Goal: Task Accomplishment & Management: Use online tool/utility

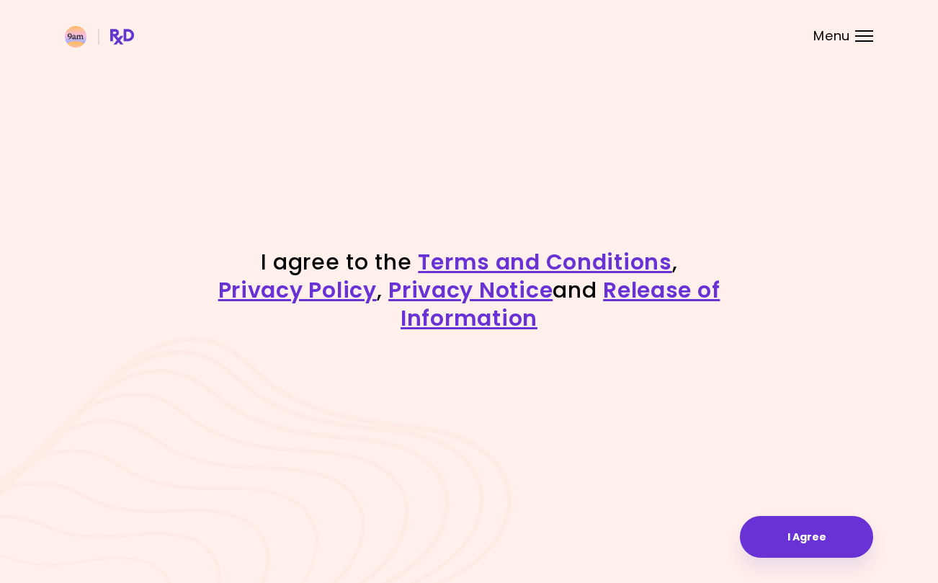
click at [772, 532] on button "I Agree" at bounding box center [806, 537] width 133 height 42
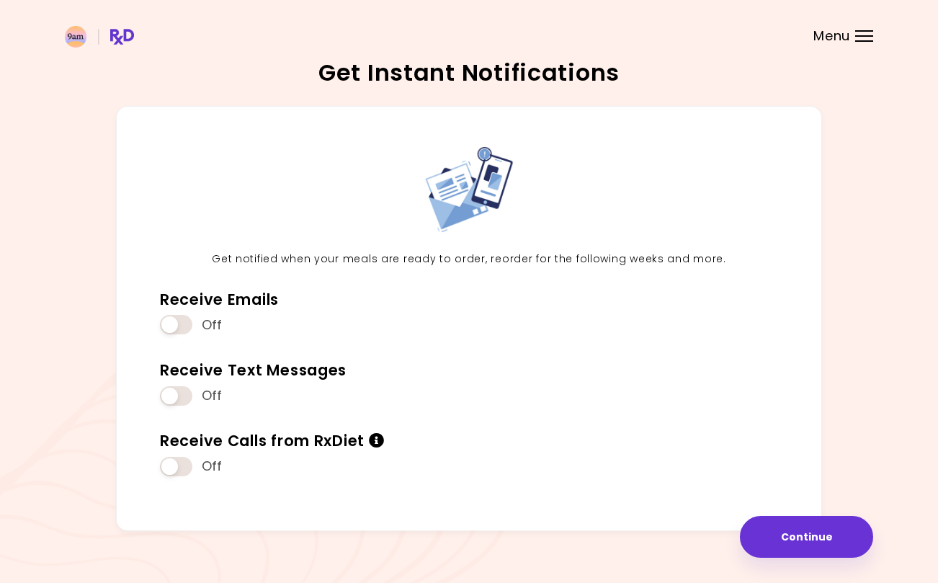
click at [206, 318] on span "Off" at bounding box center [212, 325] width 21 height 17
click at [186, 316] on span at bounding box center [176, 324] width 32 height 19
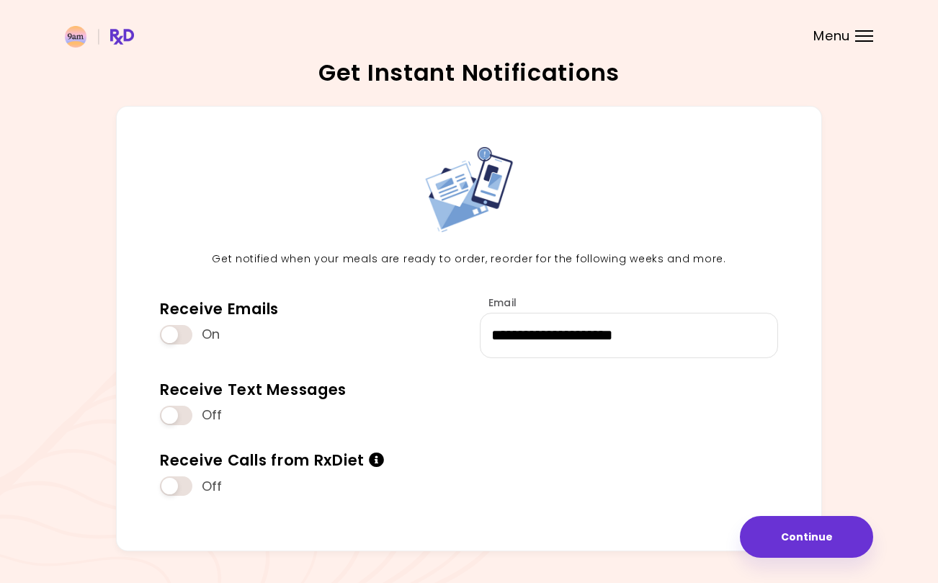
click at [175, 416] on span at bounding box center [176, 415] width 32 height 19
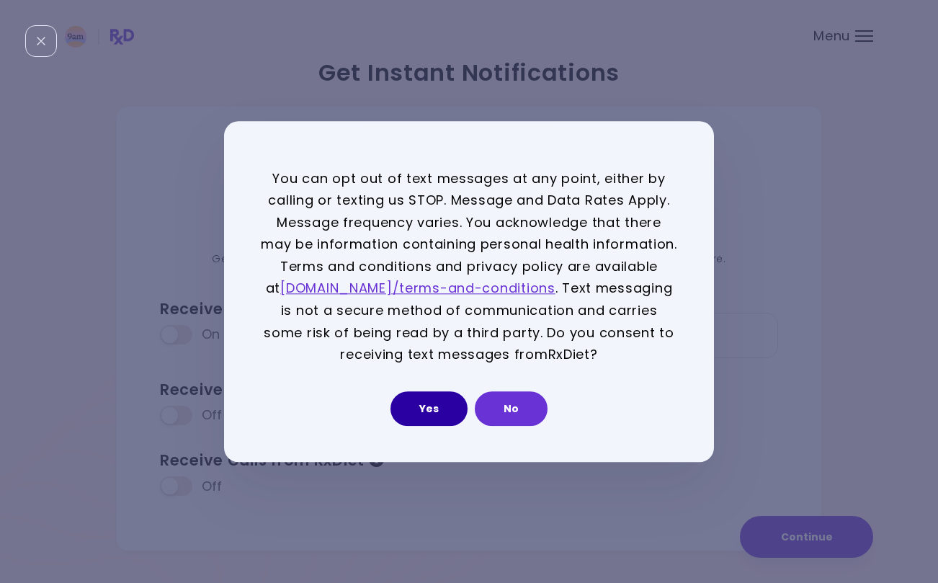
click at [434, 413] on button "Yes" at bounding box center [428, 408] width 77 height 35
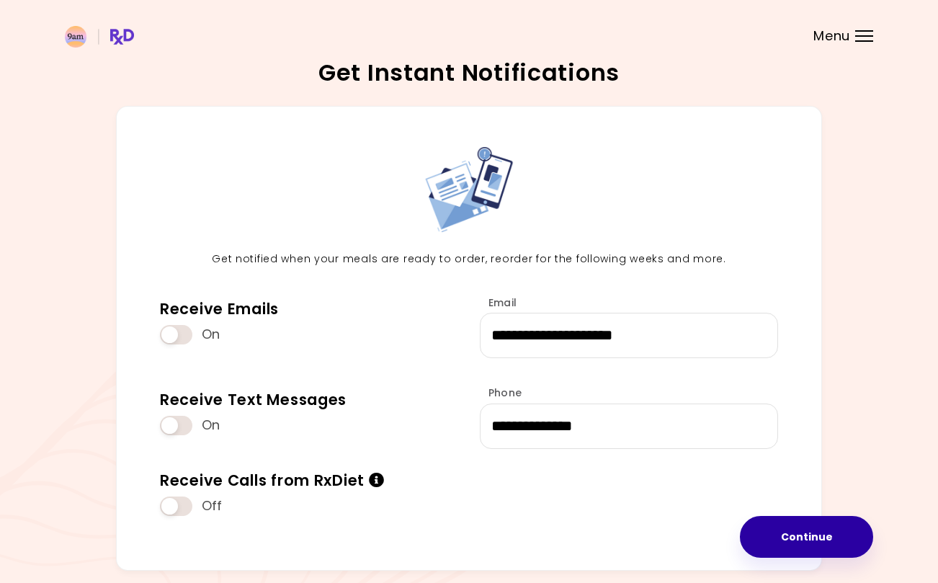
click at [770, 531] on button "Continue" at bounding box center [806, 537] width 133 height 42
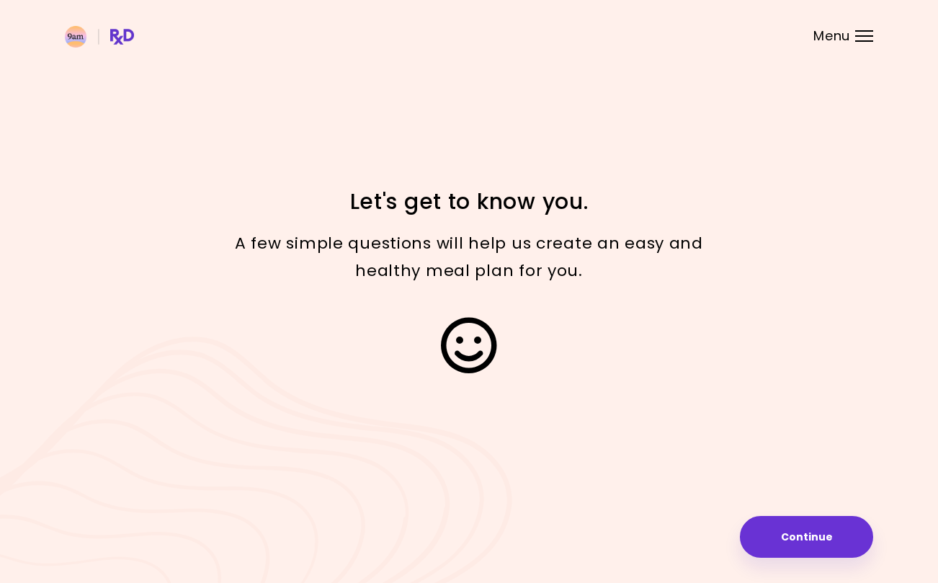
click at [803, 542] on button "Continue" at bounding box center [806, 537] width 133 height 42
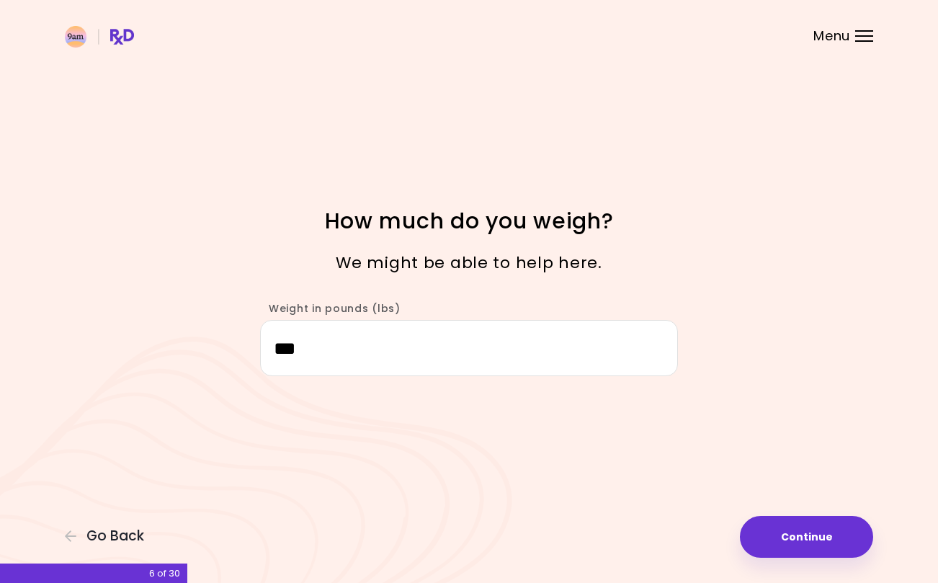
click at [786, 532] on button "Continue" at bounding box center [806, 537] width 133 height 42
select select "****"
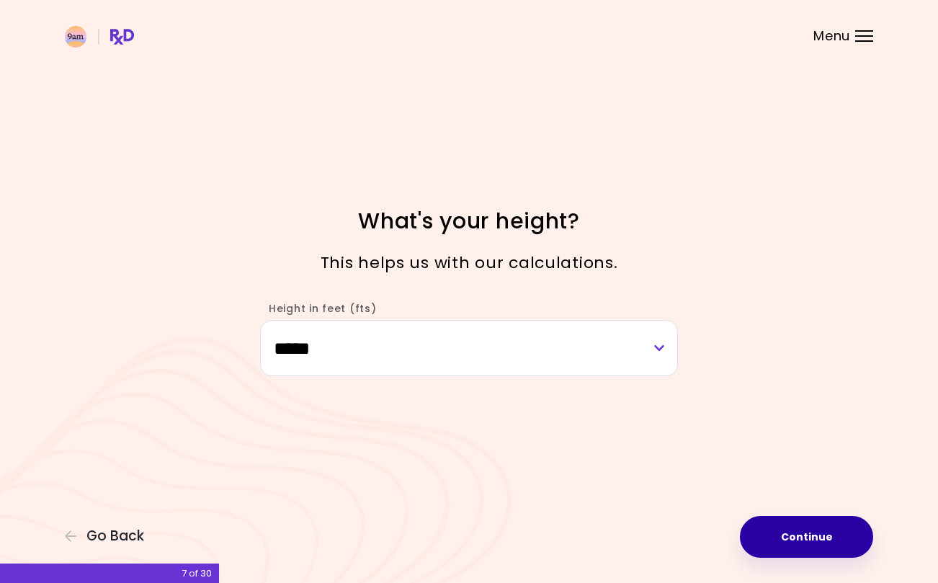
click at [759, 532] on button "Continue" at bounding box center [806, 537] width 133 height 42
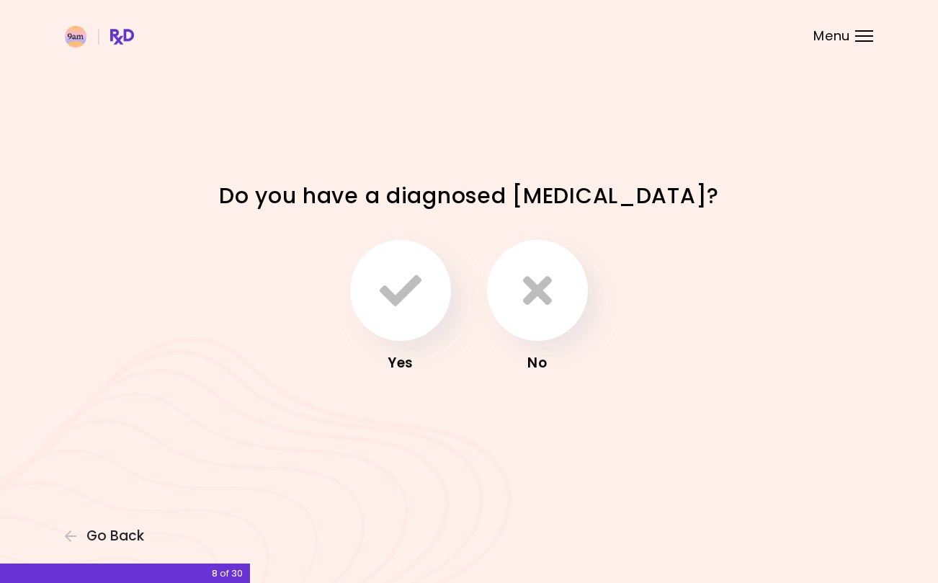
click at [539, 305] on icon "button" at bounding box center [537, 290] width 29 height 42
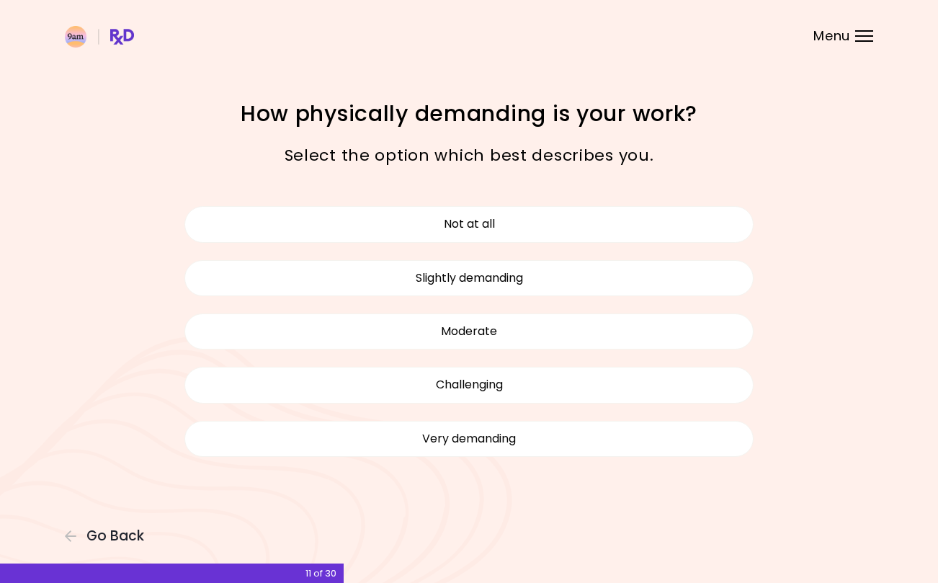
click at [540, 233] on button "Not at all" at bounding box center [468, 224] width 569 height 36
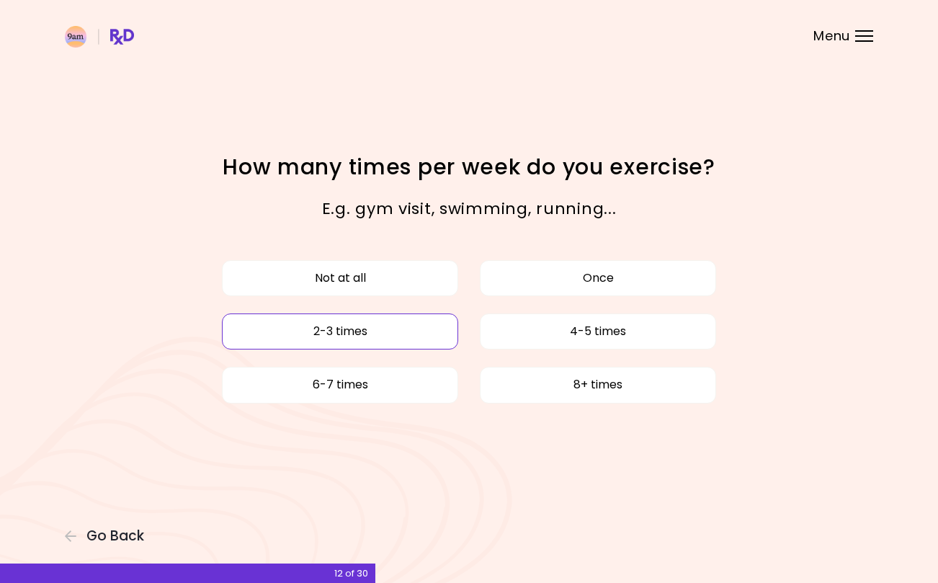
click at [396, 329] on button "2-3 times" at bounding box center [340, 331] width 236 height 36
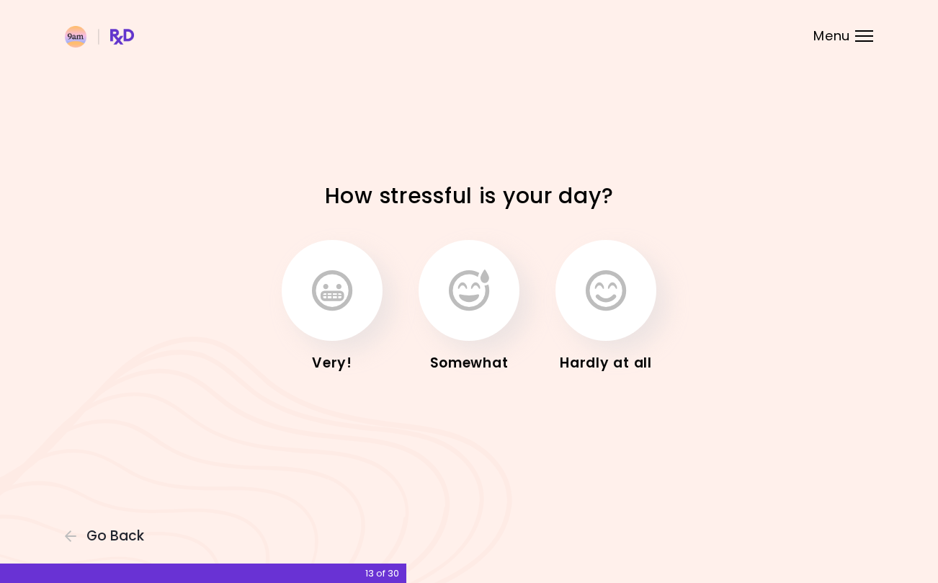
click at [466, 316] on button "button" at bounding box center [469, 290] width 101 height 101
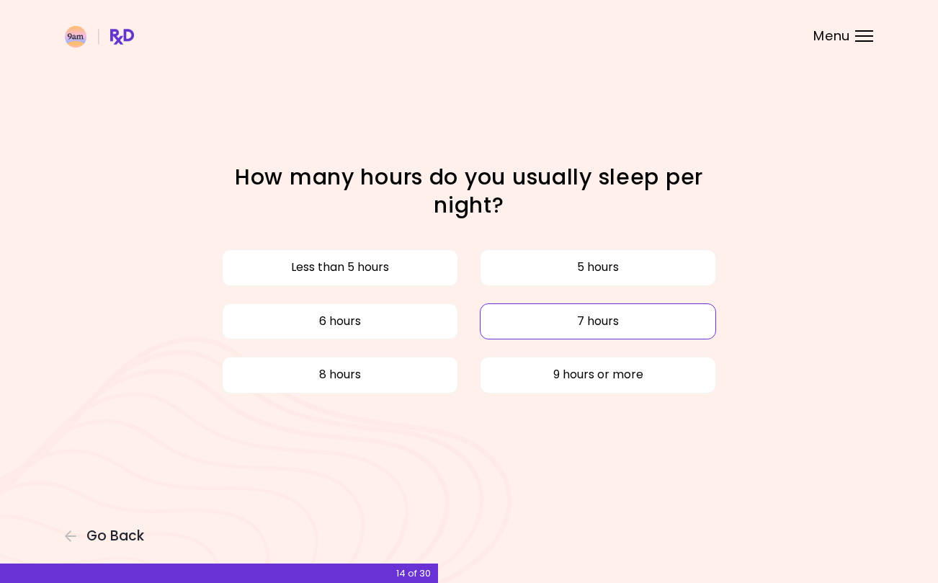
click at [526, 318] on button "7 hours" at bounding box center [598, 321] width 236 height 36
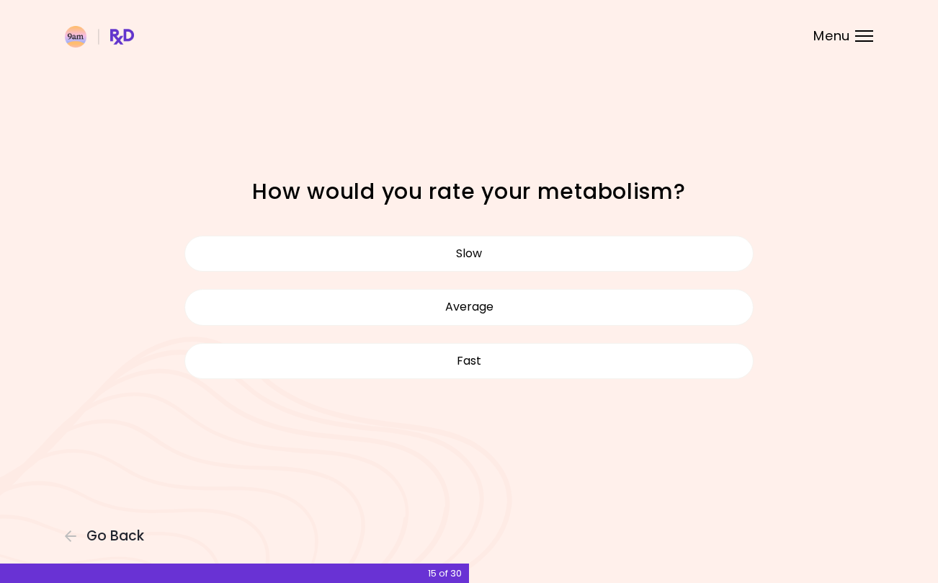
click at [532, 249] on button "Slow" at bounding box center [468, 254] width 569 height 36
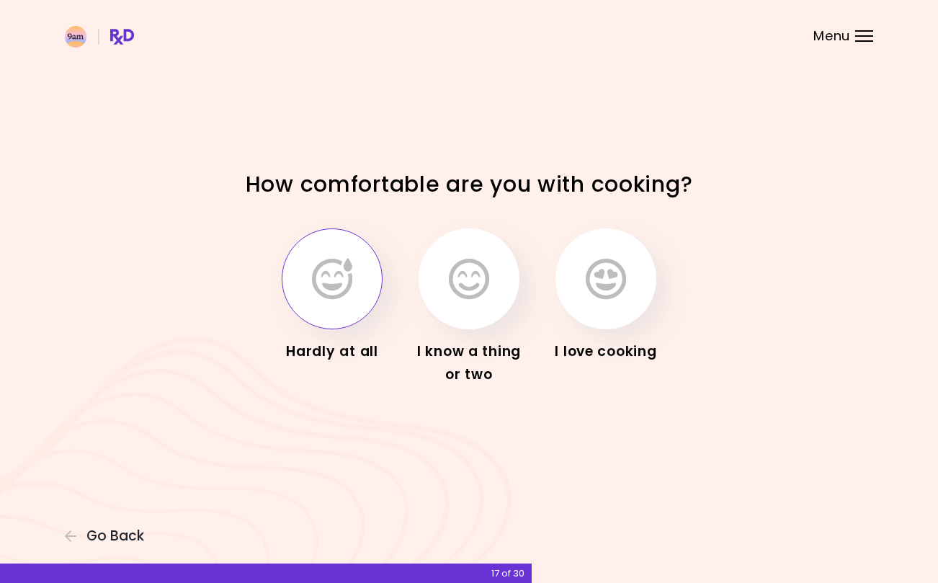
click at [352, 303] on button "button" at bounding box center [332, 278] width 101 height 101
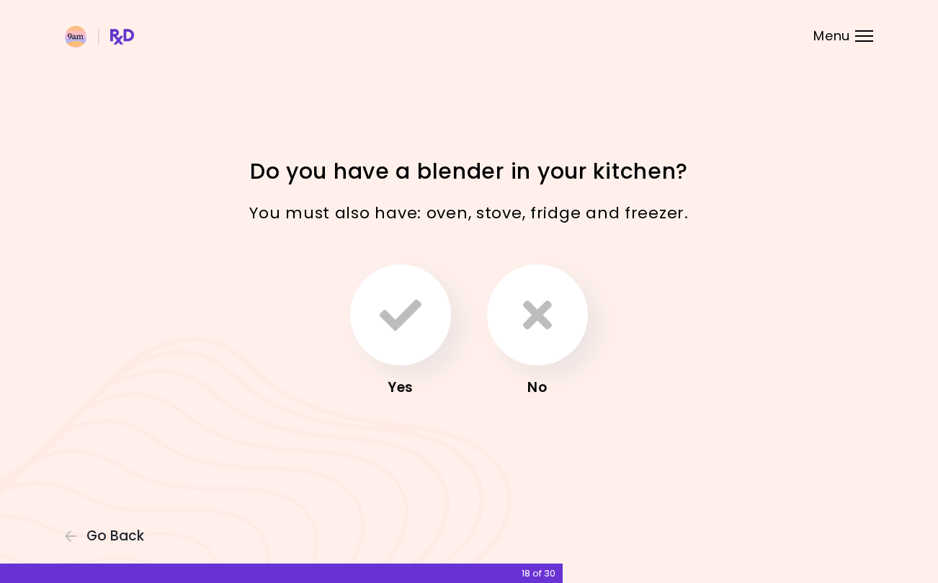
click at [398, 334] on icon "button" at bounding box center [401, 315] width 42 height 42
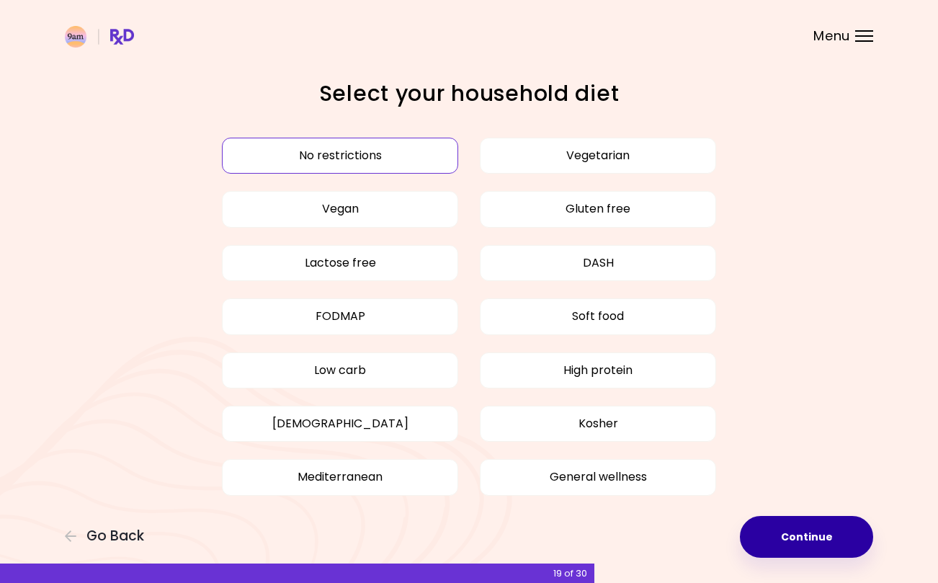
click at [801, 540] on button "Continue" at bounding box center [806, 537] width 133 height 42
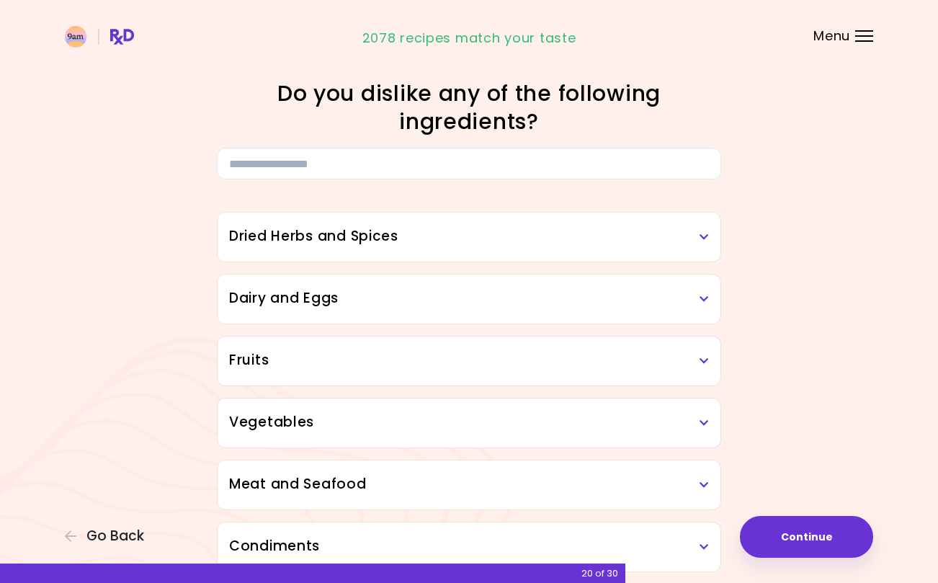
click at [128, 544] on span "Go Back" at bounding box center [115, 536] width 58 height 16
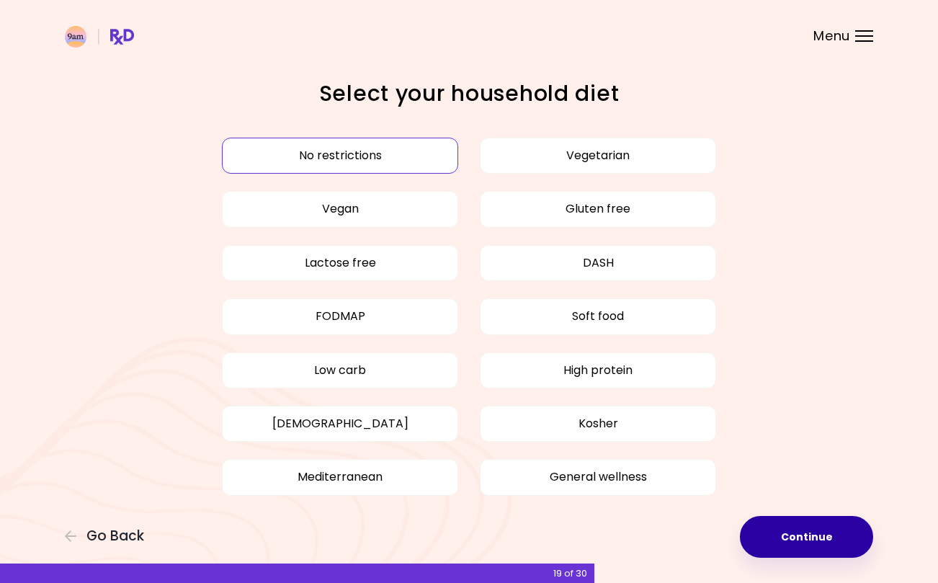
click at [777, 539] on button "Continue" at bounding box center [806, 537] width 133 height 42
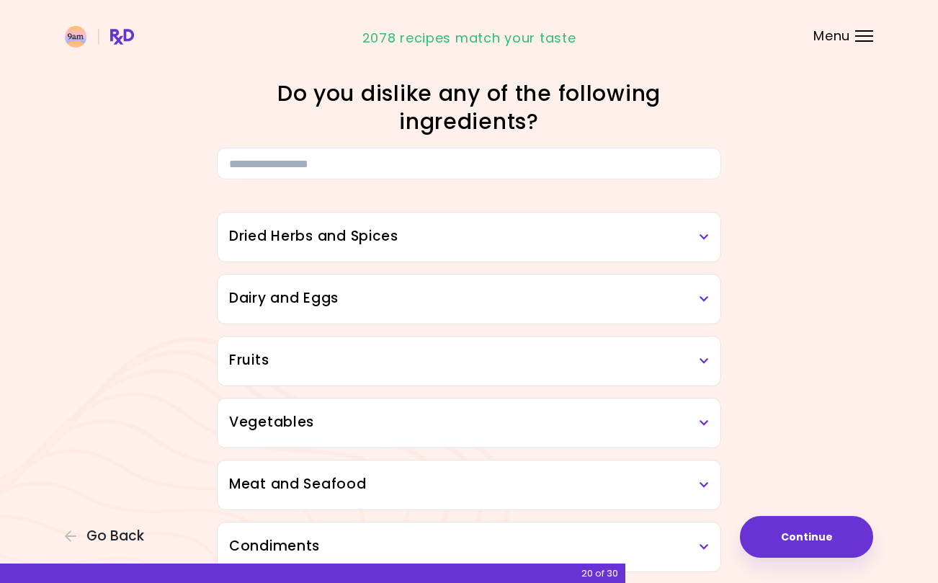
click at [707, 225] on div "Dried Herbs and Spices" at bounding box center [469, 237] width 503 height 49
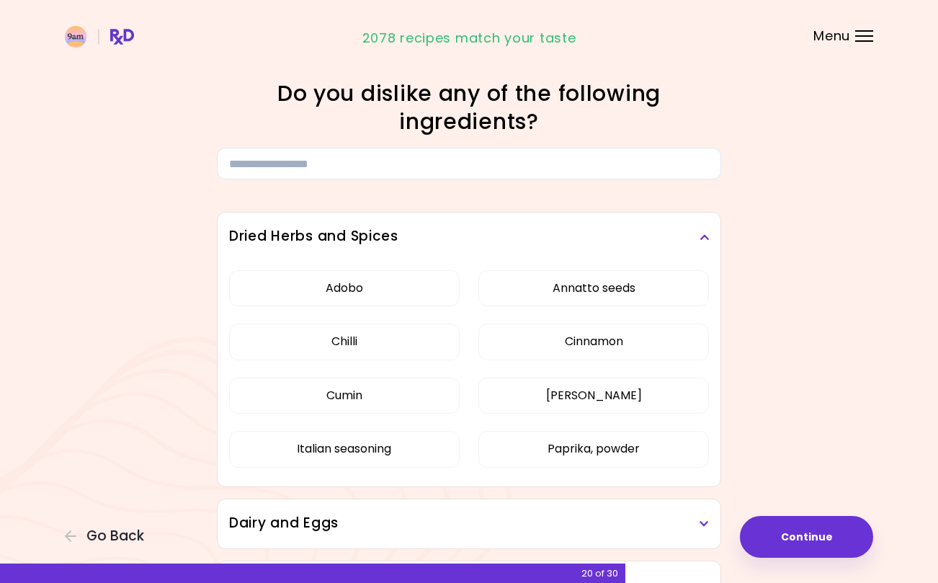
click at [701, 235] on icon at bounding box center [704, 237] width 9 height 10
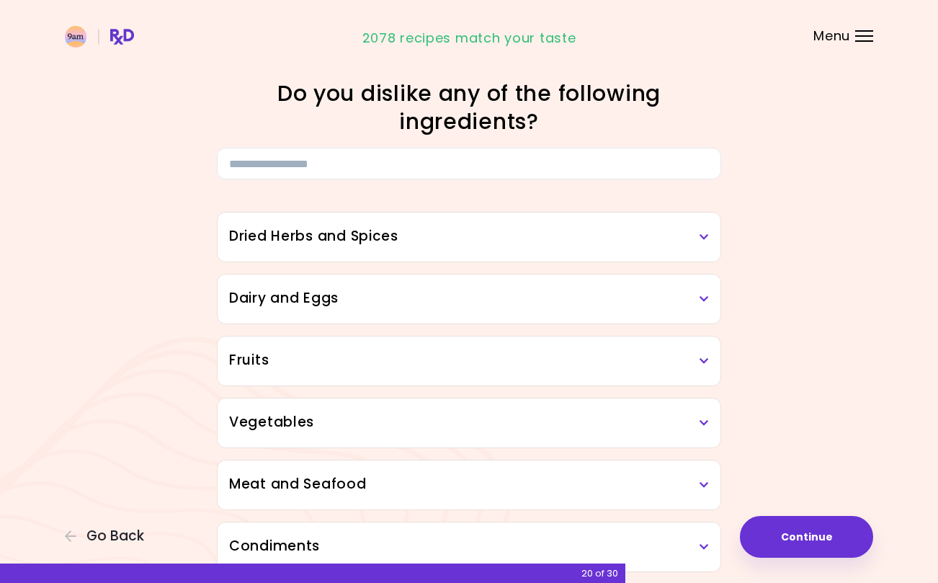
click at [704, 299] on icon at bounding box center [704, 299] width 9 height 10
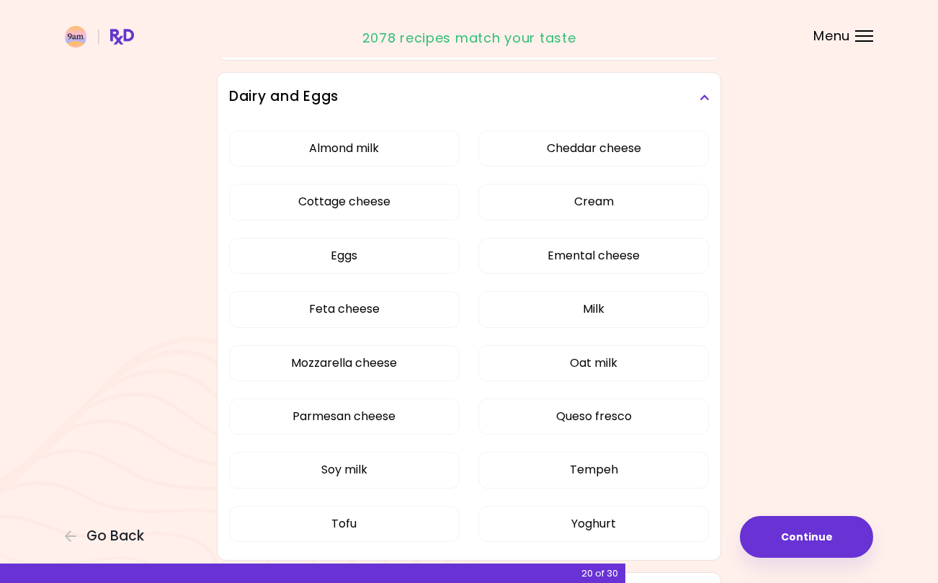
scroll to position [205, 0]
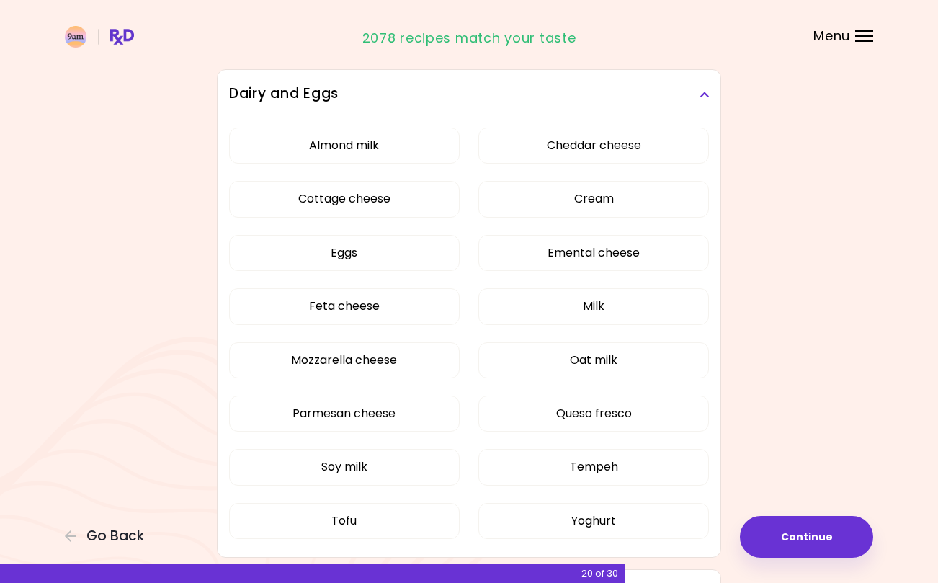
click at [404, 517] on button "Tofu" at bounding box center [344, 521] width 231 height 36
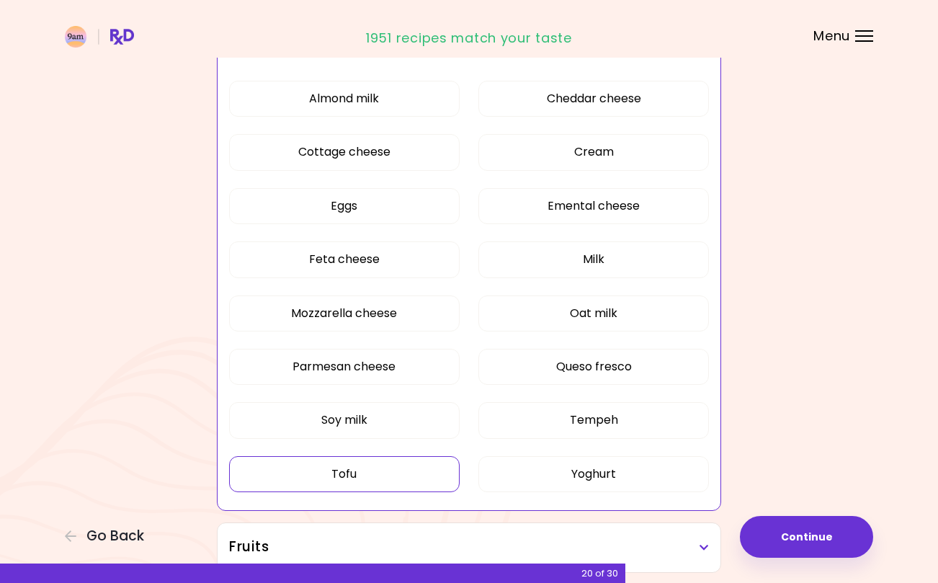
scroll to position [252, 0]
click at [668, 195] on button "Emental cheese" at bounding box center [593, 205] width 231 height 36
click at [579, 411] on button "Tempeh" at bounding box center [593, 419] width 231 height 36
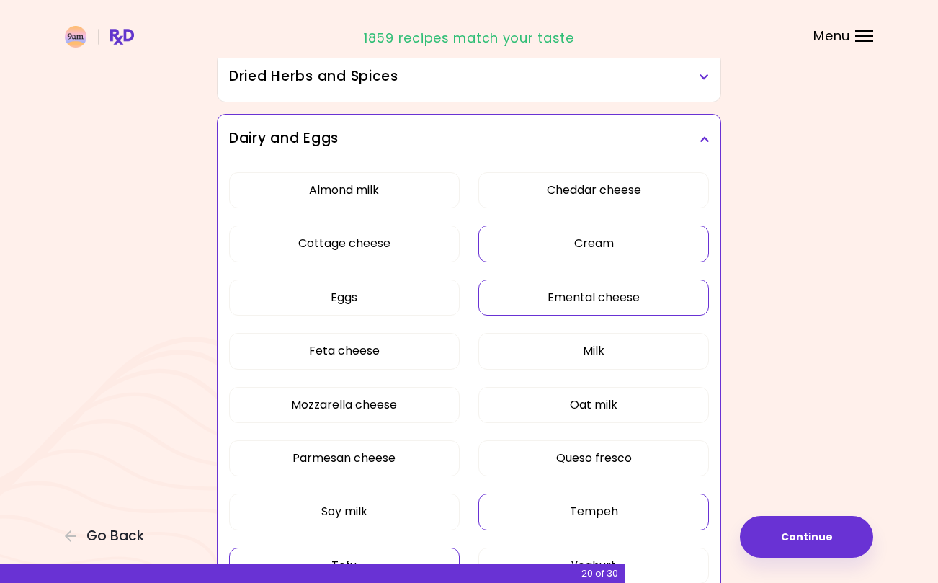
scroll to position [159, 0]
click at [697, 137] on h3 "Dairy and Eggs" at bounding box center [469, 139] width 480 height 21
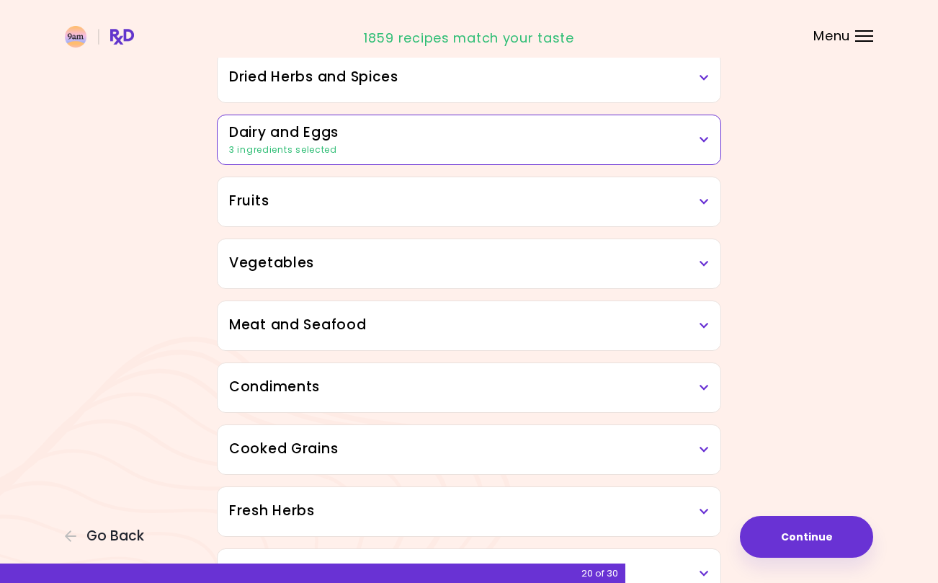
click at [682, 204] on h3 "Fruits" at bounding box center [469, 201] width 480 height 21
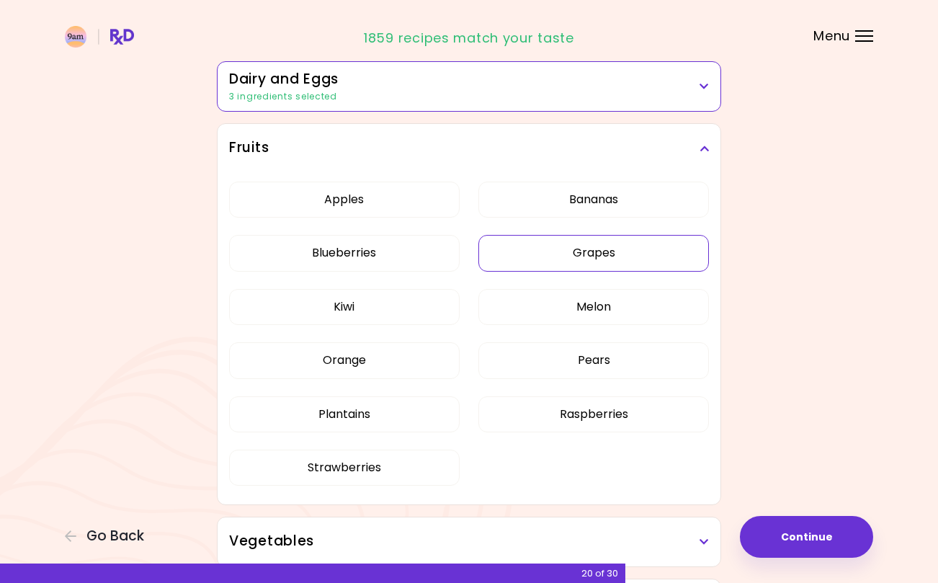
scroll to position [213, 0]
click at [434, 298] on button "Kiwi" at bounding box center [344, 306] width 231 height 36
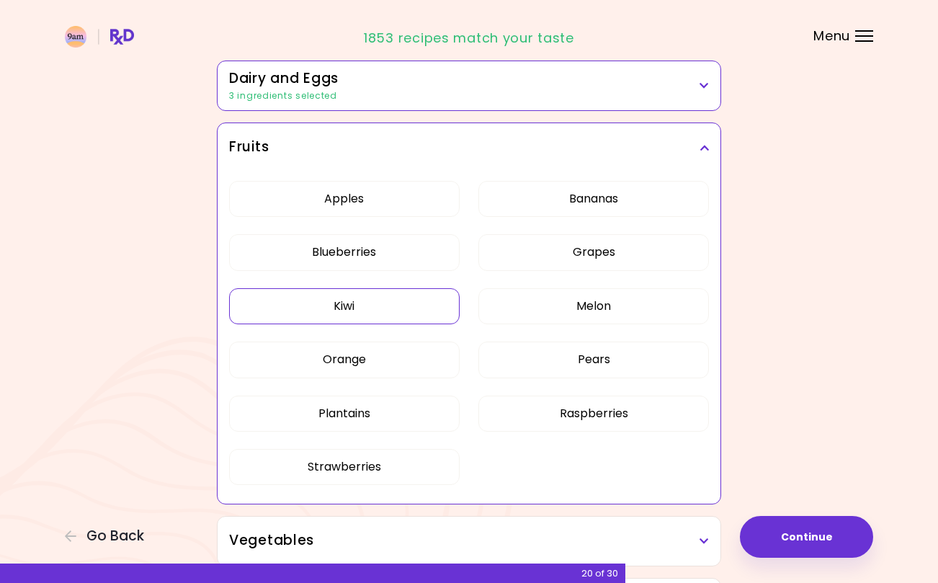
click at [705, 141] on h3 "Fruits" at bounding box center [469, 147] width 480 height 21
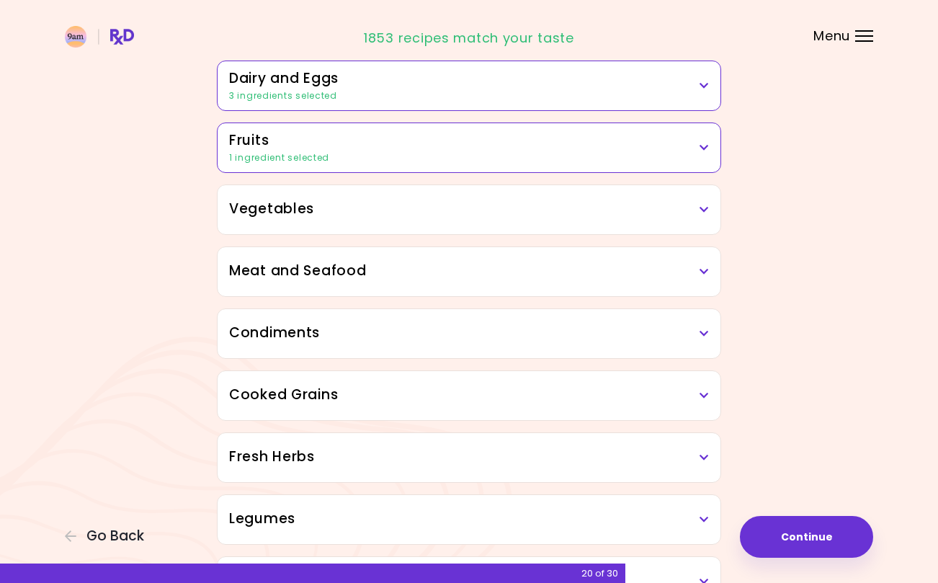
click at [695, 215] on h3 "Vegetables" at bounding box center [469, 209] width 480 height 21
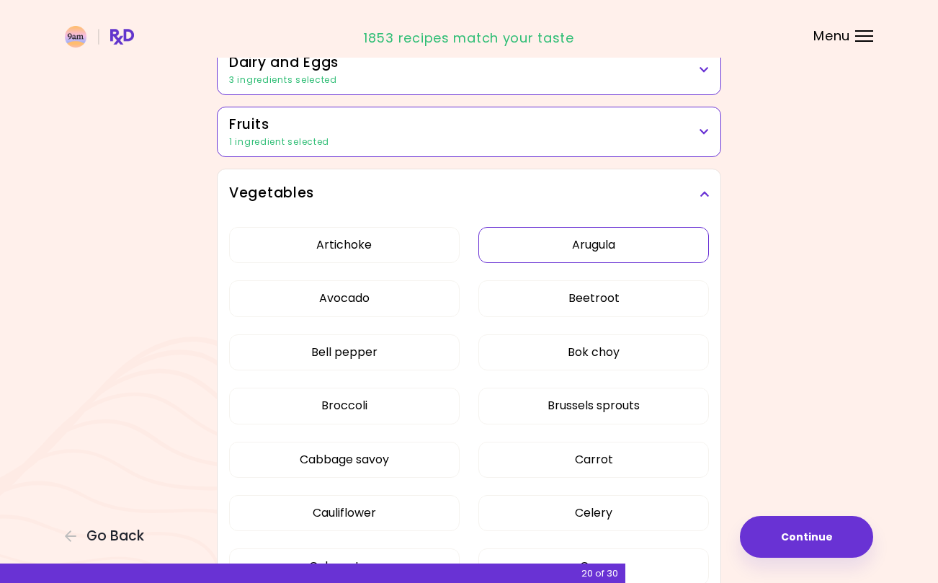
scroll to position [274, 0]
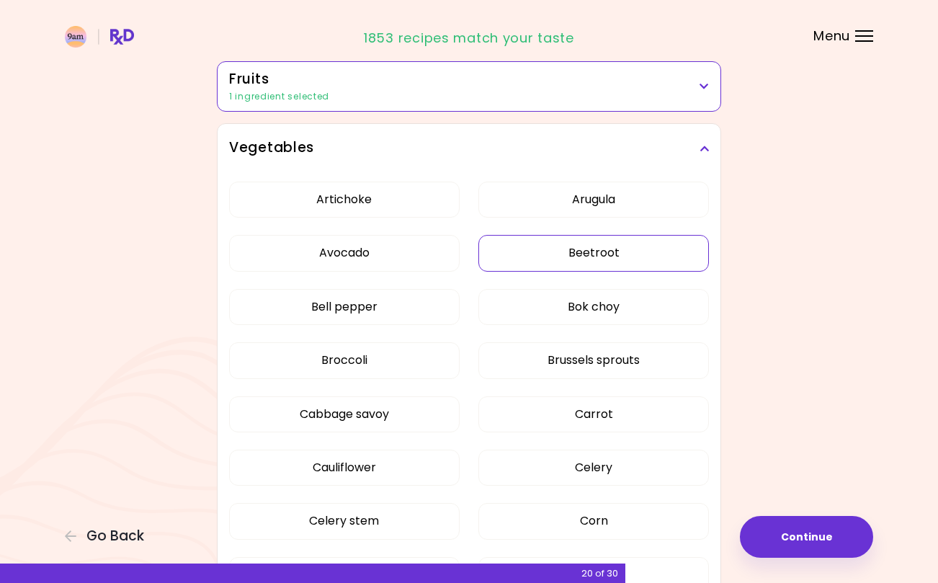
click at [652, 254] on button "Beetroot" at bounding box center [593, 253] width 231 height 36
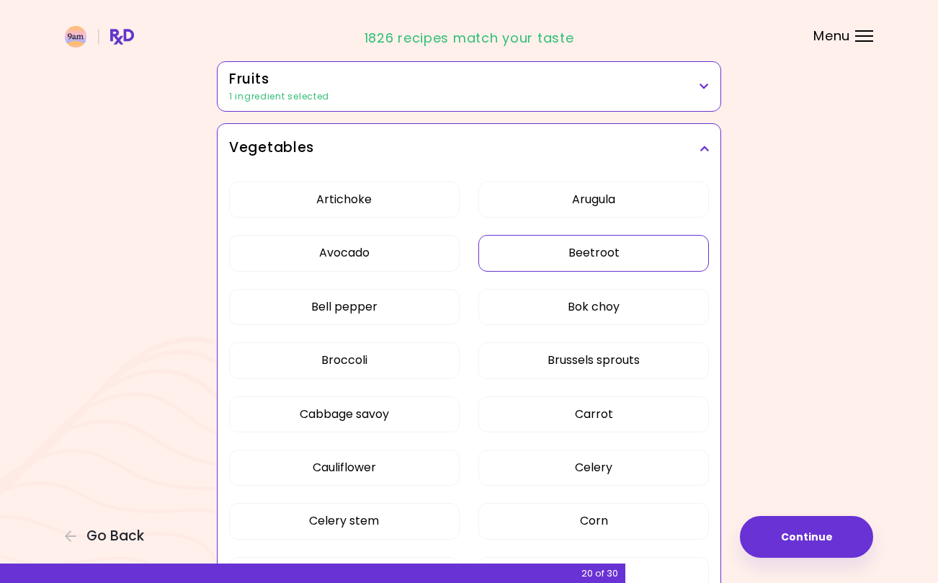
click at [656, 295] on button "Bok choy" at bounding box center [593, 307] width 231 height 36
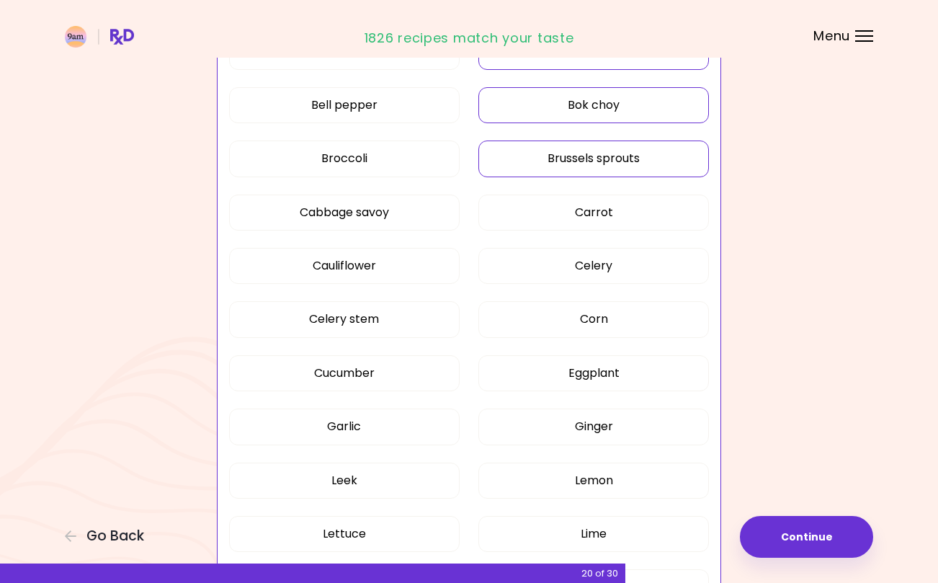
scroll to position [481, 0]
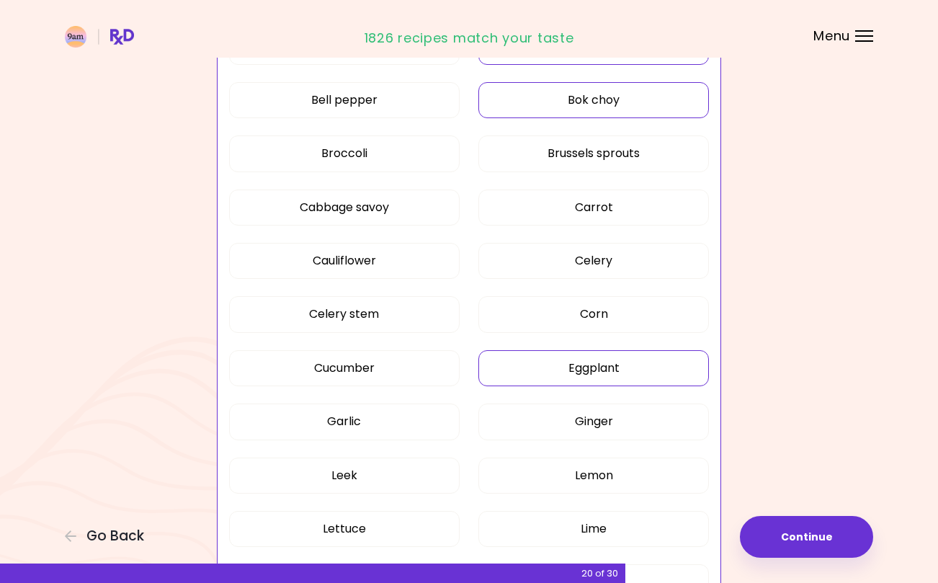
click at [596, 361] on button "Eggplant" at bounding box center [593, 368] width 231 height 36
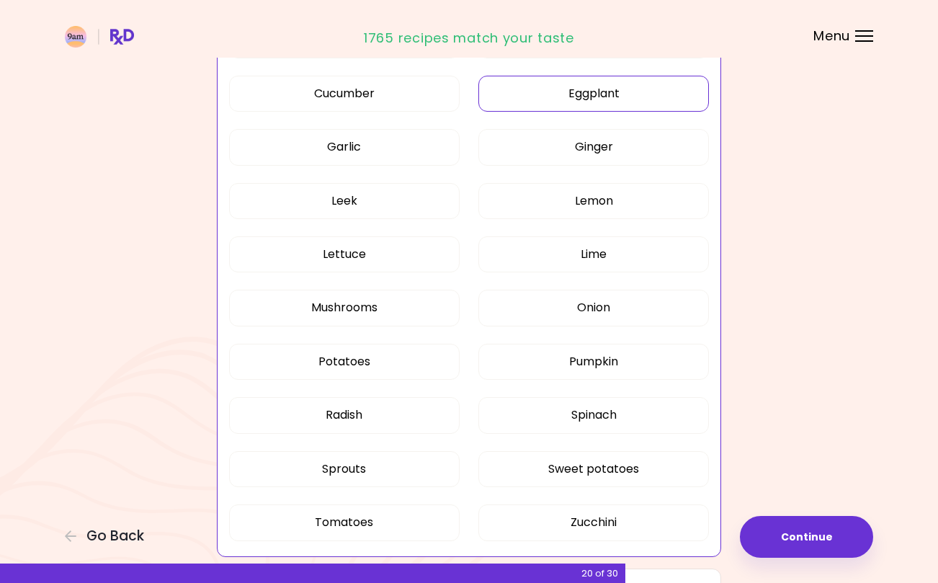
scroll to position [763, 0]
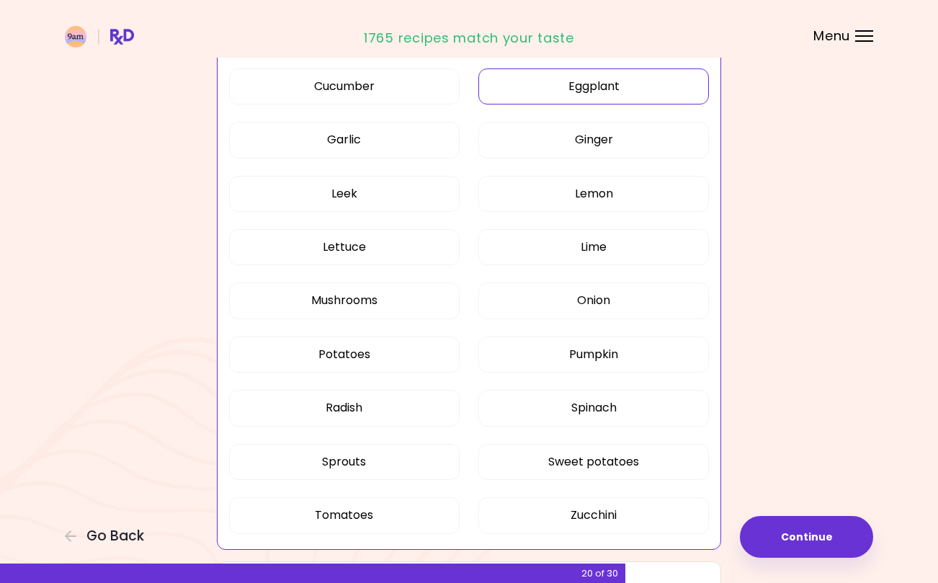
click at [637, 345] on button "Pumpkin" at bounding box center [593, 354] width 231 height 36
click at [421, 402] on button "Radish" at bounding box center [344, 408] width 231 height 36
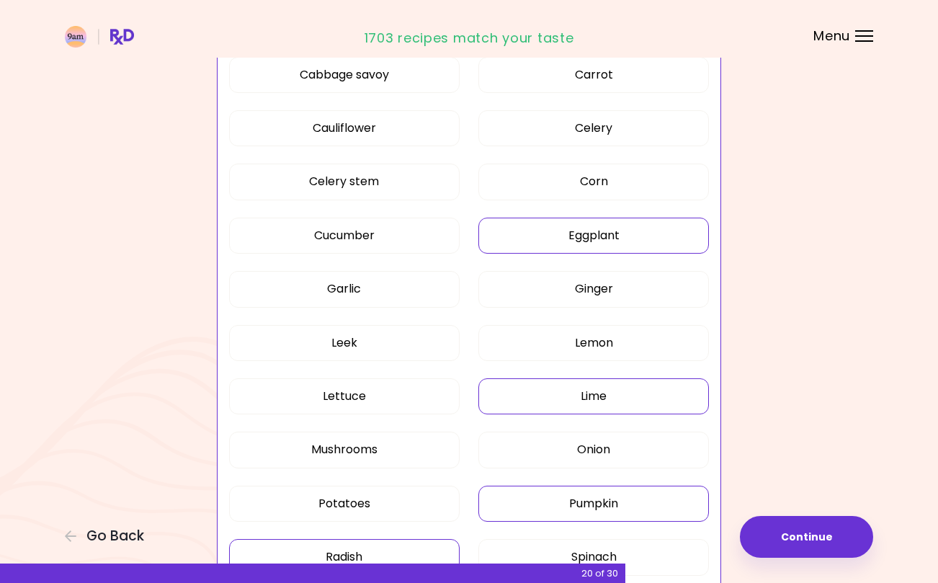
scroll to position [613, 0]
click at [424, 336] on button "Leek" at bounding box center [344, 344] width 231 height 36
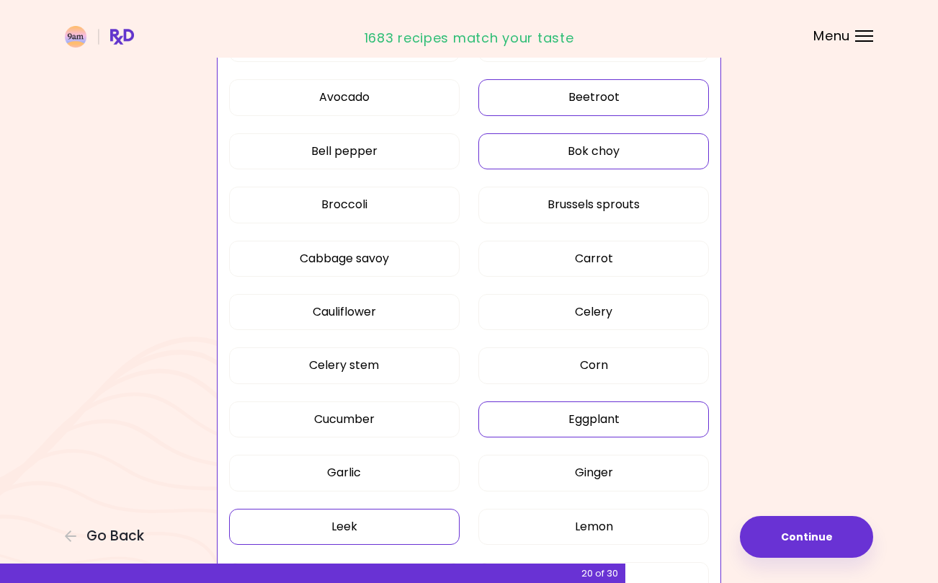
scroll to position [424, 0]
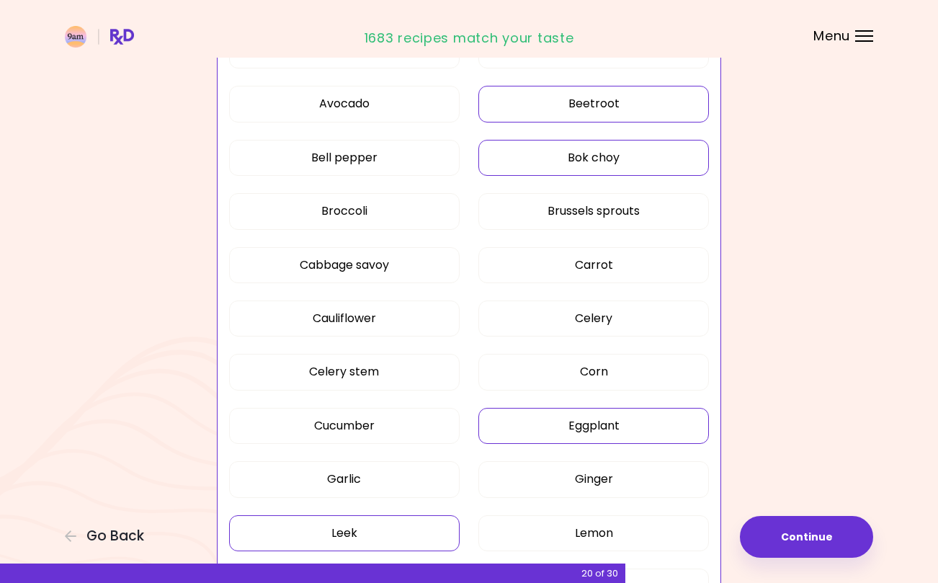
click at [419, 371] on button "Celery stem" at bounding box center [344, 372] width 231 height 36
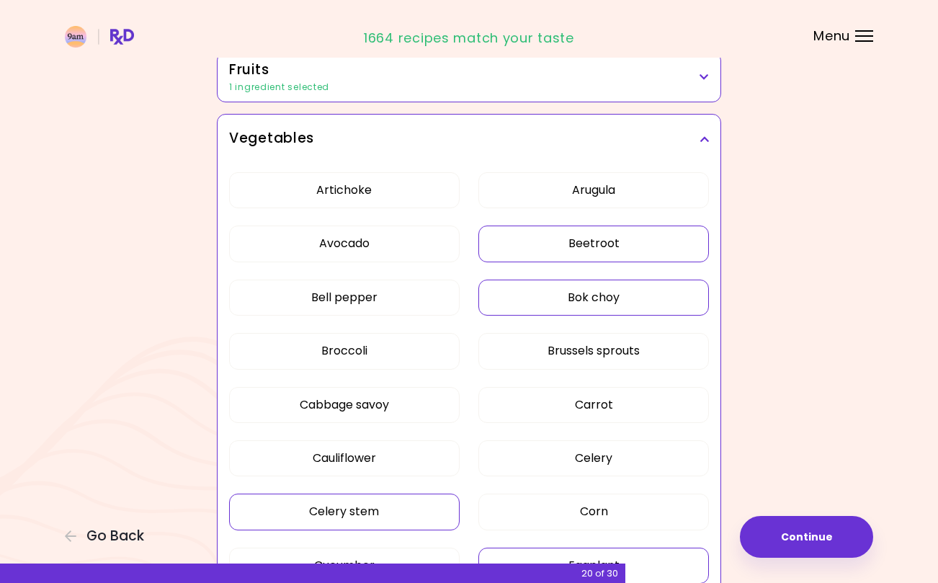
scroll to position [282, 0]
click at [422, 401] on button "Cabbage savoy" at bounding box center [344, 406] width 231 height 36
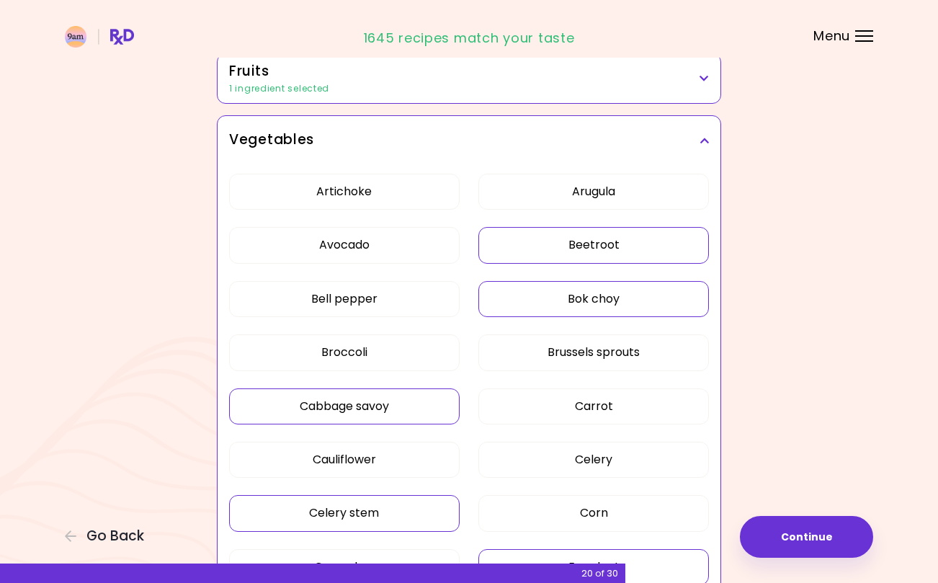
click at [704, 138] on icon at bounding box center [704, 140] width 9 height 10
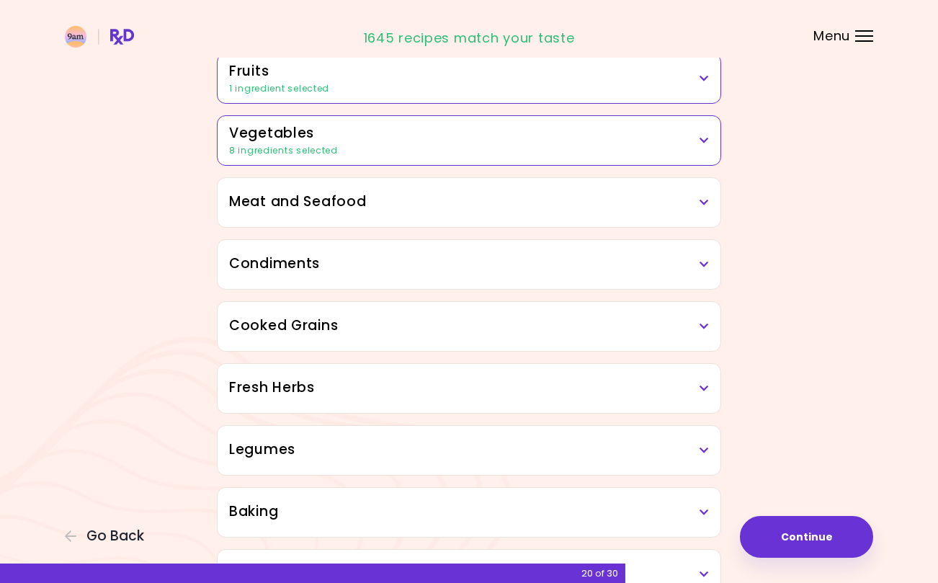
click at [701, 143] on icon at bounding box center [704, 140] width 9 height 10
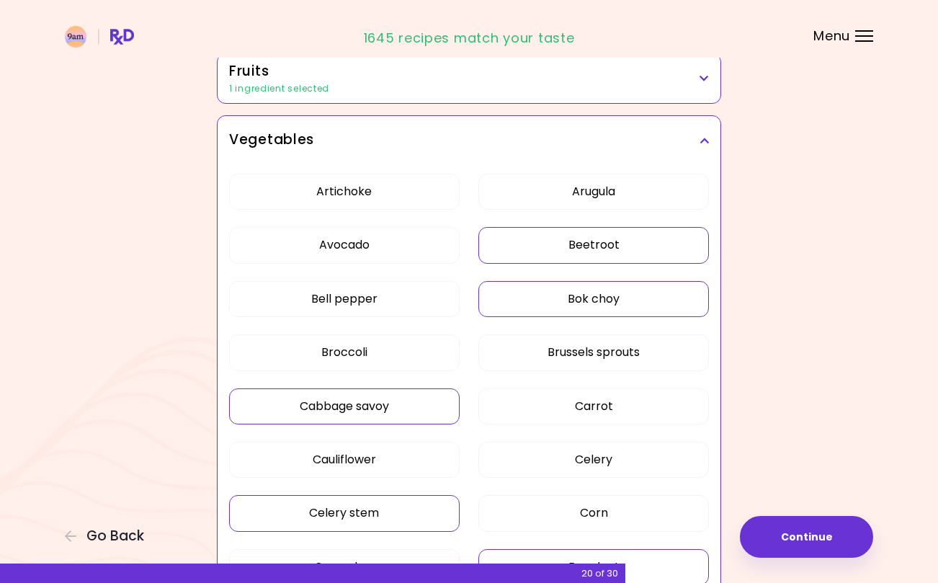
click at [426, 192] on button "Artichoke" at bounding box center [344, 192] width 231 height 36
click at [707, 133] on h3 "Vegetables" at bounding box center [469, 140] width 480 height 21
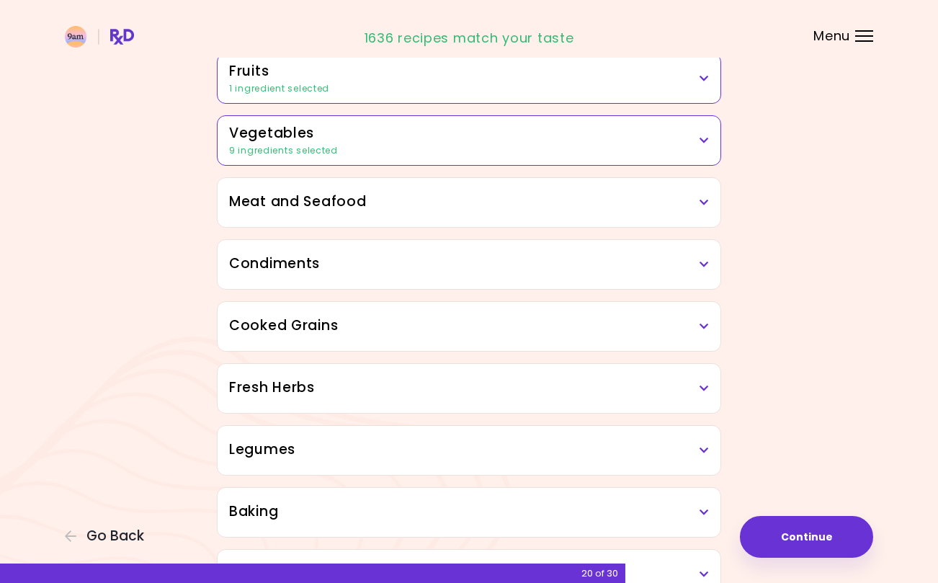
click at [658, 220] on div "Meat and Seafood" at bounding box center [469, 202] width 503 height 49
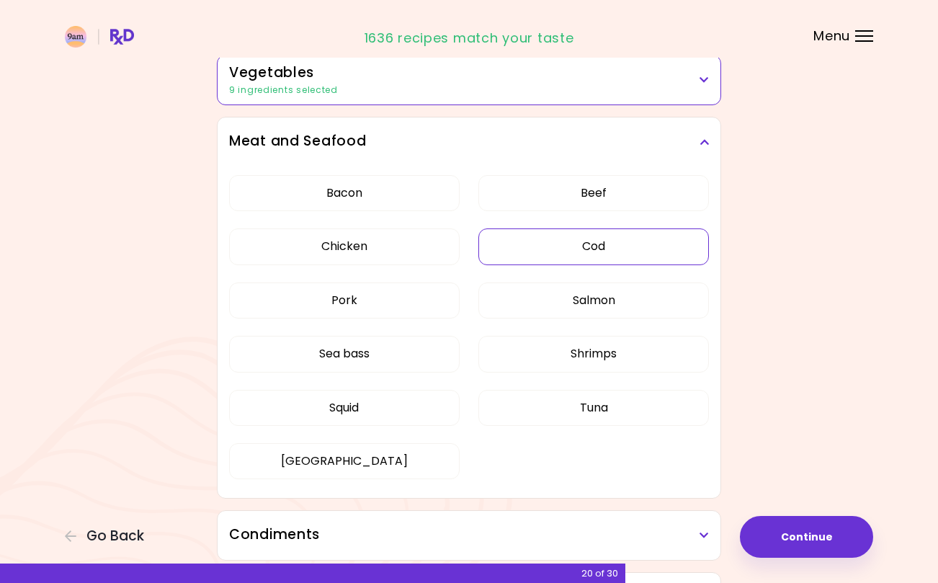
scroll to position [344, 0]
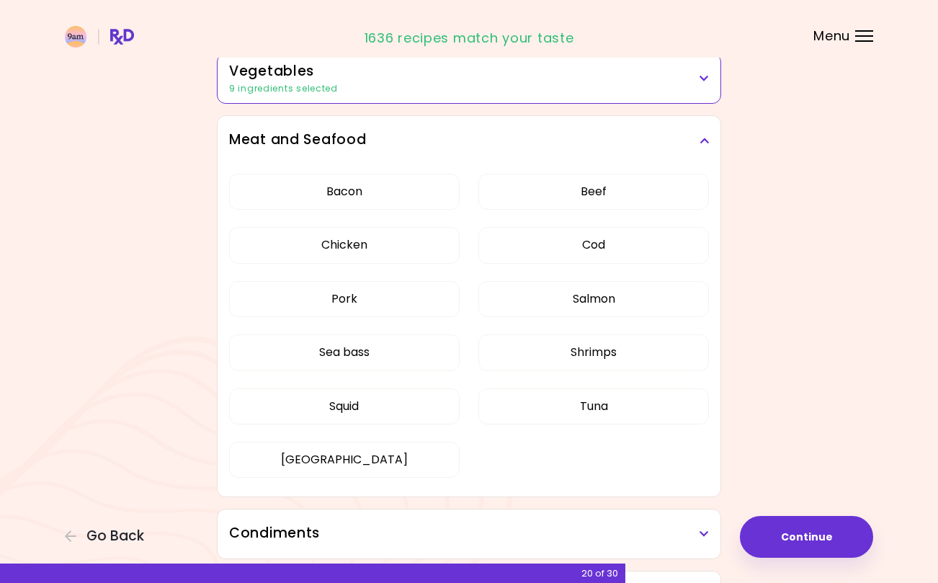
click at [625, 304] on button "Salmon" at bounding box center [593, 299] width 231 height 36
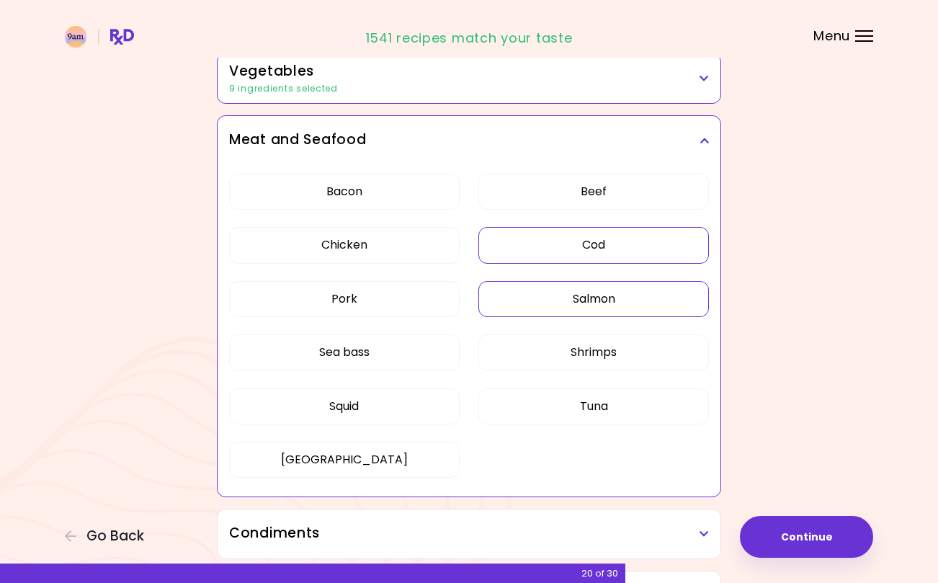
click at [648, 243] on button "Cod" at bounding box center [593, 245] width 231 height 36
click at [406, 347] on button "Sea bass" at bounding box center [344, 352] width 231 height 36
click at [424, 408] on button "Squid" at bounding box center [344, 406] width 231 height 36
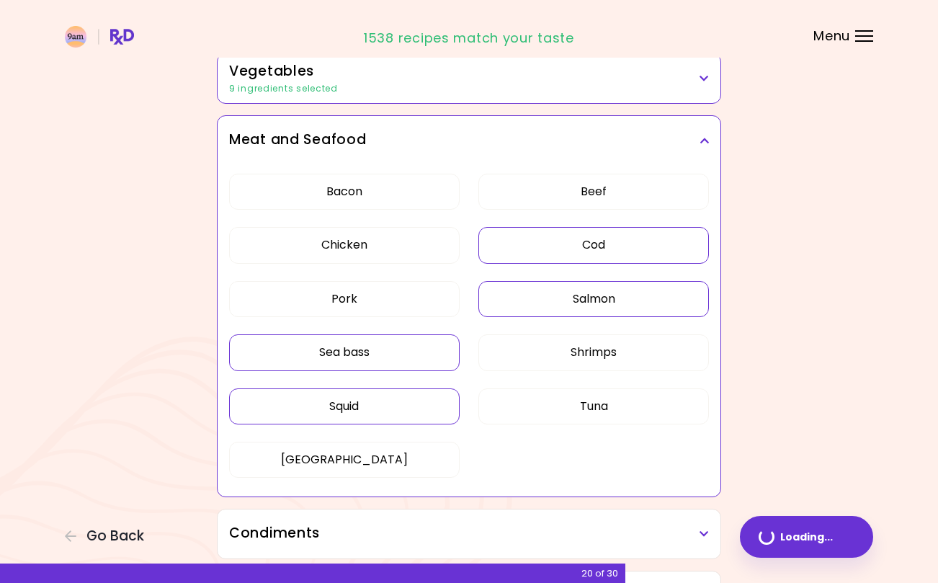
click at [429, 450] on button "[GEOGRAPHIC_DATA]" at bounding box center [344, 460] width 231 height 36
click at [712, 128] on div "Meat and Seafood" at bounding box center [469, 140] width 503 height 49
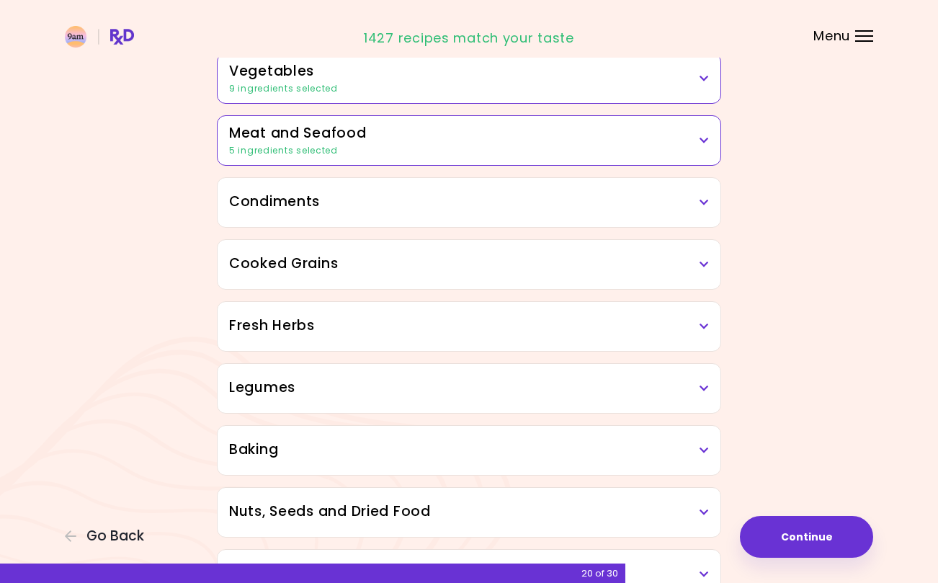
click at [693, 204] on h3 "Condiments" at bounding box center [469, 202] width 480 height 21
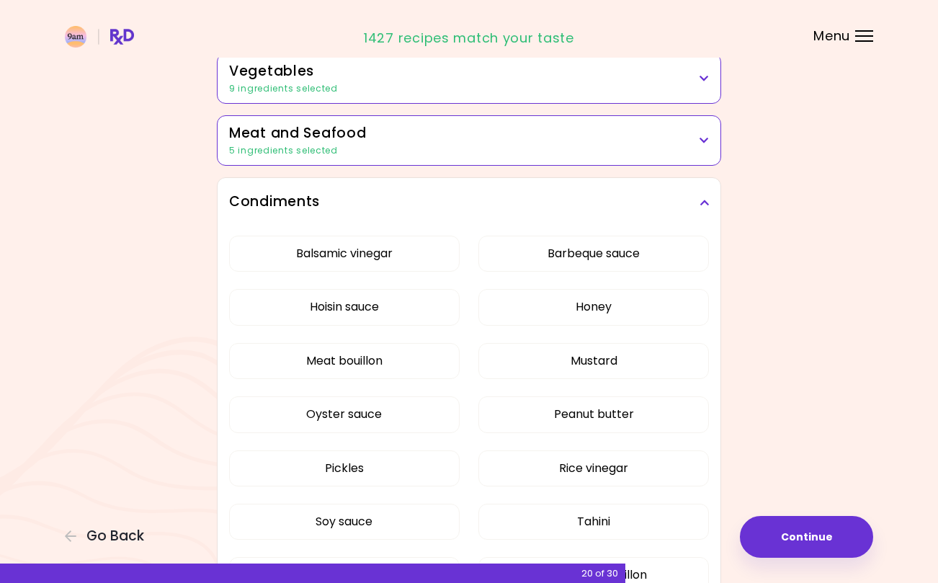
click at [421, 258] on button "Balsamic vinegar" at bounding box center [344, 254] width 231 height 36
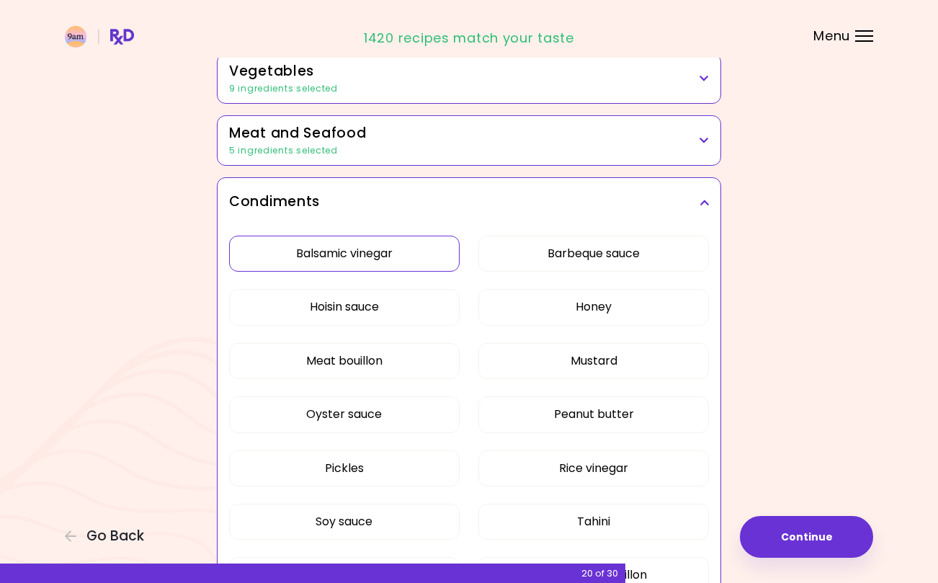
click at [426, 313] on button "Hoisin sauce" at bounding box center [344, 307] width 231 height 36
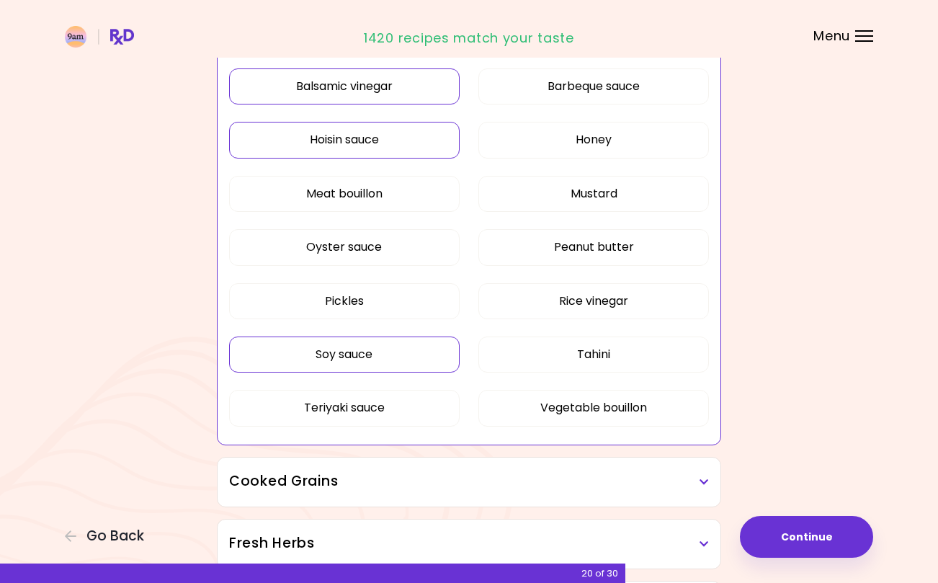
scroll to position [514, 0]
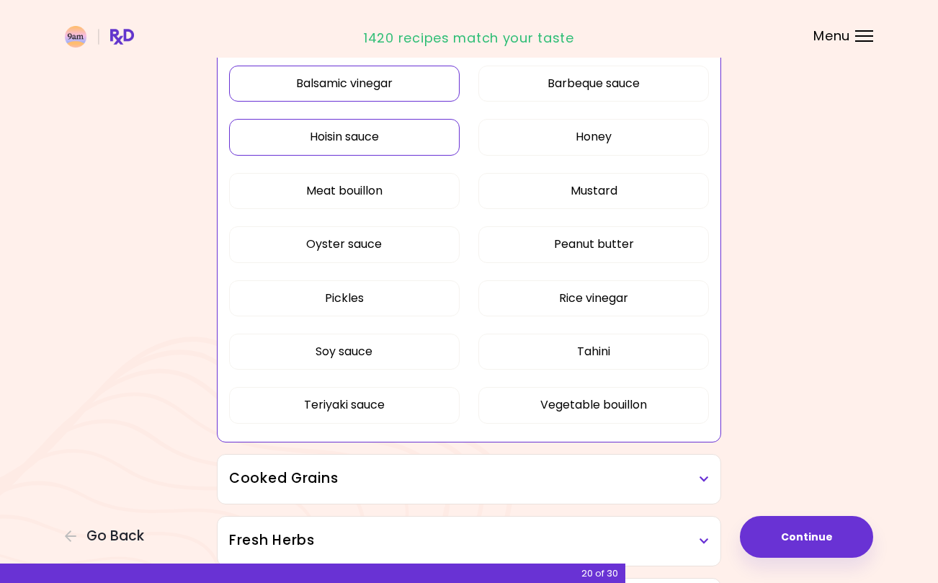
click at [418, 289] on button "Pickles" at bounding box center [344, 298] width 231 height 36
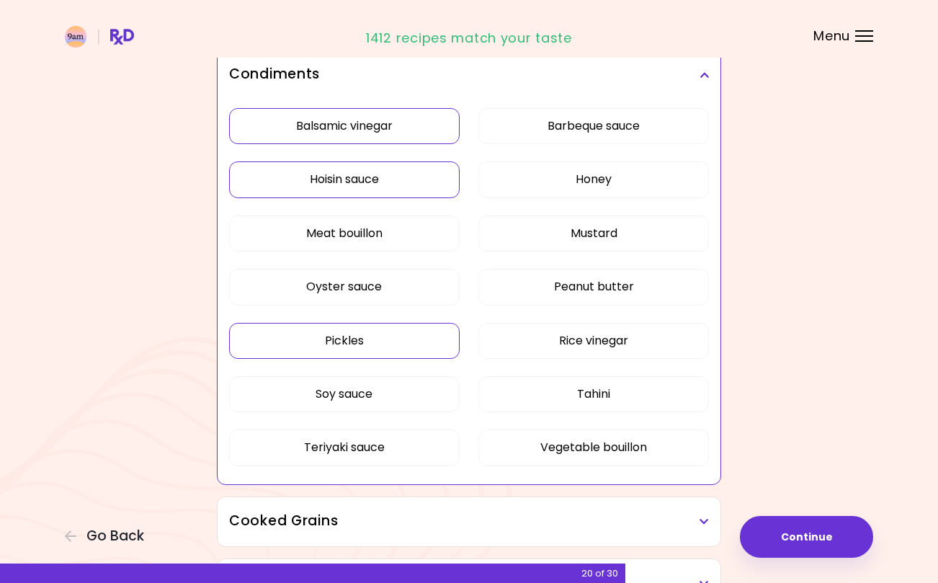
scroll to position [469, 0]
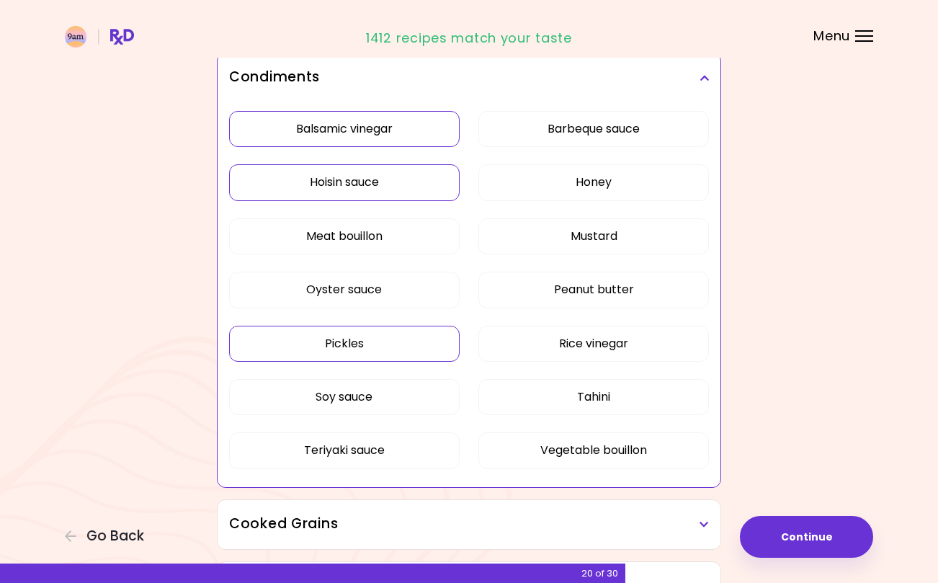
click at [587, 384] on button "Tahini" at bounding box center [593, 397] width 231 height 36
click at [700, 77] on h3 "Condiments" at bounding box center [469, 77] width 480 height 21
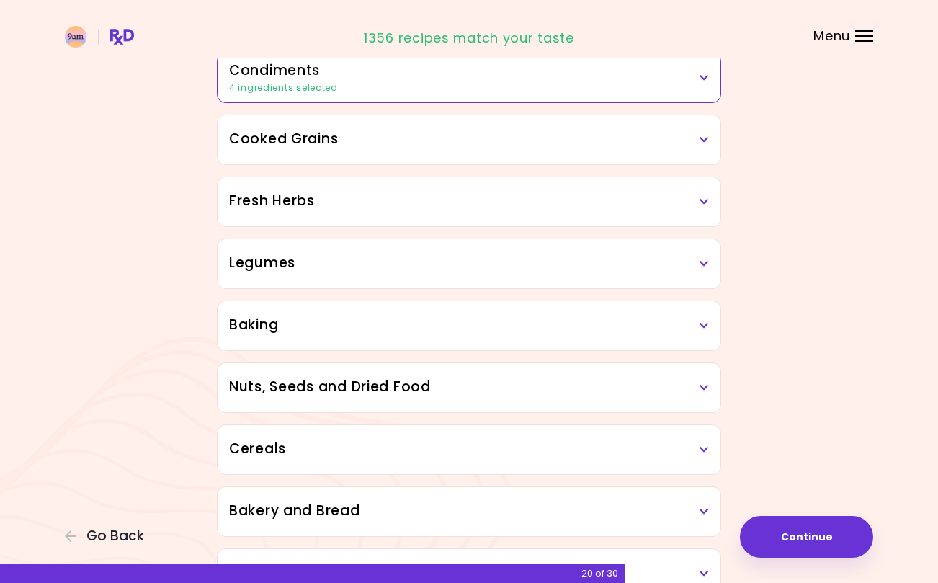
click at [695, 133] on h3 "Cooked Grains" at bounding box center [469, 139] width 480 height 21
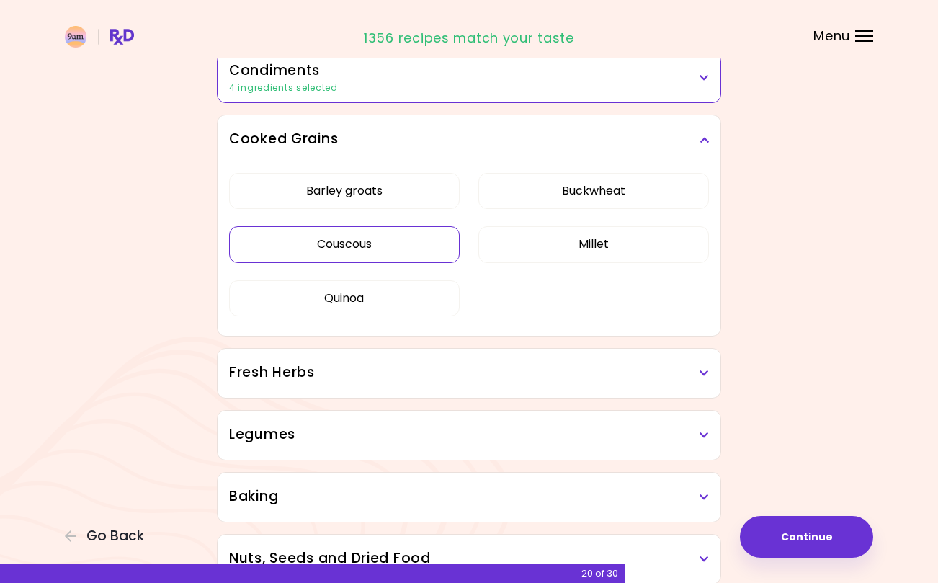
click at [437, 249] on button "Couscous" at bounding box center [344, 244] width 231 height 36
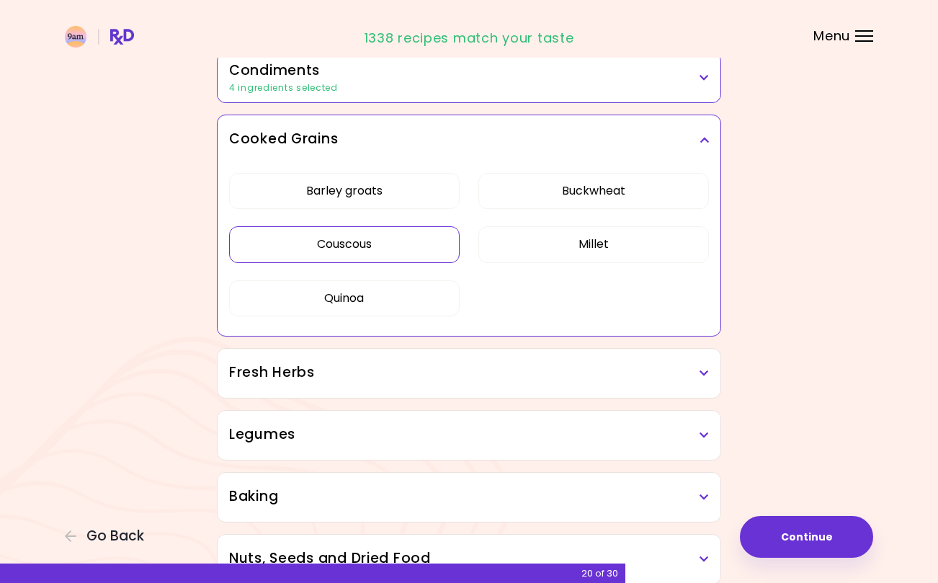
click at [417, 195] on button "Barley groats" at bounding box center [344, 191] width 231 height 36
click at [573, 191] on button "Buckwheat" at bounding box center [593, 191] width 231 height 36
click at [627, 242] on button "Millet" at bounding box center [593, 244] width 231 height 36
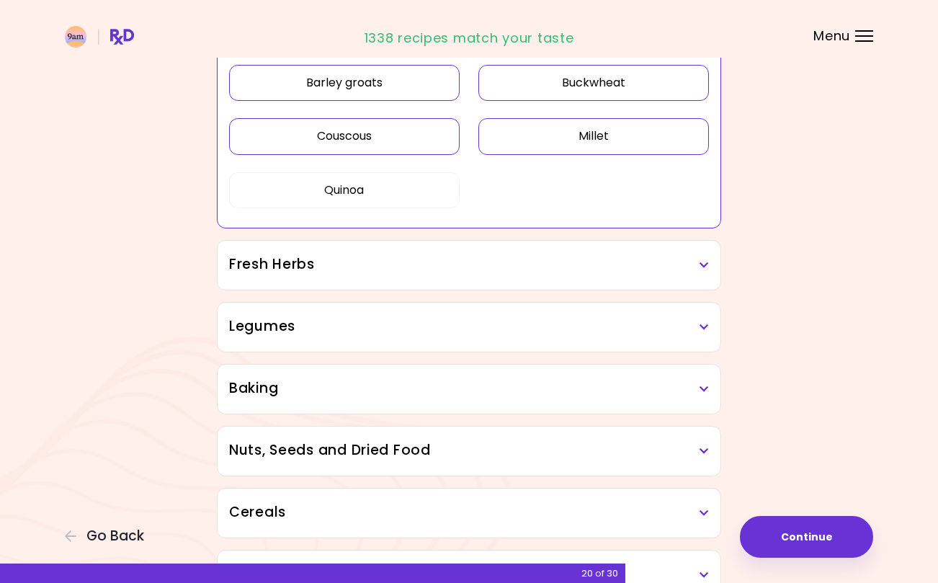
scroll to position [578, 0]
click at [633, 270] on h3 "Fresh Herbs" at bounding box center [469, 264] width 480 height 21
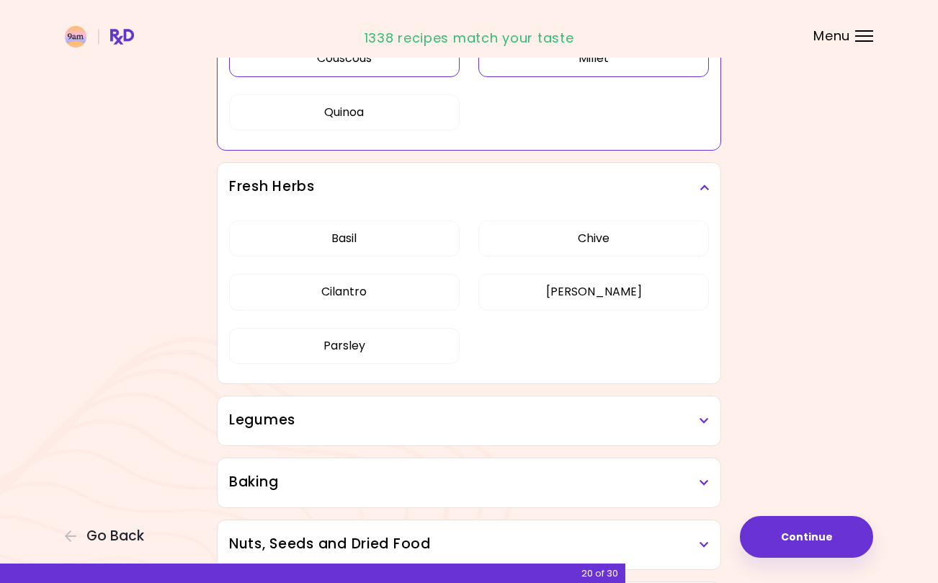
scroll to position [656, 0]
click at [594, 301] on button "[PERSON_NAME]" at bounding box center [593, 291] width 231 height 36
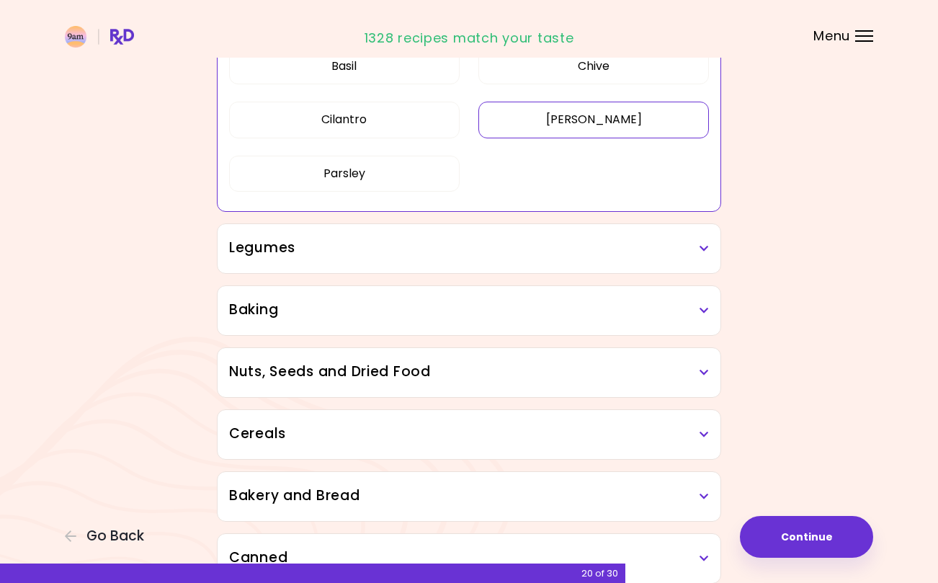
click at [639, 241] on h3 "Legumes" at bounding box center [469, 248] width 480 height 21
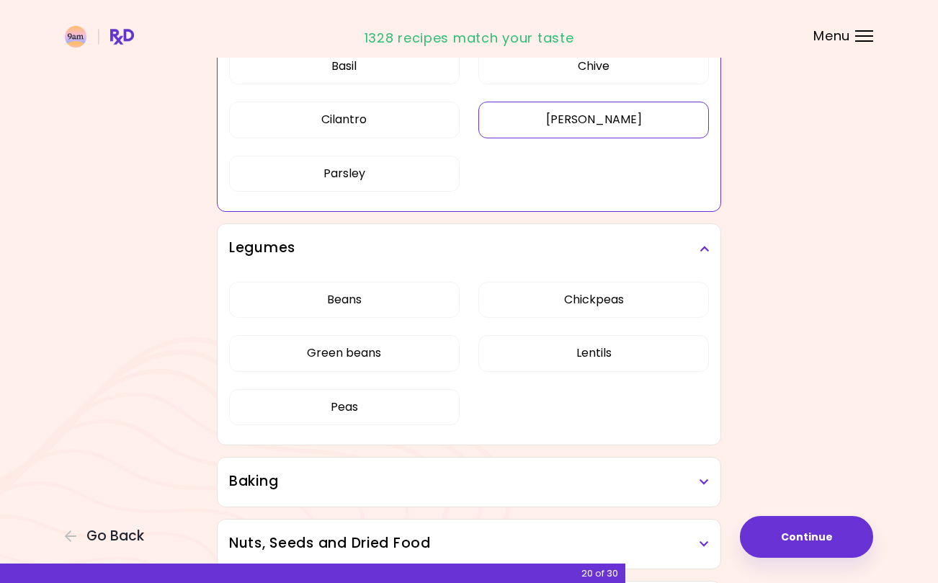
click at [417, 352] on button "Green beans" at bounding box center [344, 353] width 231 height 36
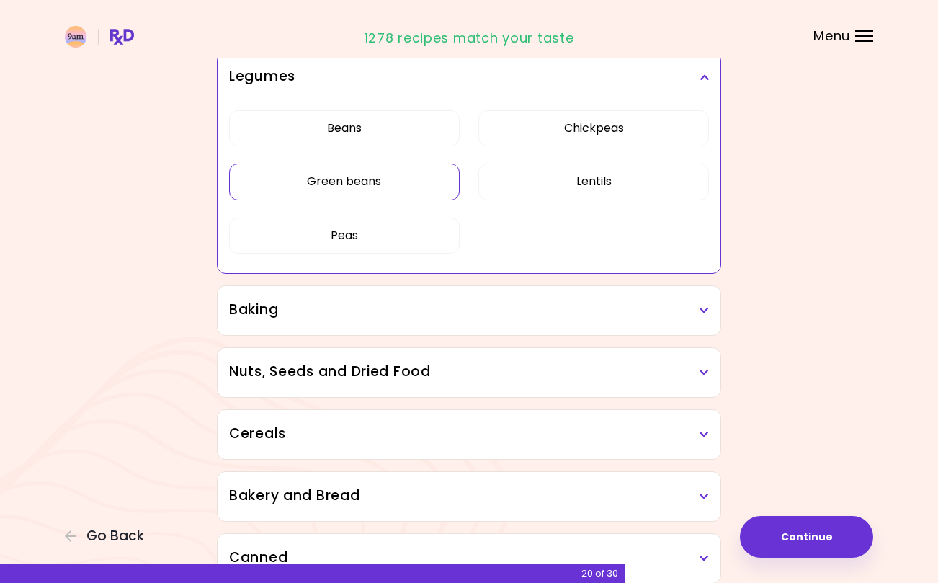
click at [392, 233] on button "Peas" at bounding box center [344, 236] width 231 height 36
click at [634, 124] on button "Chickpeas" at bounding box center [593, 128] width 231 height 36
click at [659, 312] on h3 "Baking" at bounding box center [469, 310] width 480 height 21
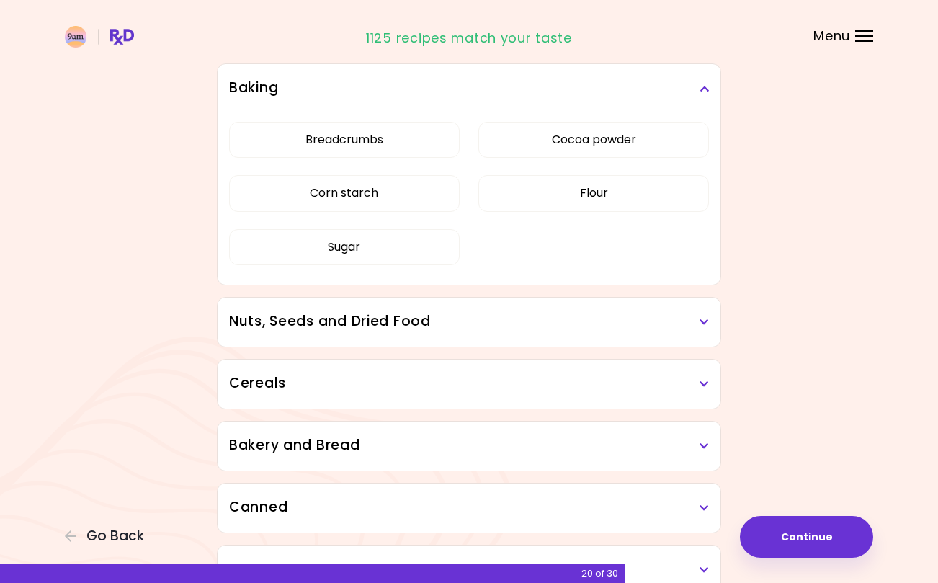
scroll to position [879, 0]
click at [618, 319] on h3 "Nuts, Seeds and Dried Food" at bounding box center [469, 320] width 480 height 21
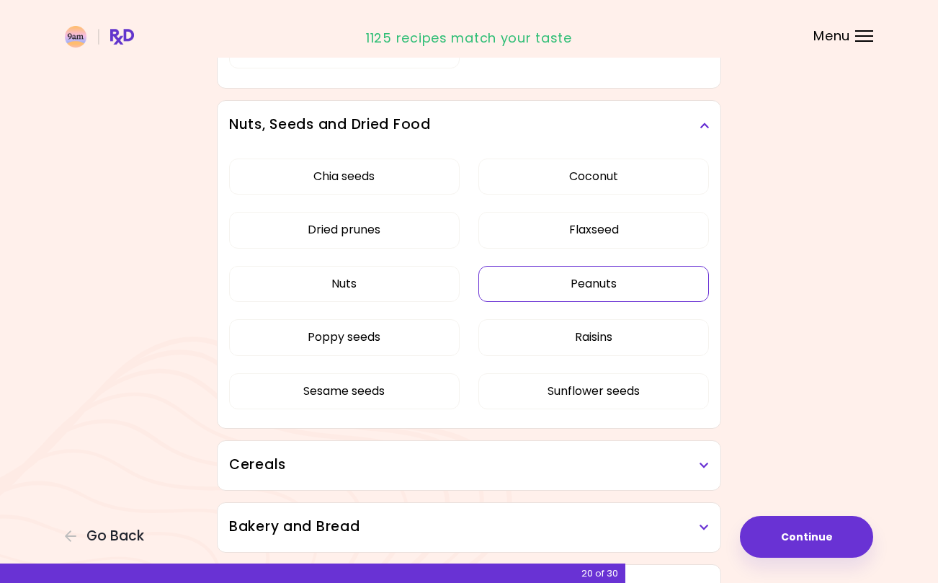
scroll to position [1078, 0]
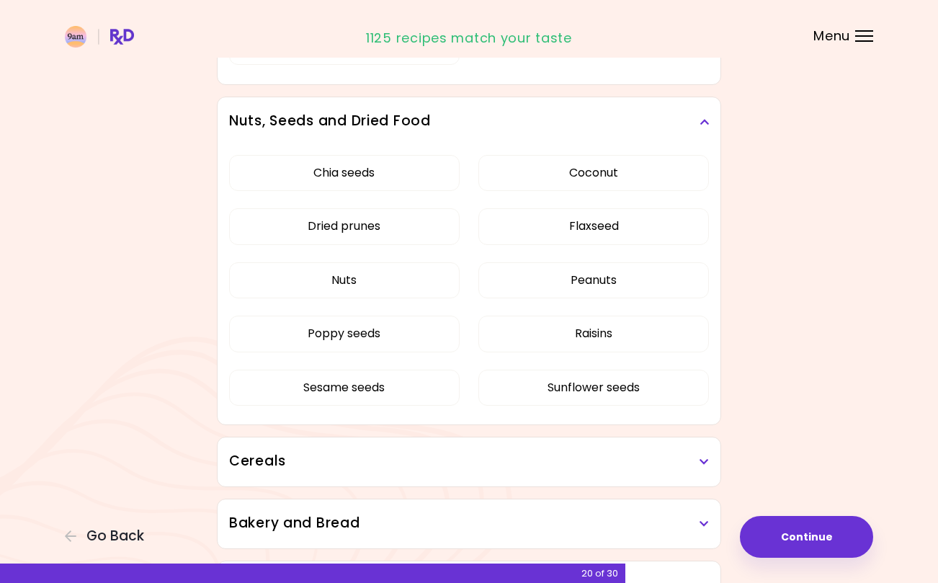
click at [432, 343] on button "Poppy seeds" at bounding box center [344, 334] width 231 height 36
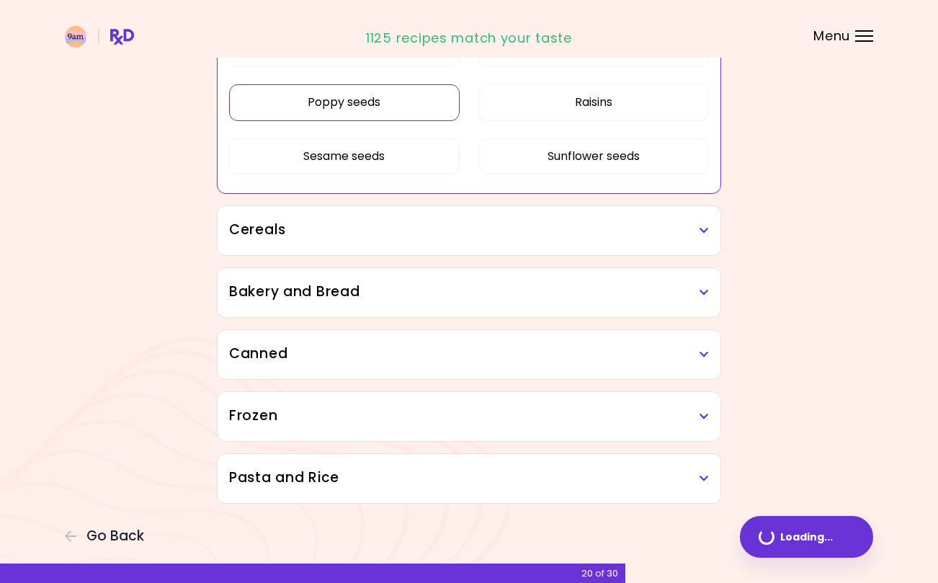
scroll to position [966, 0]
click at [393, 151] on button "Sesame seeds" at bounding box center [344, 156] width 231 height 36
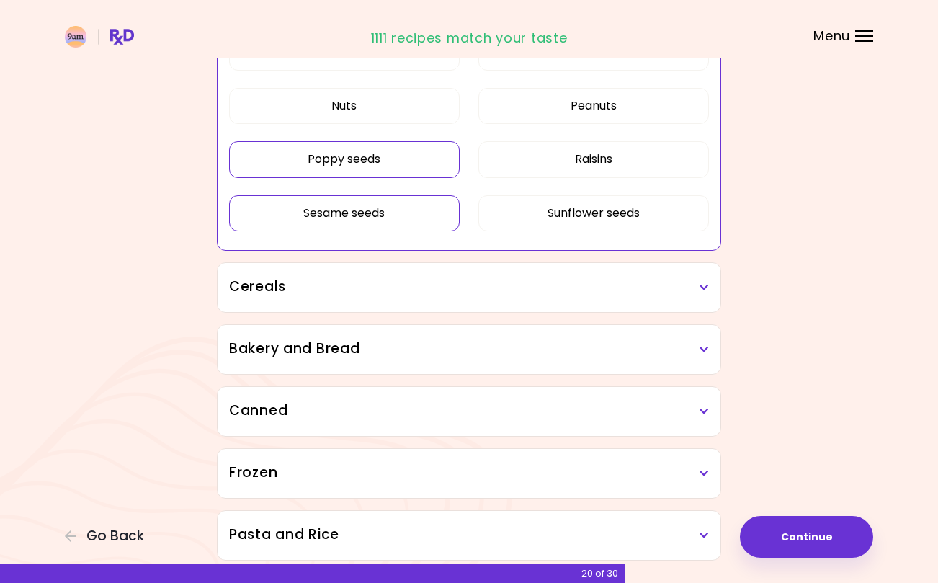
scroll to position [910, 0]
click at [592, 271] on div "Cereals" at bounding box center [469, 286] width 503 height 49
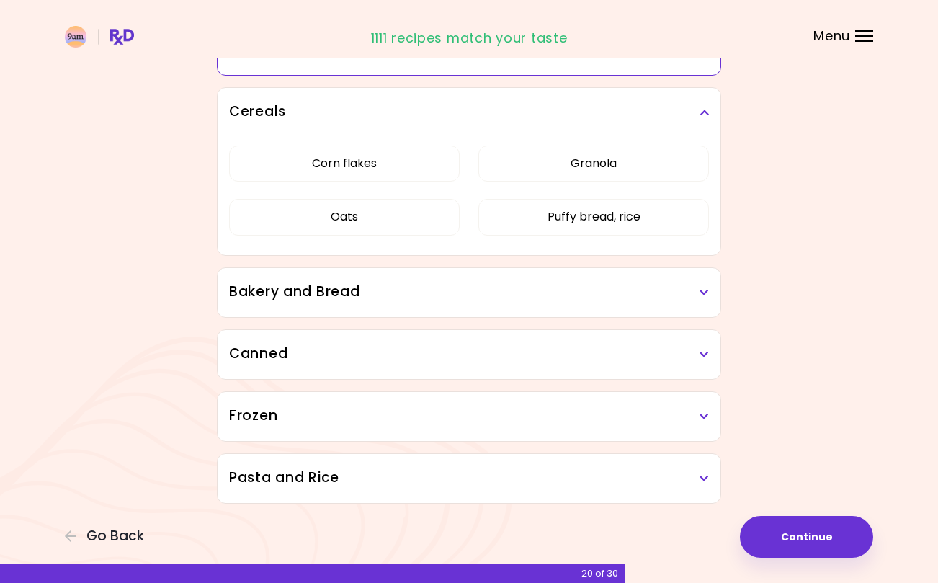
scroll to position [1084, 0]
click at [587, 292] on h3 "Bakery and Bread" at bounding box center [469, 292] width 480 height 21
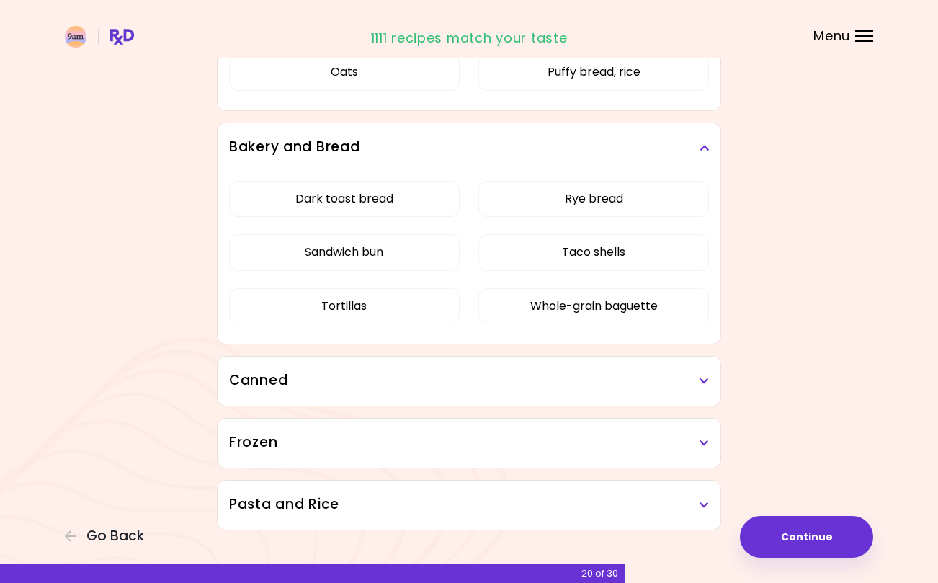
scroll to position [1243, 0]
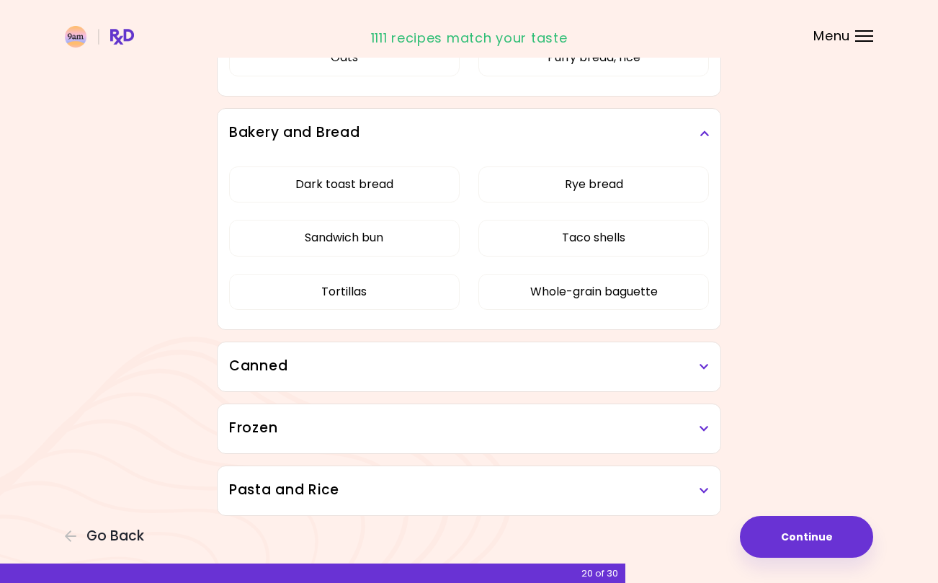
click at [623, 369] on h3 "Canned" at bounding box center [469, 366] width 480 height 21
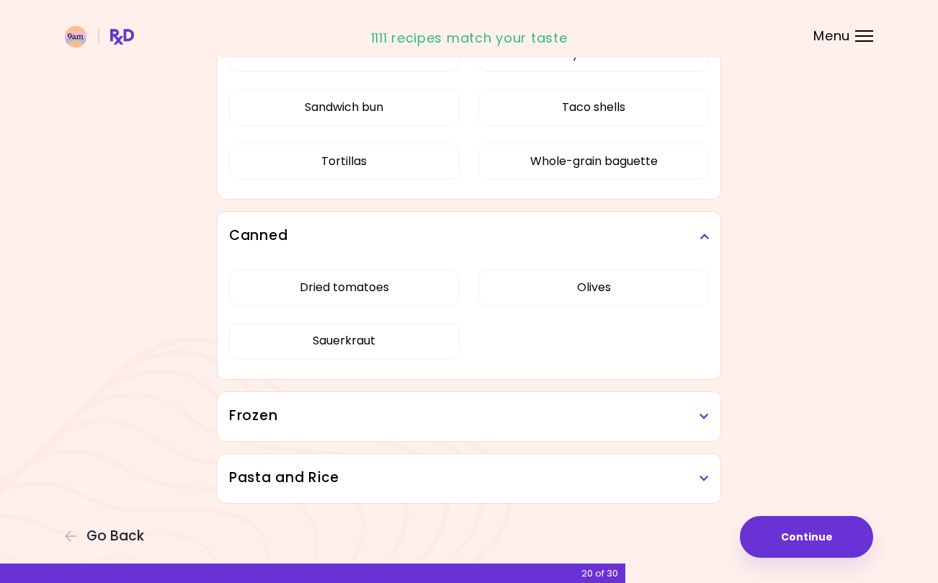
click at [632, 275] on button "Olives" at bounding box center [593, 287] width 231 height 36
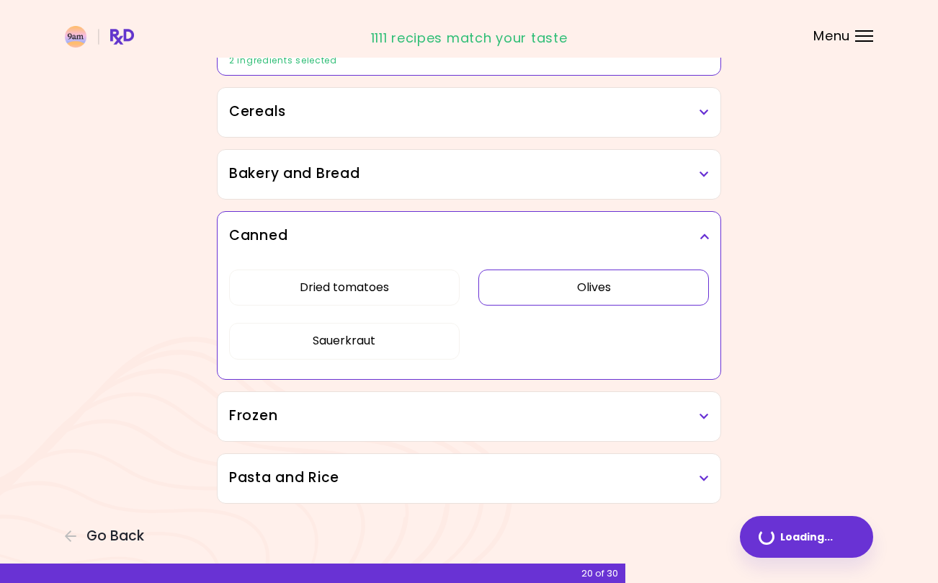
scroll to position [806, 0]
click at [409, 326] on button "Sauerkraut" at bounding box center [344, 341] width 231 height 36
click at [504, 422] on h3 "Frozen" at bounding box center [469, 416] width 480 height 21
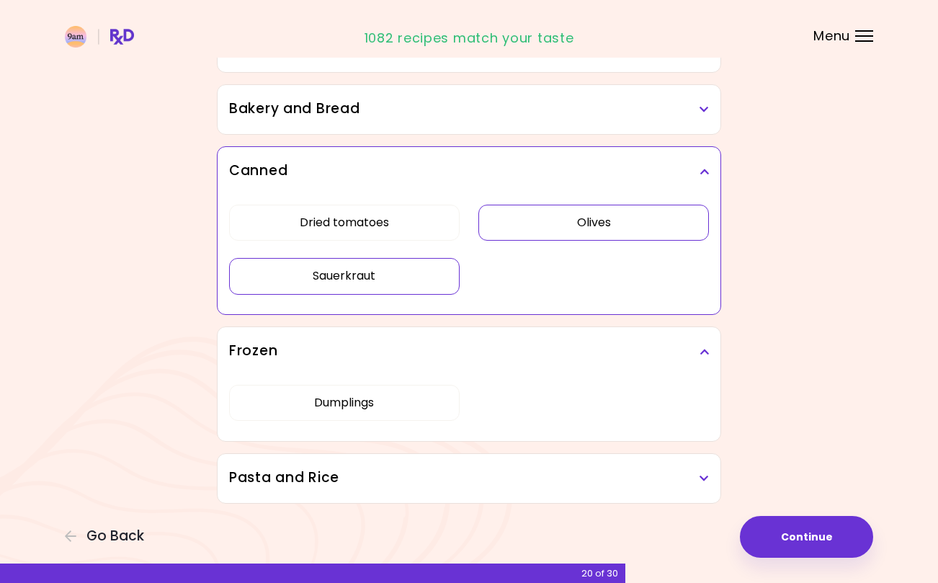
scroll to position [871, 0]
click at [550, 483] on h3 "Pasta and Rice" at bounding box center [469, 478] width 480 height 21
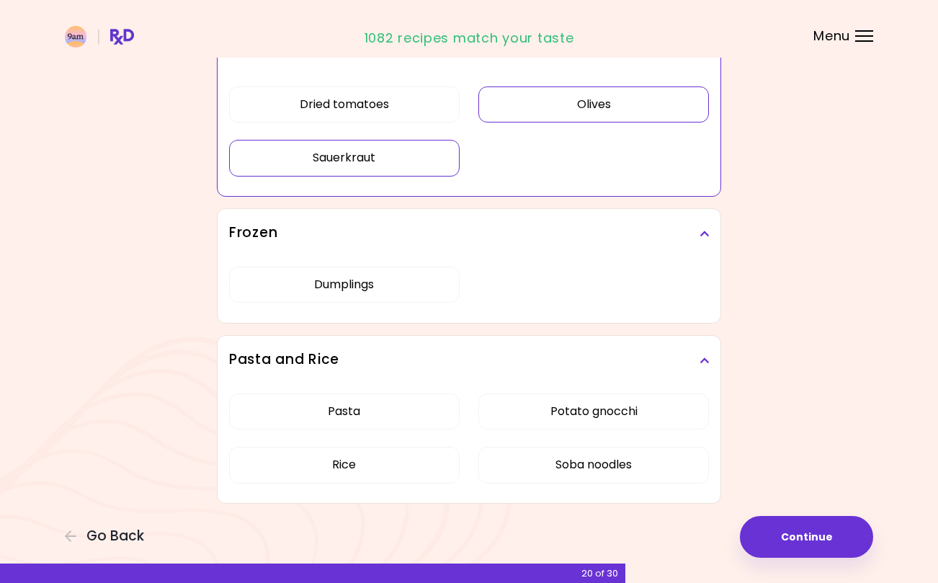
scroll to position [989, 0]
click at [832, 535] on button "Continue" at bounding box center [806, 537] width 133 height 42
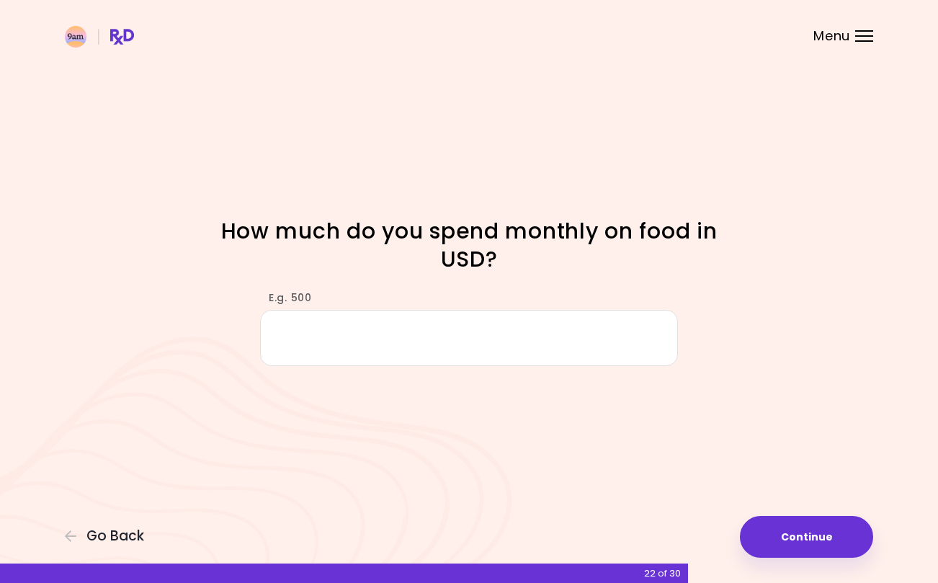
click at [601, 336] on input "E.g. 500" at bounding box center [469, 337] width 418 height 55
click at [450, 348] on input "E.g. 500" at bounding box center [469, 337] width 418 height 55
type input "***"
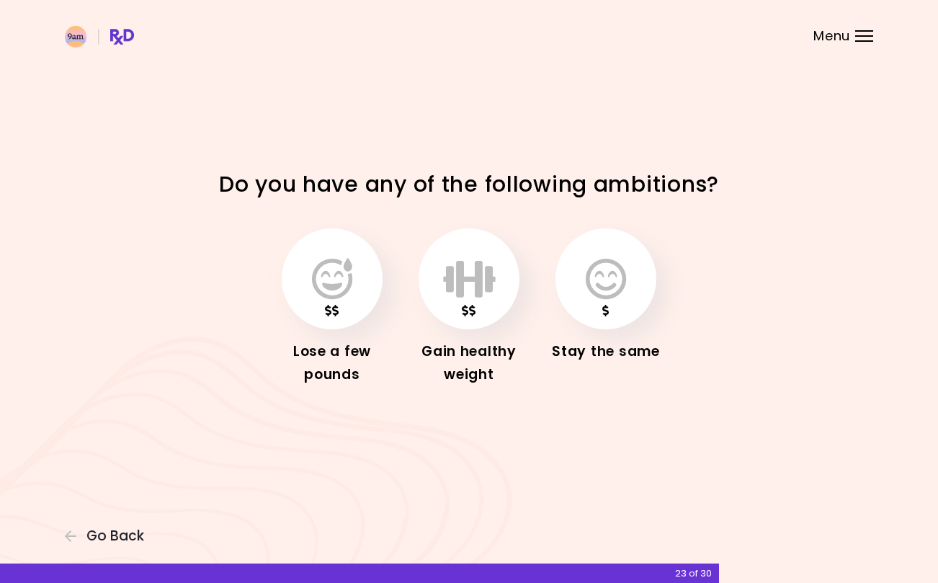
click at [352, 290] on icon "button" at bounding box center [332, 279] width 40 height 42
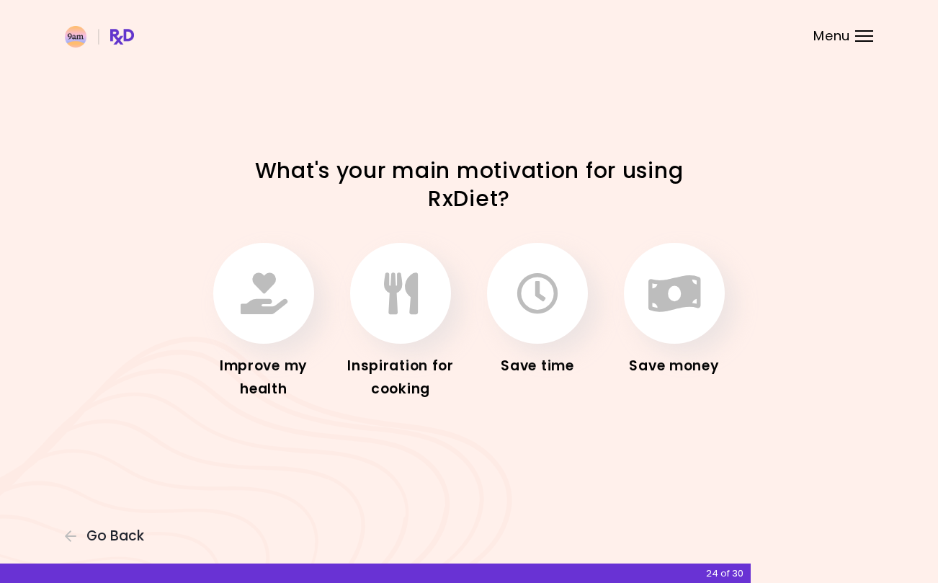
click at [251, 297] on icon "button" at bounding box center [264, 293] width 47 height 42
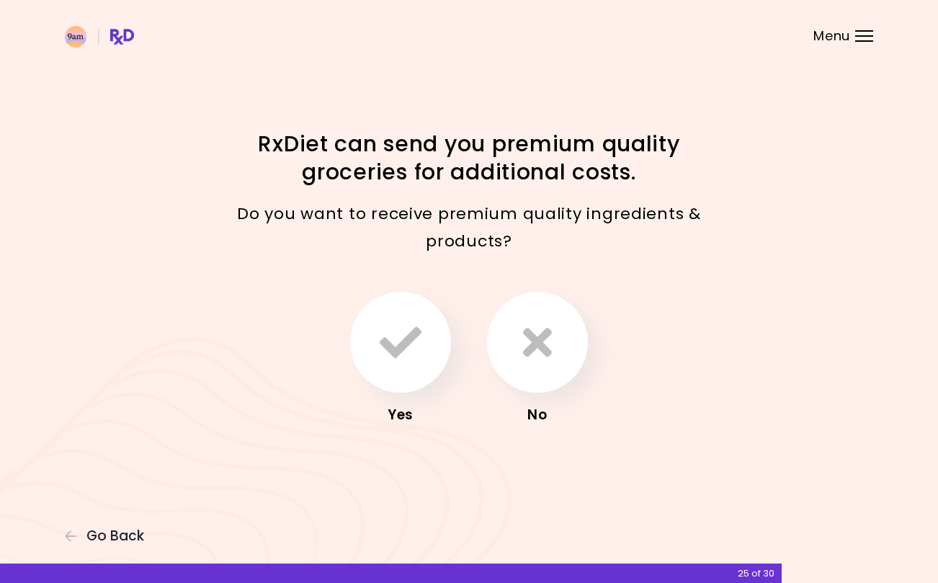
click at [414, 366] on button "button" at bounding box center [400, 342] width 101 height 101
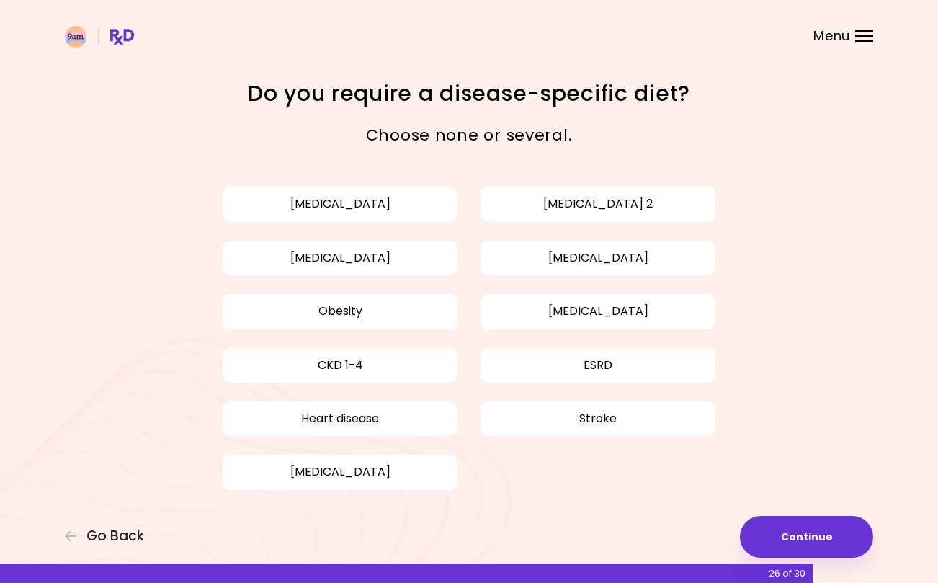
click at [126, 542] on span "Go Back" at bounding box center [115, 536] width 58 height 16
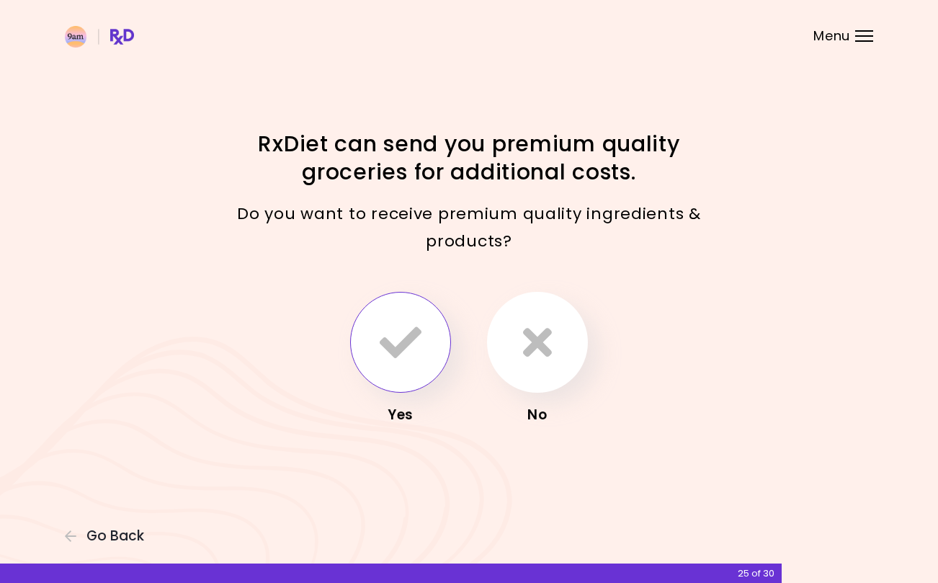
click at [549, 339] on icon "button" at bounding box center [537, 342] width 29 height 42
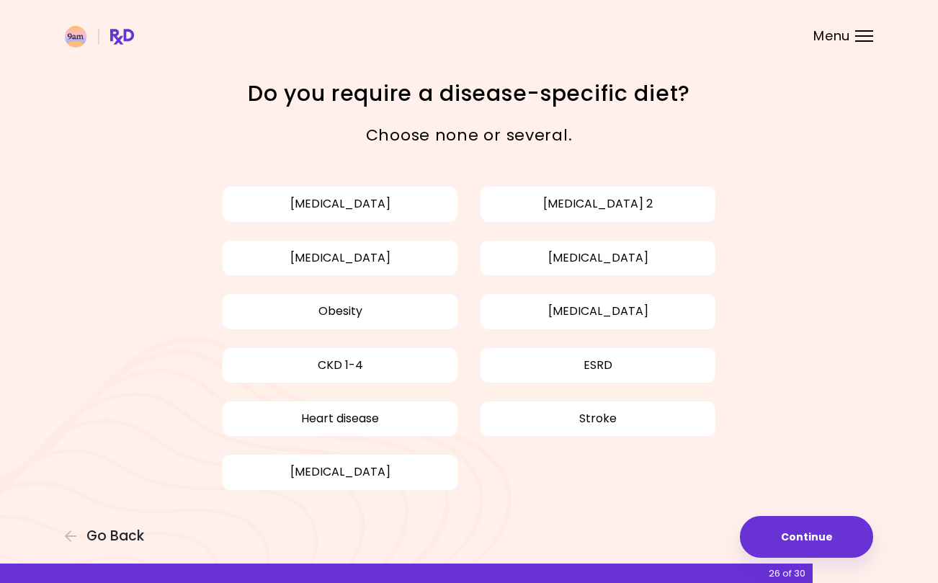
click at [648, 247] on button "[MEDICAL_DATA]" at bounding box center [598, 258] width 236 height 36
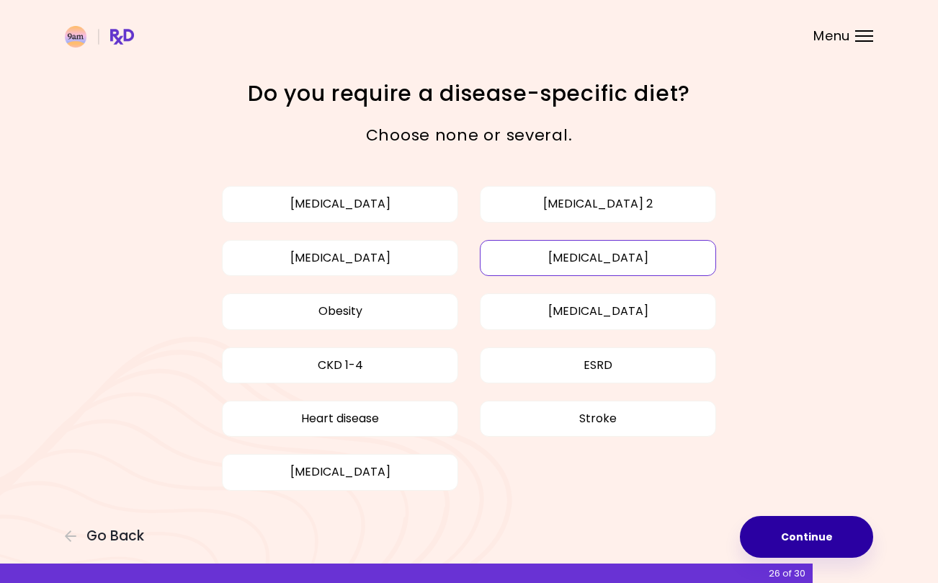
click at [823, 541] on button "Continue" at bounding box center [806, 537] width 133 height 42
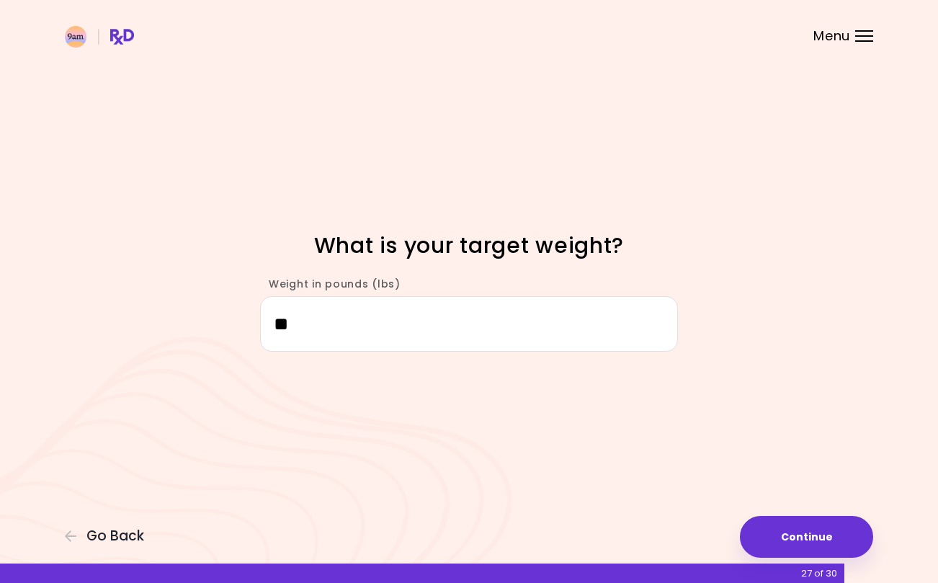
type input "***"
click at [836, 529] on button "Continue" at bounding box center [806, 537] width 133 height 42
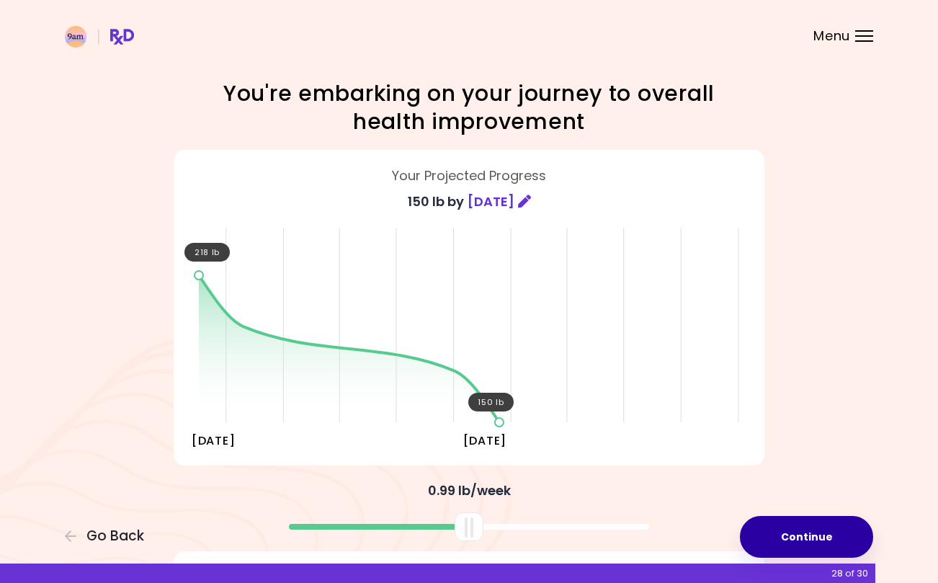
click at [822, 533] on button "Continue" at bounding box center [806, 537] width 133 height 42
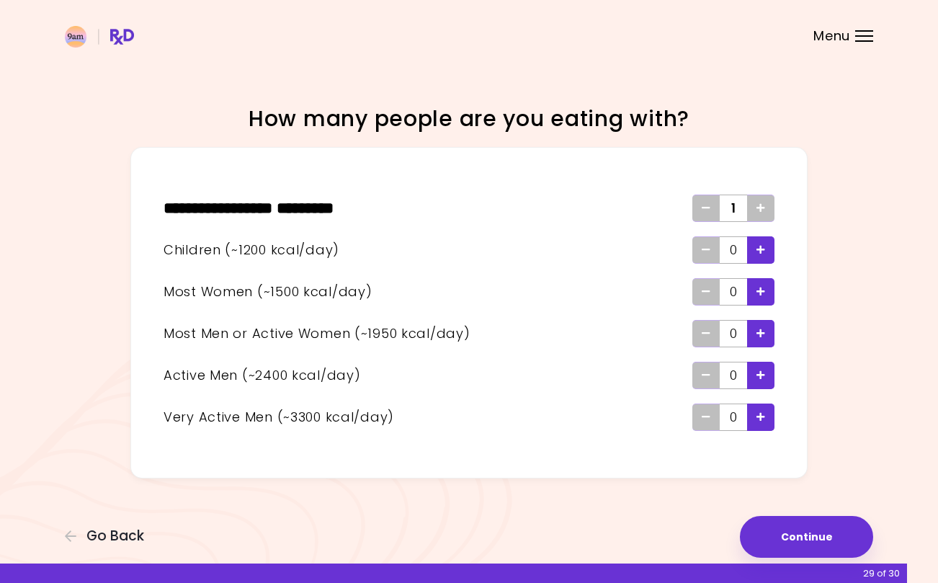
click at [125, 522] on div "Focusable invisible element How many people are you eating with? ** * ******* *…" at bounding box center [469, 291] width 938 height 583
click at [118, 533] on span "Go Back" at bounding box center [115, 536] width 58 height 16
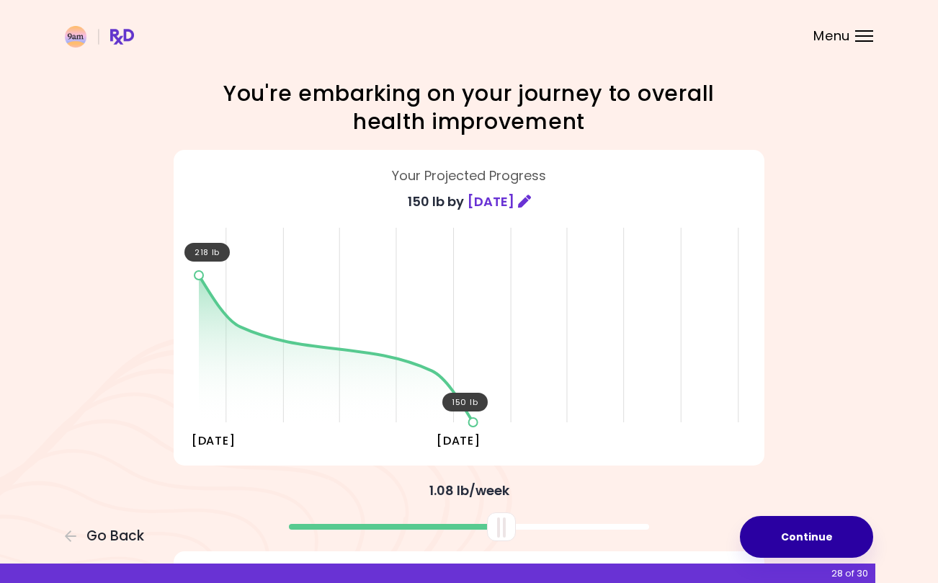
click at [828, 538] on button "Continue" at bounding box center [806, 537] width 133 height 42
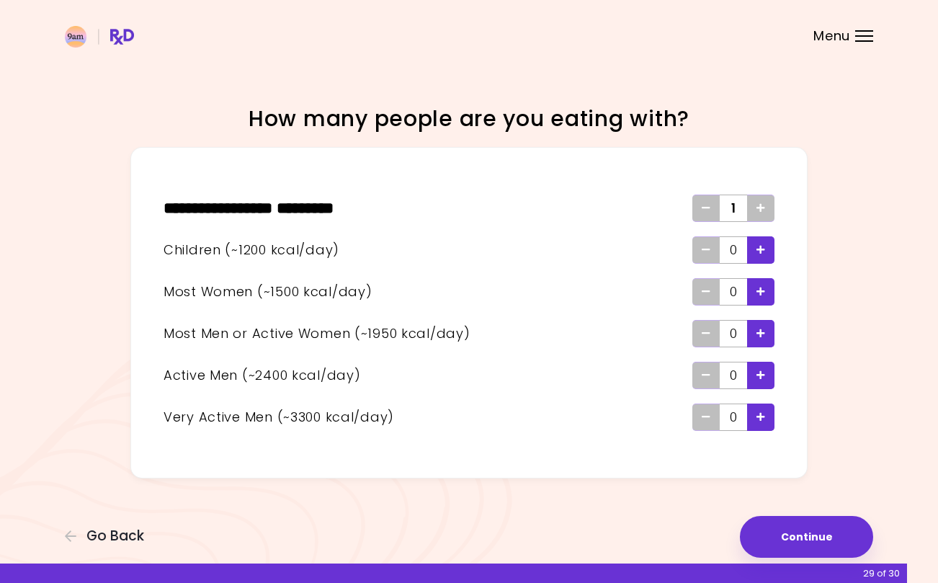
click at [762, 290] on icon "Add - Woman" at bounding box center [760, 291] width 9 height 9
click at [819, 535] on button "Continue" at bounding box center [806, 537] width 133 height 42
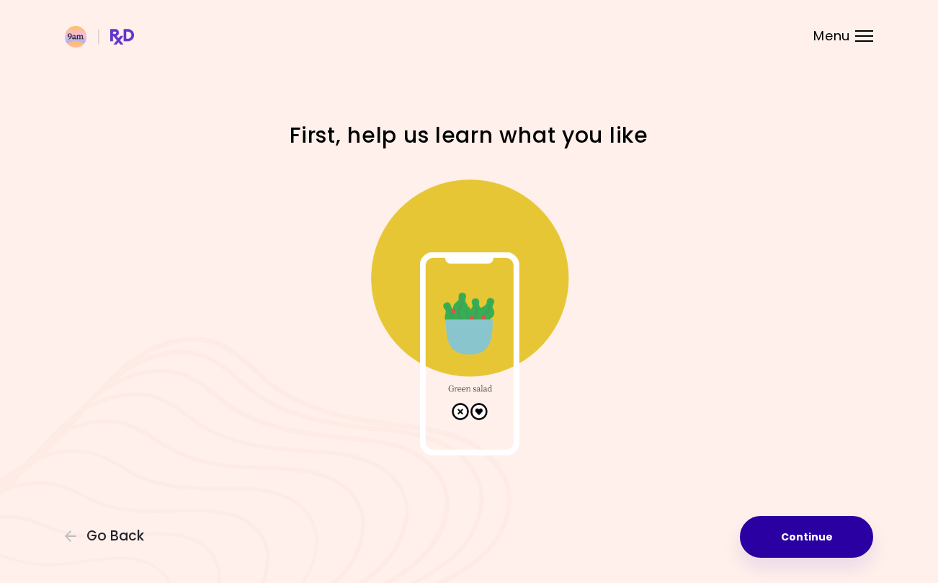
click at [813, 535] on button "Continue" at bounding box center [806, 537] width 133 height 42
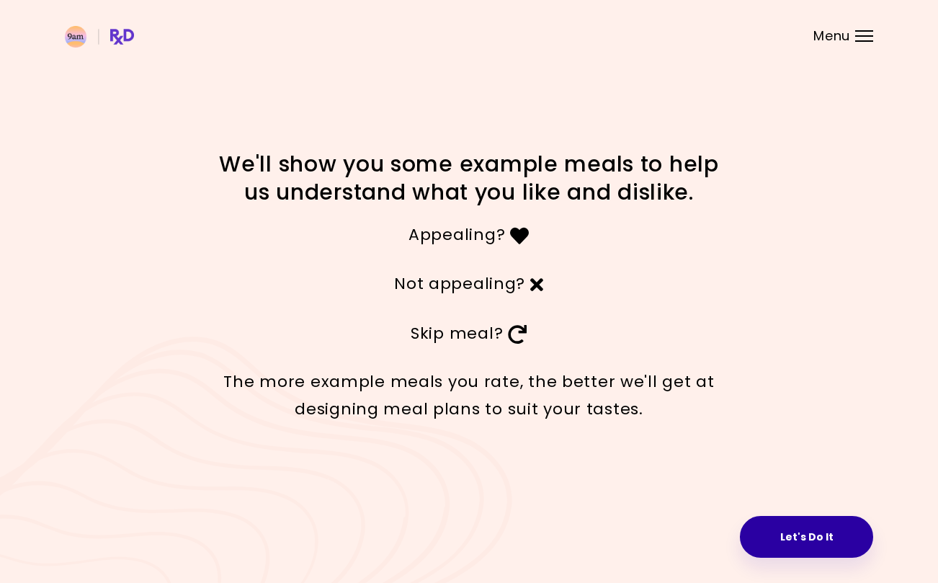
click at [820, 532] on button "Let's Do It" at bounding box center [806, 537] width 133 height 42
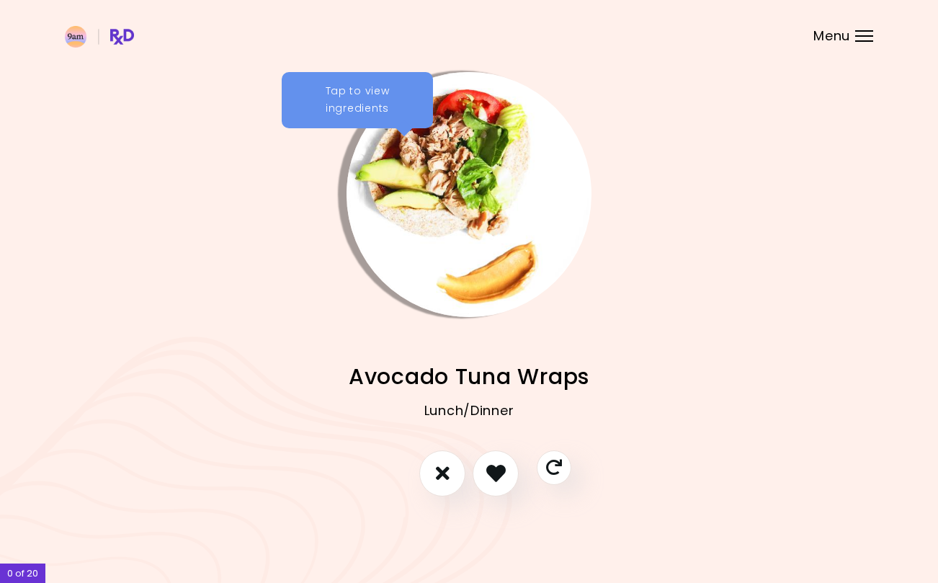
click at [495, 475] on icon "I like this recipe" at bounding box center [495, 472] width 19 height 19
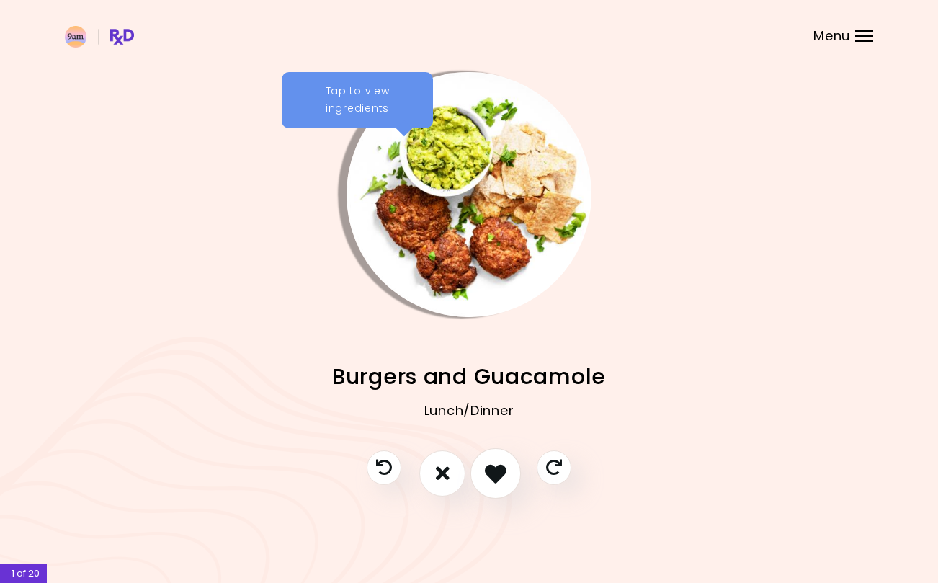
click at [493, 461] on button "I like this recipe" at bounding box center [495, 473] width 50 height 50
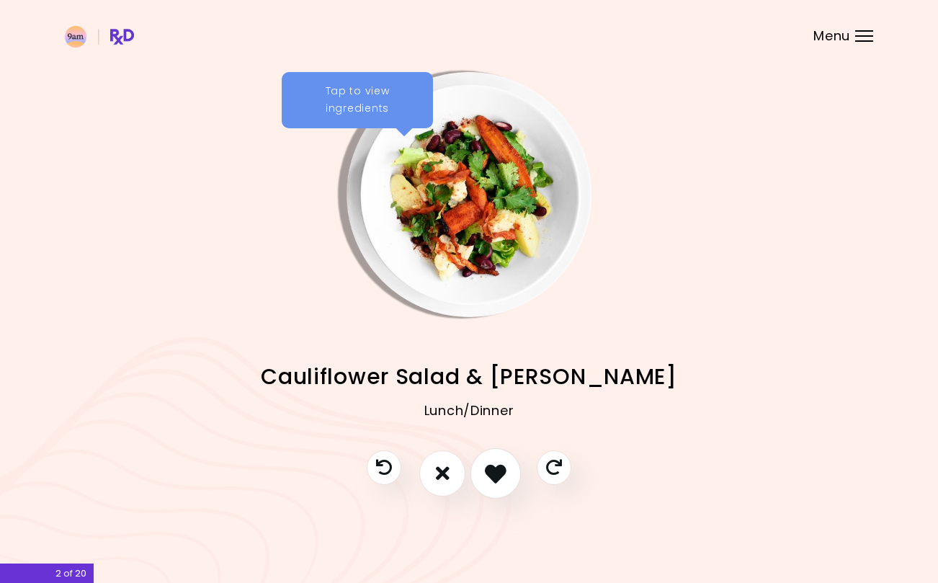
click at [495, 473] on icon "I like this recipe" at bounding box center [496, 474] width 22 height 22
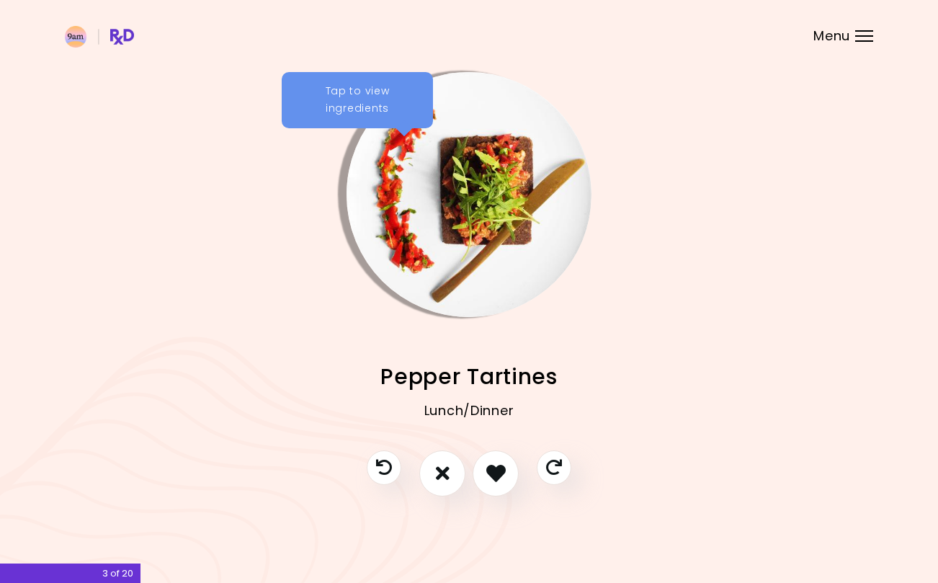
click at [444, 475] on icon "I don't like this recipe" at bounding box center [443, 472] width 14 height 19
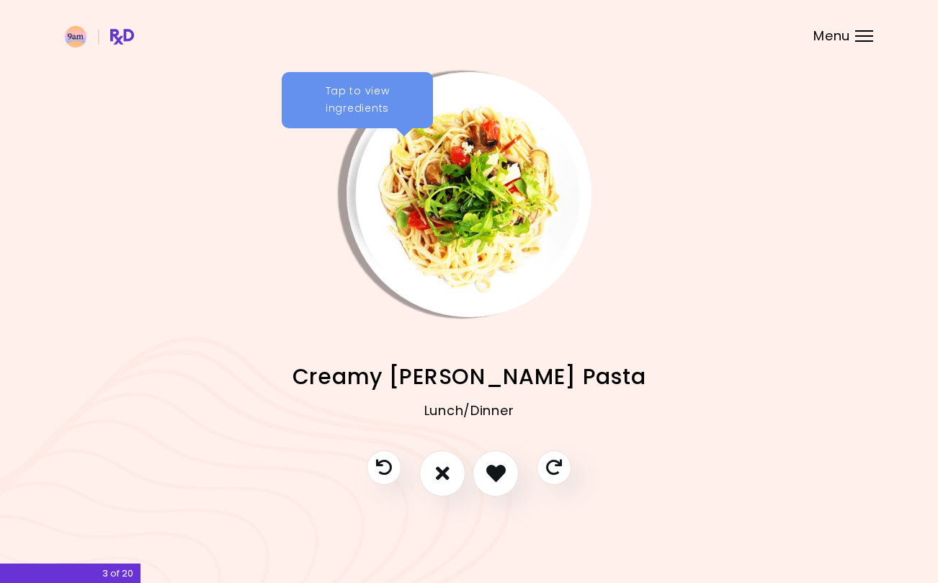
click at [502, 471] on icon "I like this recipe" at bounding box center [495, 472] width 19 height 19
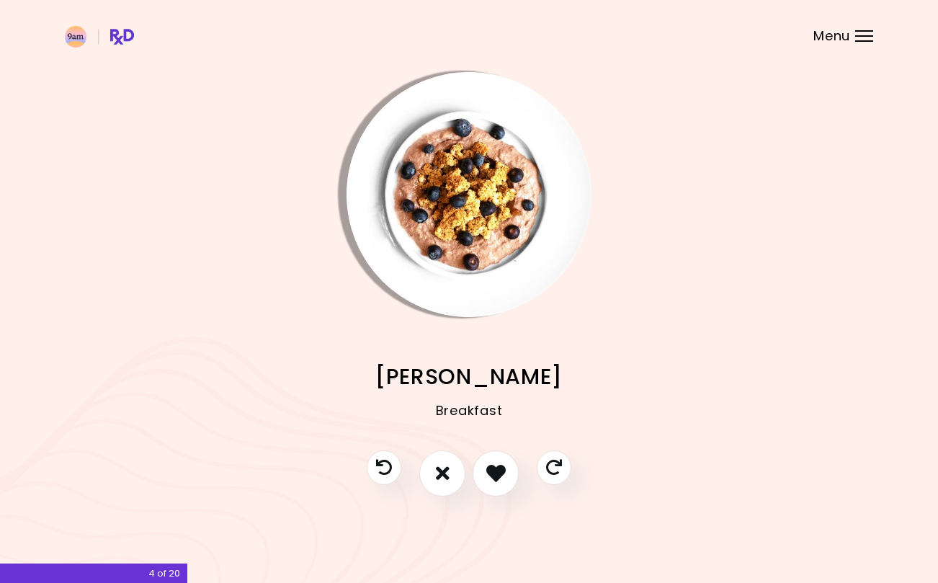
click at [560, 460] on icon "Skip" at bounding box center [554, 468] width 16 height 16
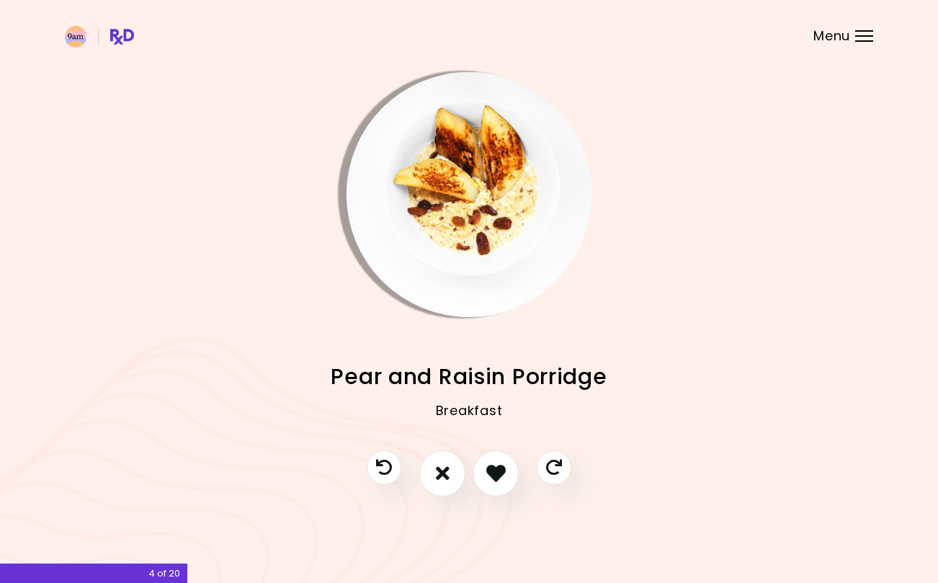
click at [554, 472] on icon "Skip" at bounding box center [554, 468] width 16 height 16
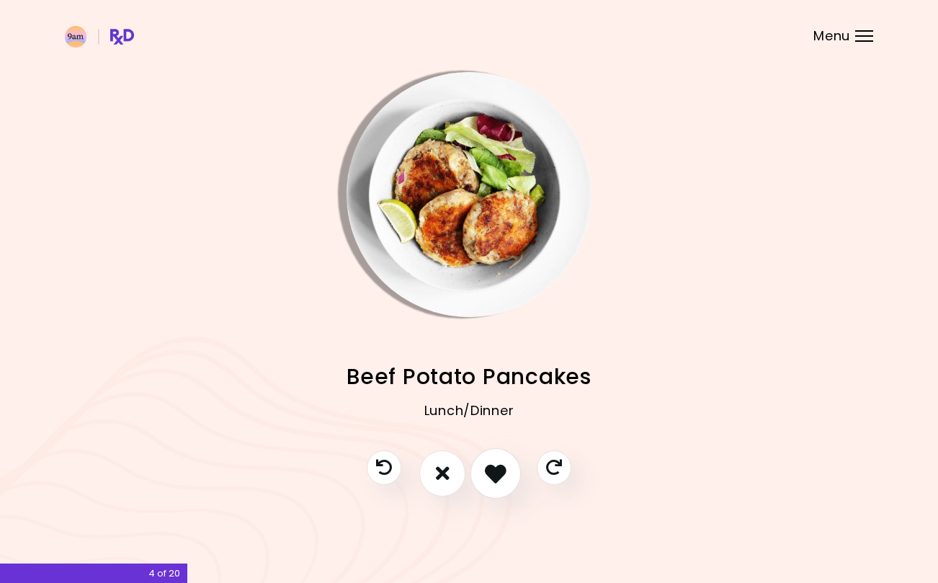
click at [506, 479] on icon "I like this recipe" at bounding box center [496, 474] width 22 height 22
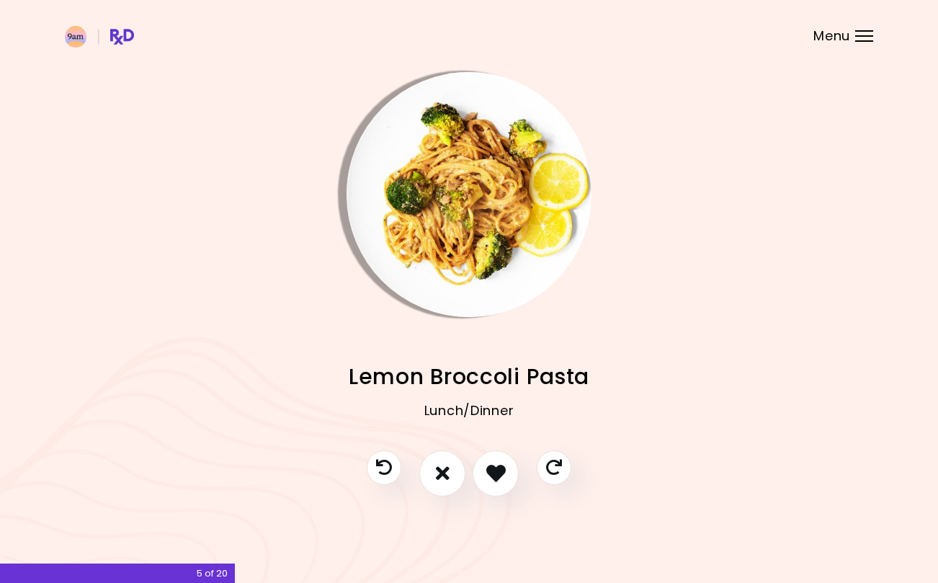
click at [504, 481] on icon "I like this recipe" at bounding box center [495, 472] width 19 height 19
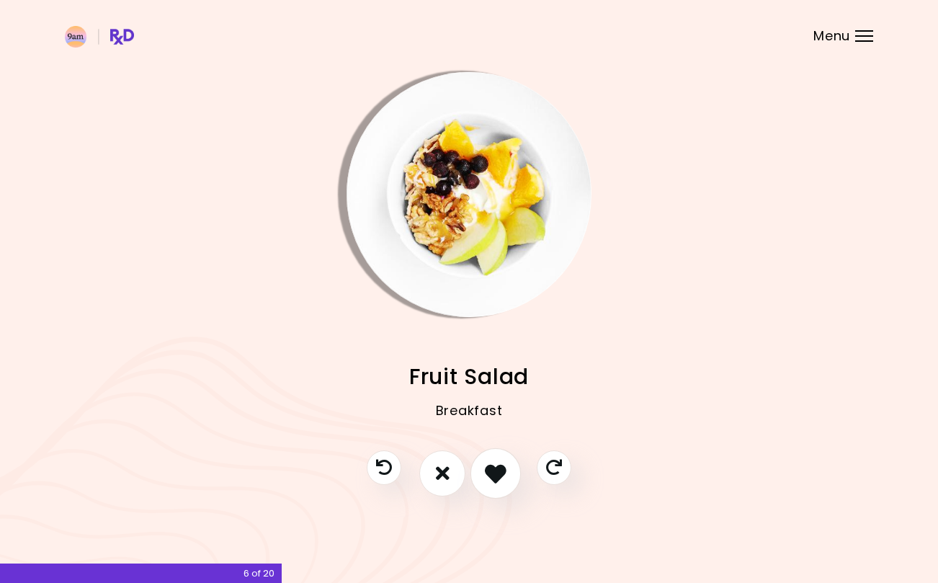
click at [496, 476] on icon "I like this recipe" at bounding box center [496, 474] width 22 height 22
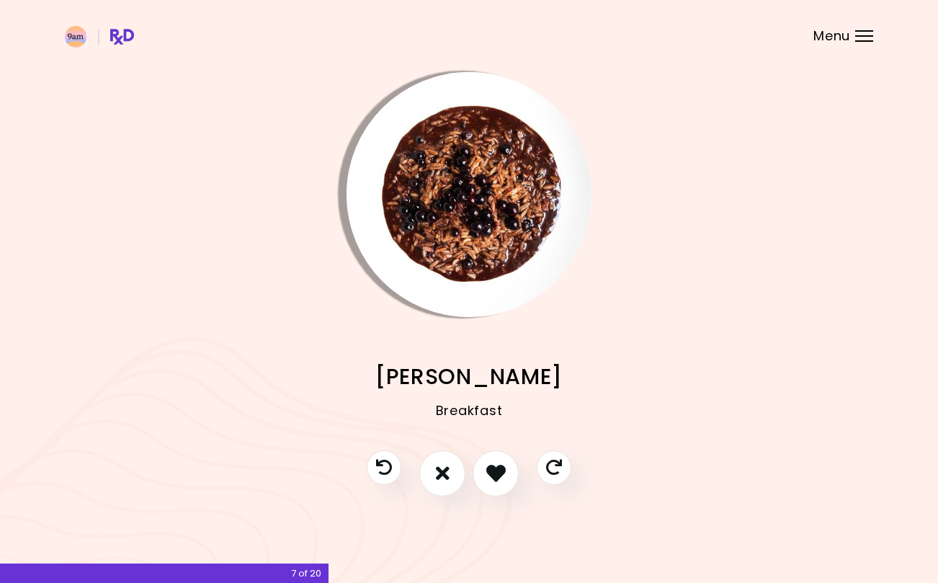
click at [552, 470] on icon "Skip" at bounding box center [554, 468] width 16 height 16
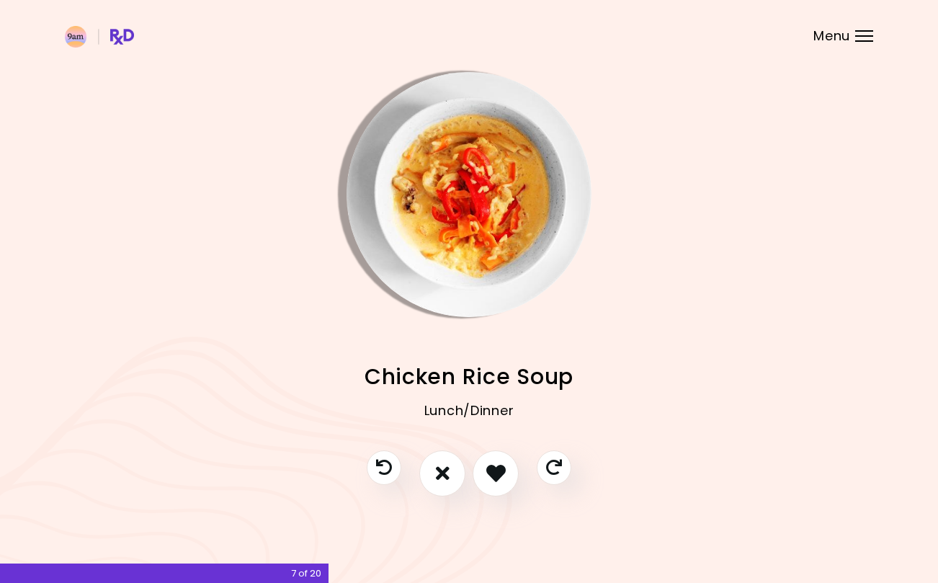
click at [444, 470] on icon "I don't like this recipe" at bounding box center [443, 472] width 14 height 19
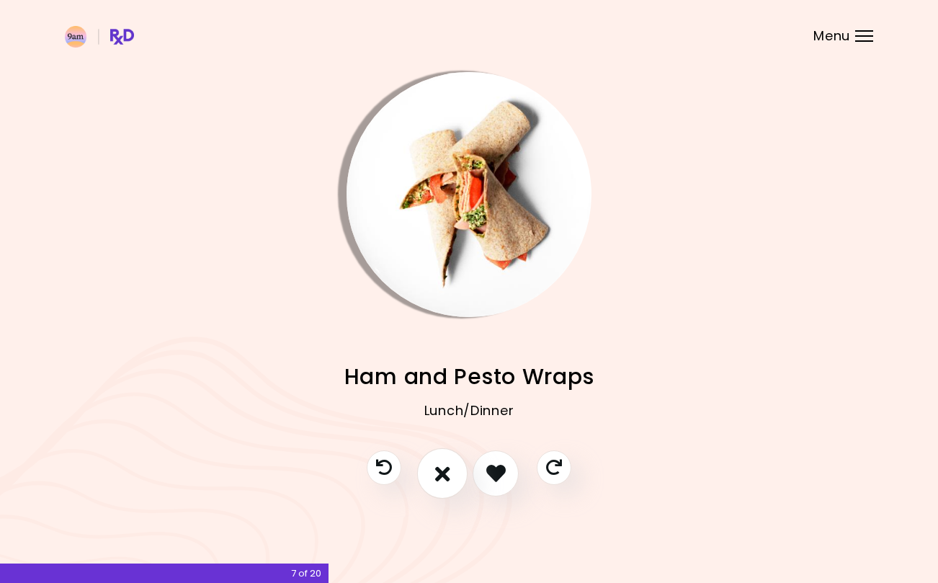
click at [449, 480] on icon "I don't like this recipe" at bounding box center [442, 474] width 15 height 22
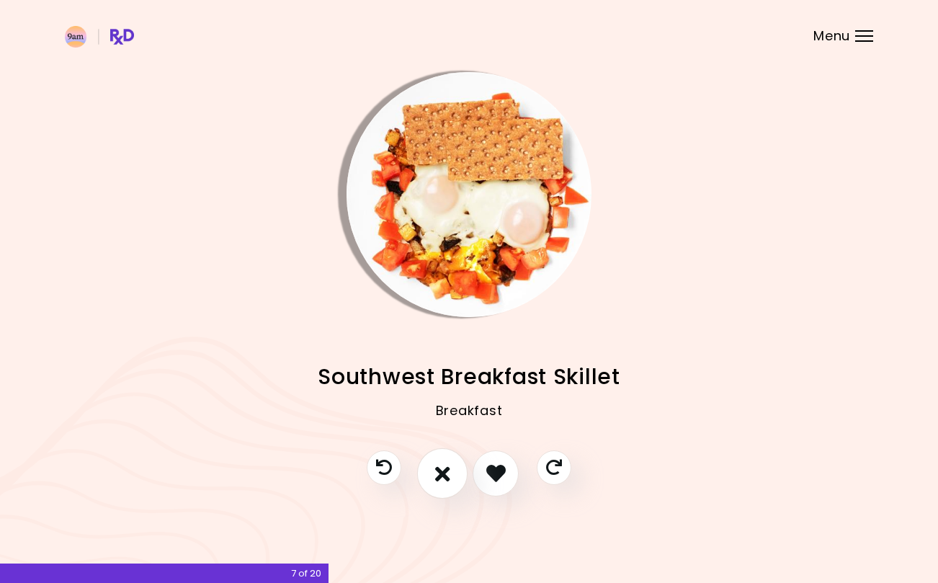
click at [449, 475] on icon "I don't like this recipe" at bounding box center [442, 474] width 15 height 22
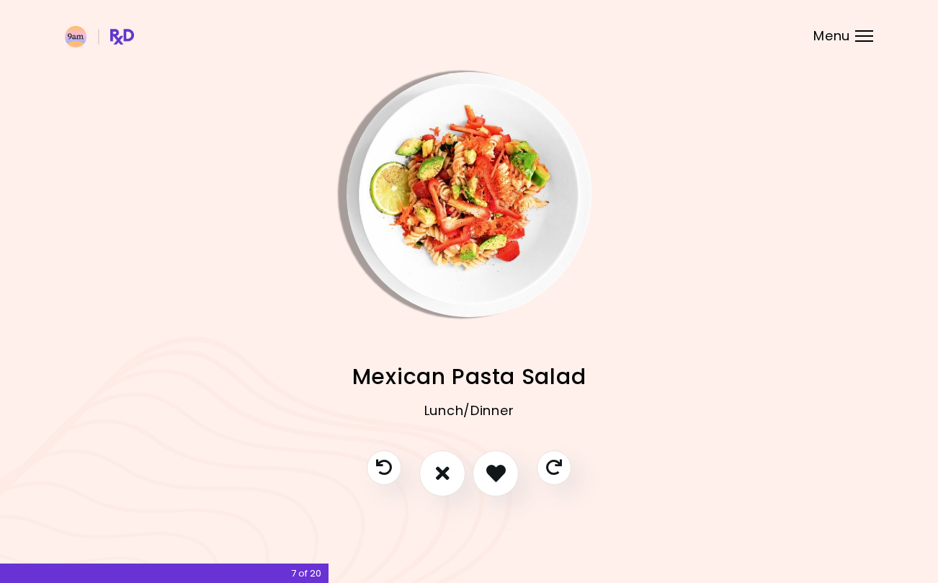
click at [501, 469] on icon "I like this recipe" at bounding box center [495, 472] width 19 height 19
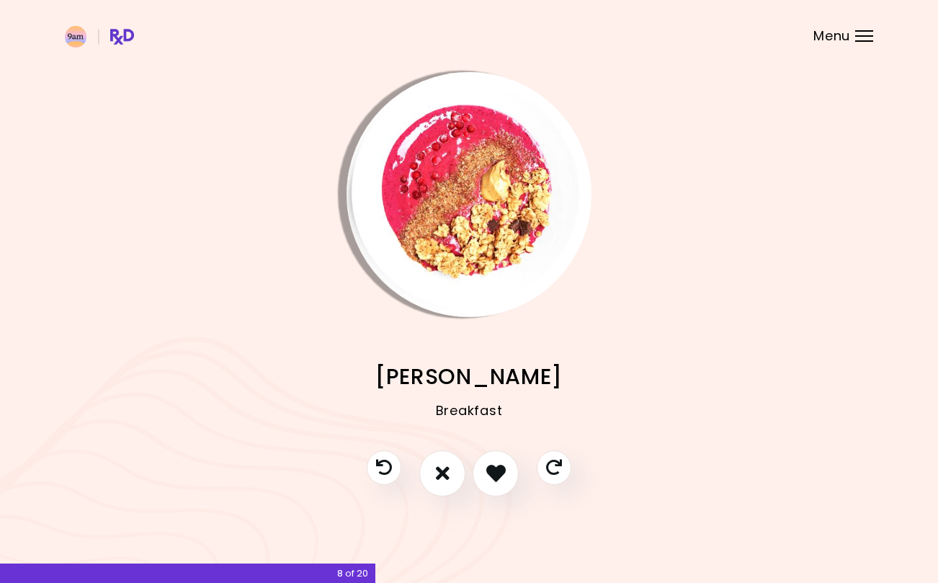
click at [549, 477] on button "Skip" at bounding box center [554, 467] width 35 height 35
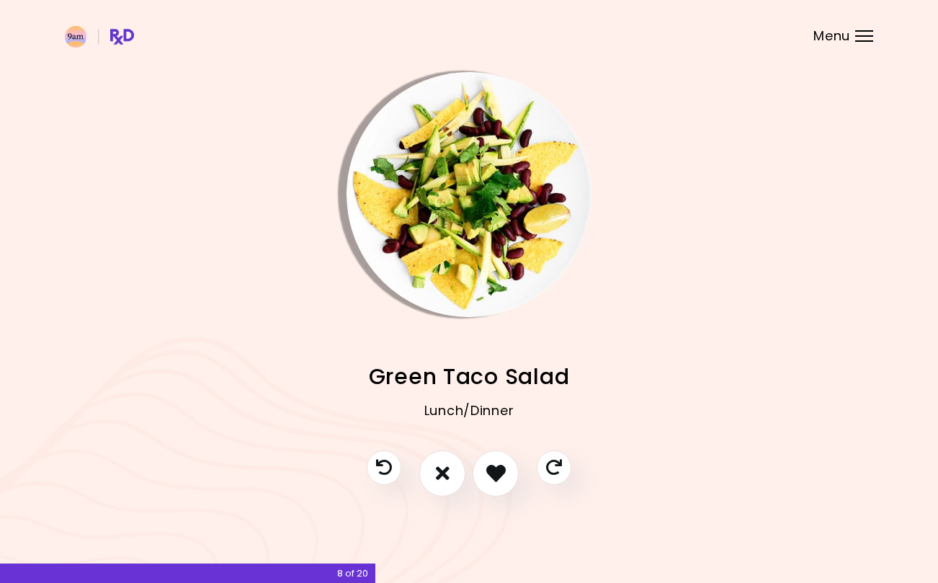
click at [501, 477] on icon "I like this recipe" at bounding box center [495, 472] width 19 height 19
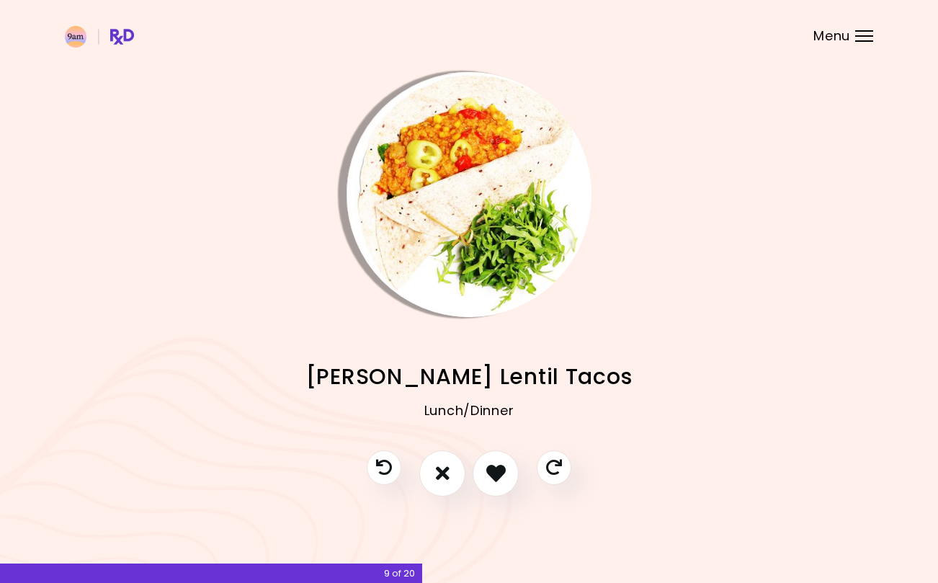
click at [452, 473] on button "I don't like this recipe" at bounding box center [442, 473] width 46 height 46
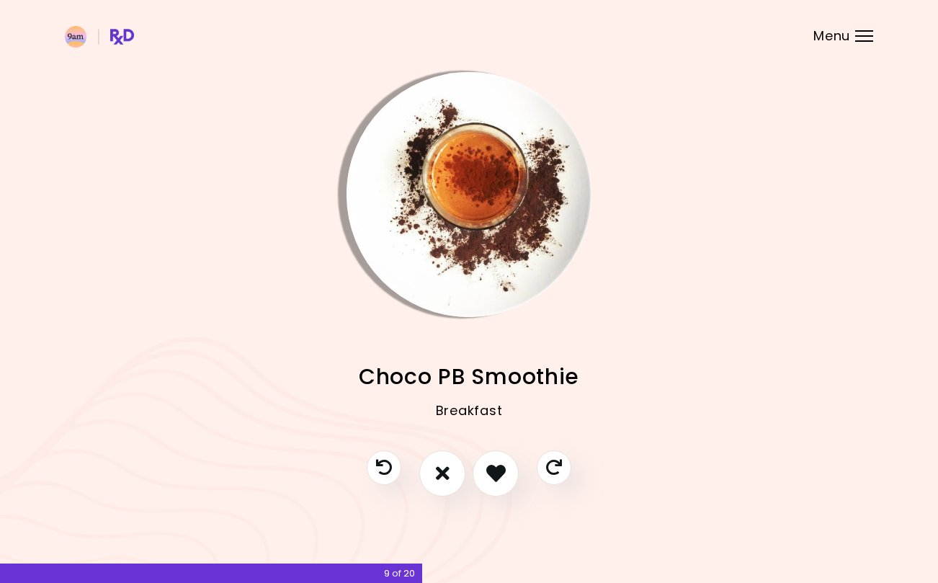
click at [449, 478] on icon "I don't like this recipe" at bounding box center [443, 472] width 14 height 19
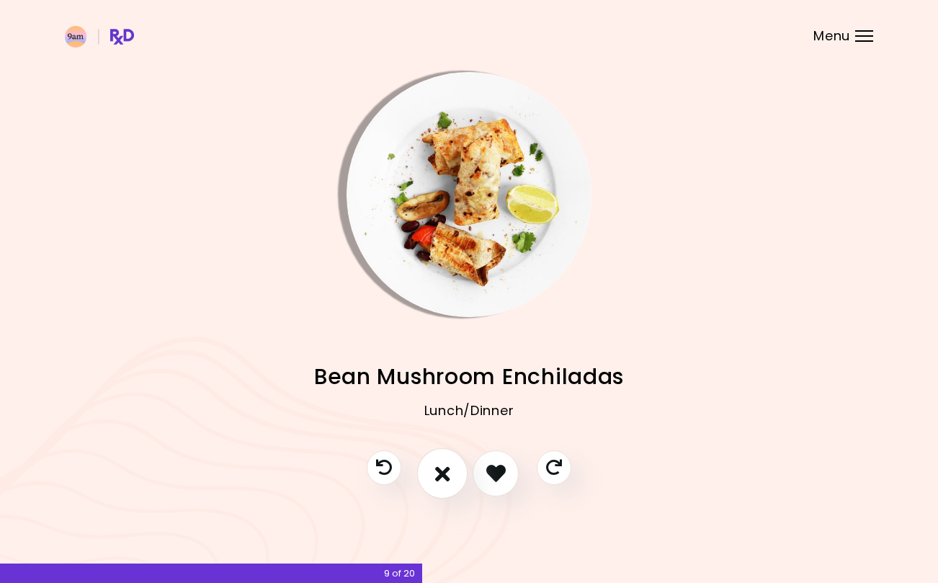
click at [447, 475] on icon "I don't like this recipe" at bounding box center [442, 474] width 15 height 22
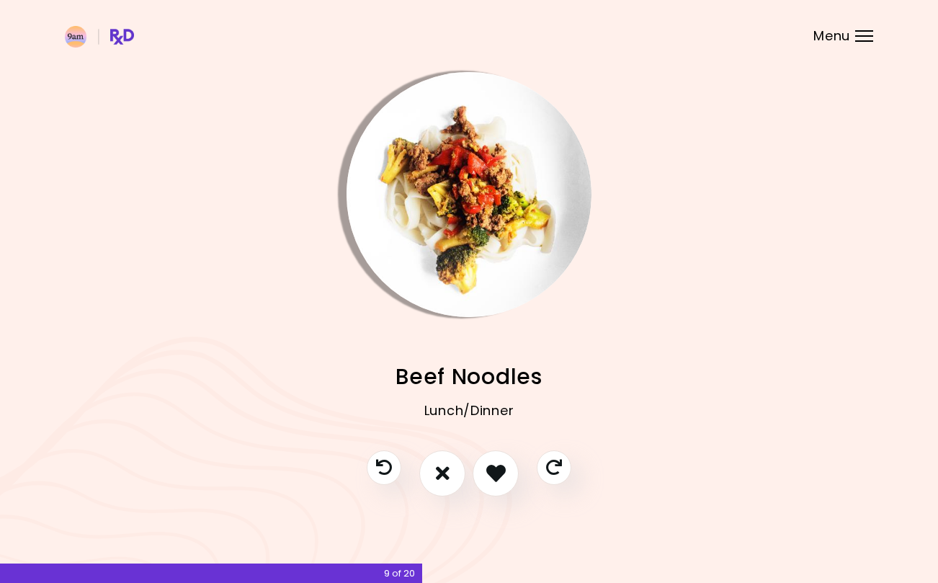
click at [494, 475] on icon "I like this recipe" at bounding box center [495, 472] width 19 height 19
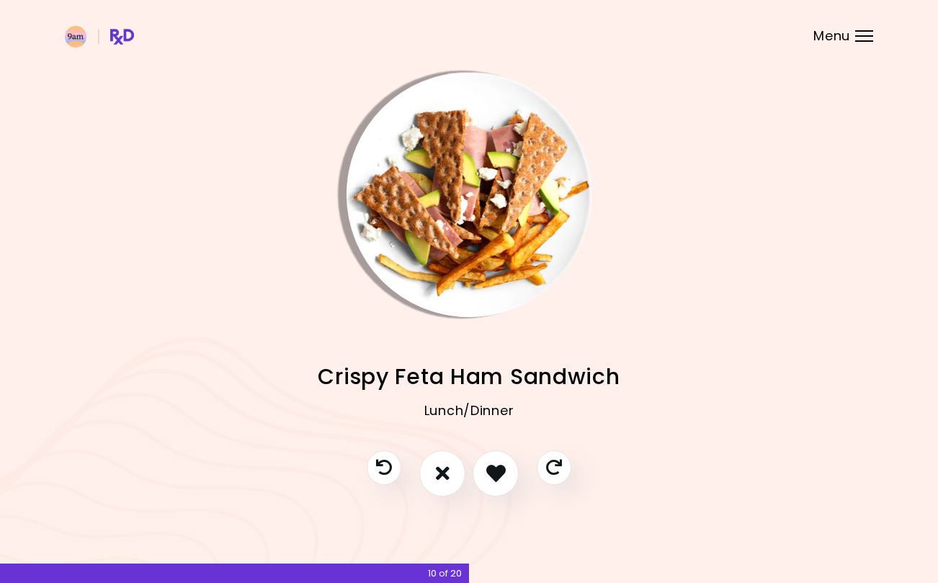
click at [447, 475] on icon "I don't like this recipe" at bounding box center [443, 472] width 14 height 19
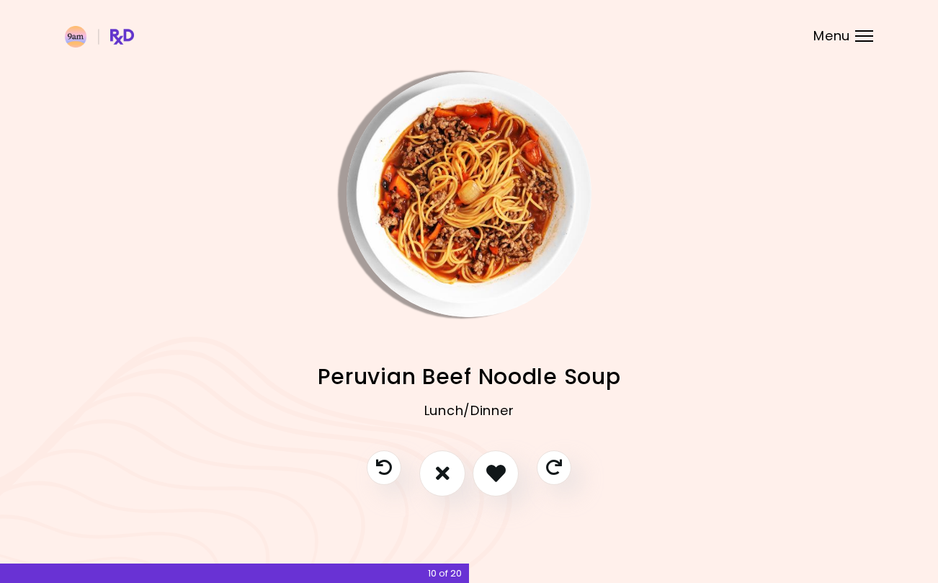
click at [452, 473] on button "I don't like this recipe" at bounding box center [442, 473] width 46 height 46
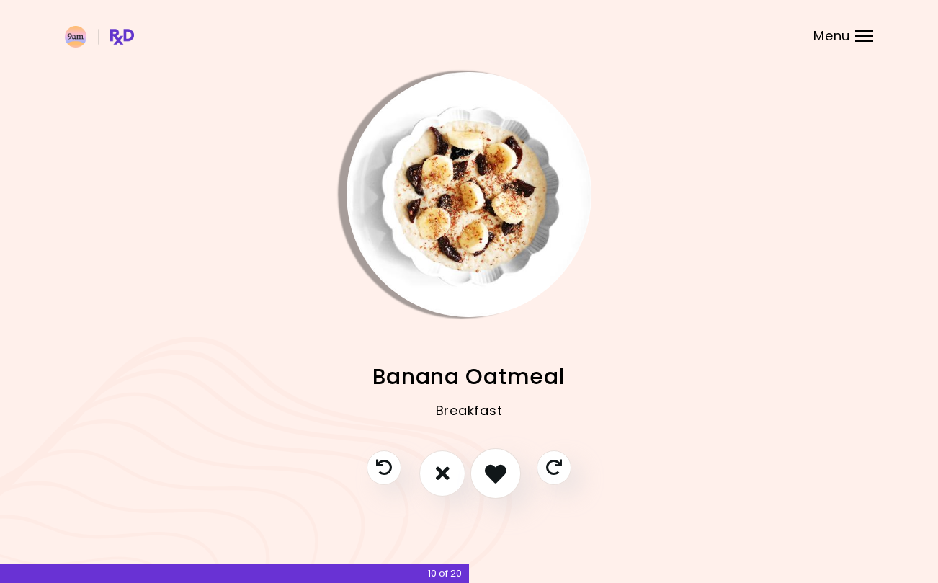
click at [498, 473] on icon "I like this recipe" at bounding box center [496, 474] width 22 height 22
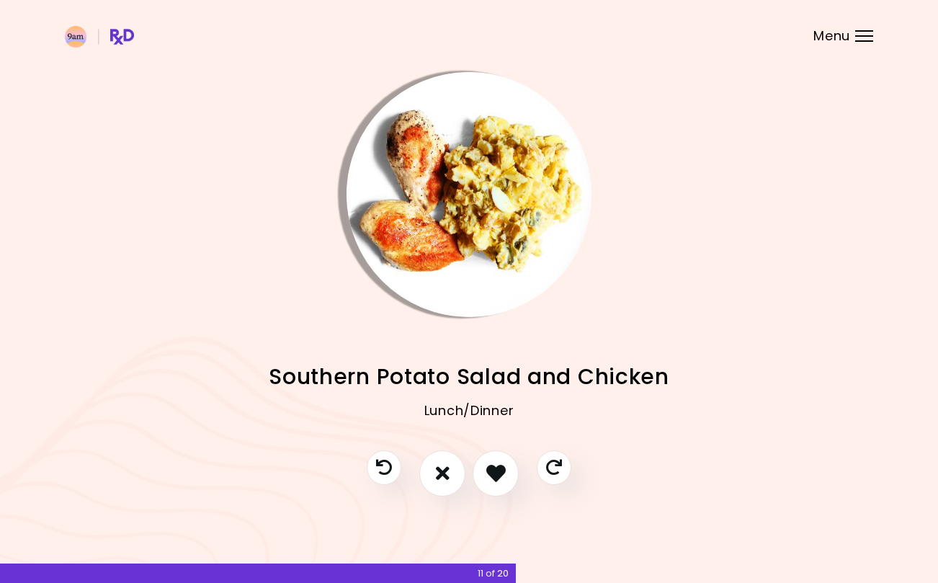
click at [494, 473] on icon "I like this recipe" at bounding box center [495, 472] width 19 height 19
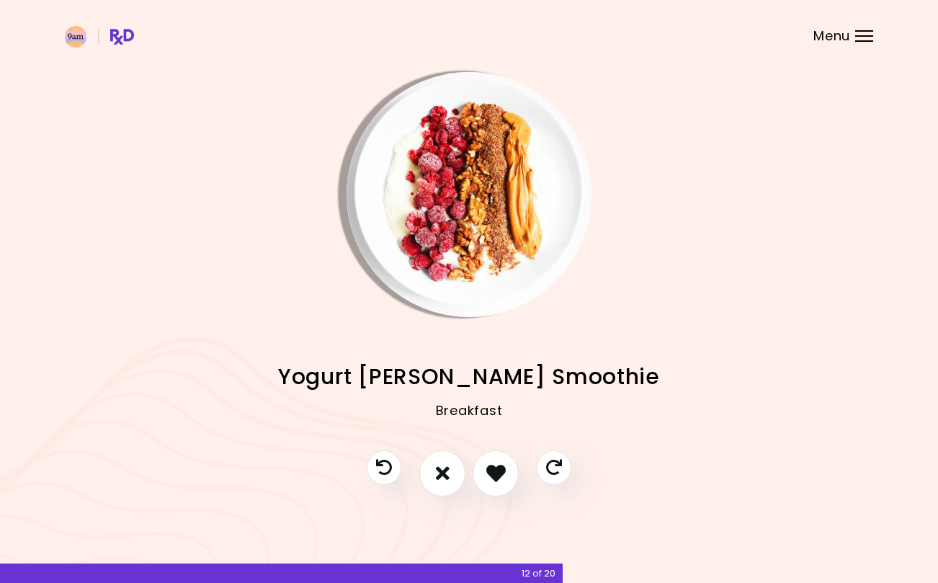
click at [499, 472] on icon "I like this recipe" at bounding box center [495, 472] width 19 height 19
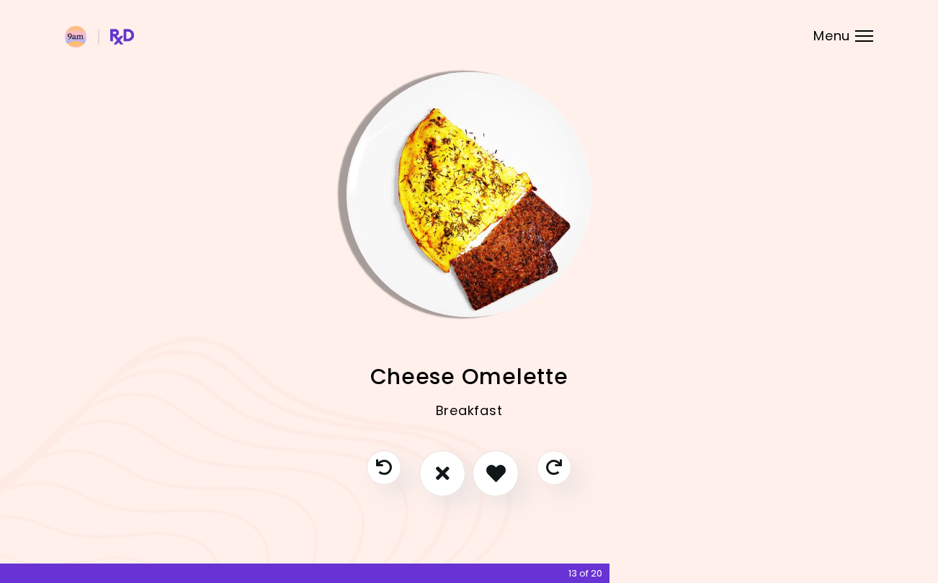
click at [447, 466] on icon "I don't like this recipe" at bounding box center [443, 472] width 14 height 19
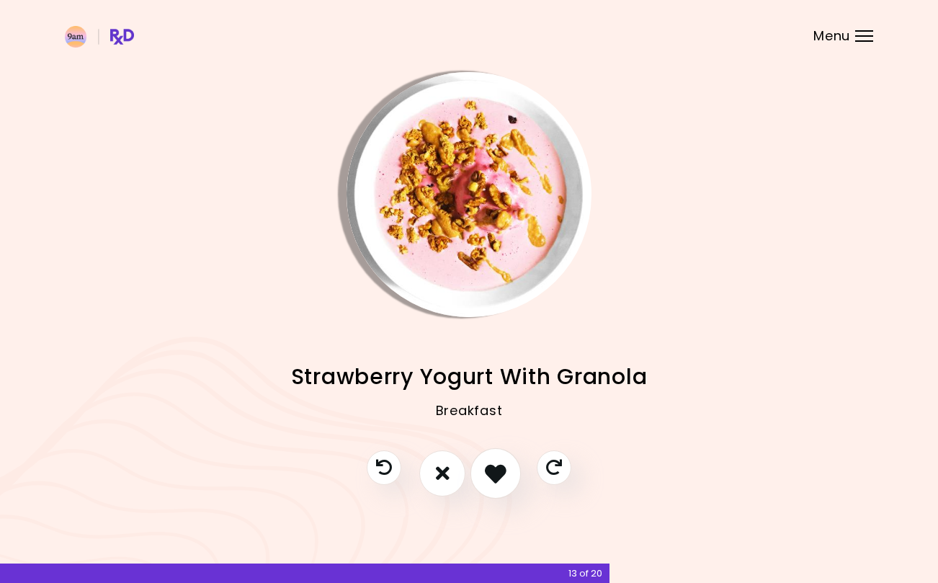
click at [490, 472] on icon "I like this recipe" at bounding box center [496, 474] width 22 height 22
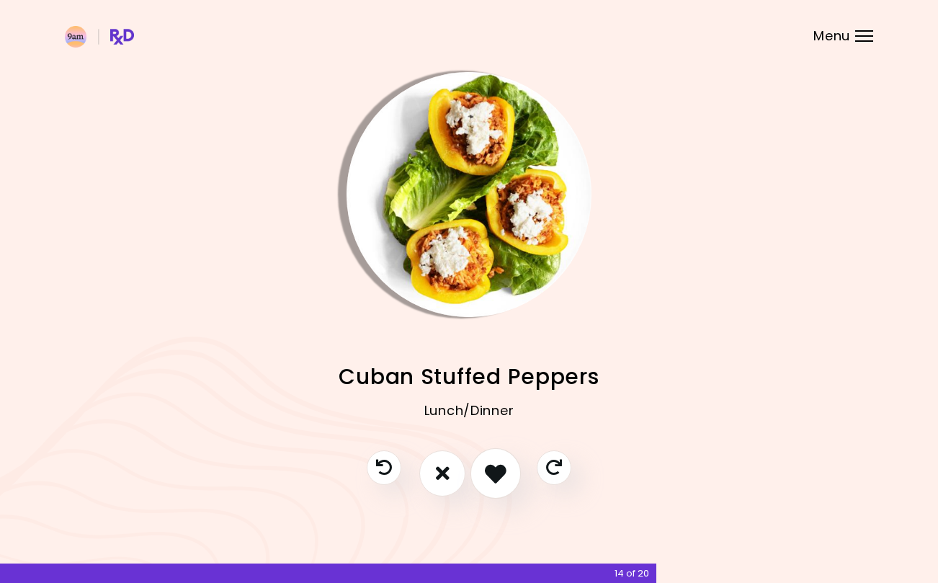
click at [493, 470] on icon "I like this recipe" at bounding box center [496, 474] width 22 height 22
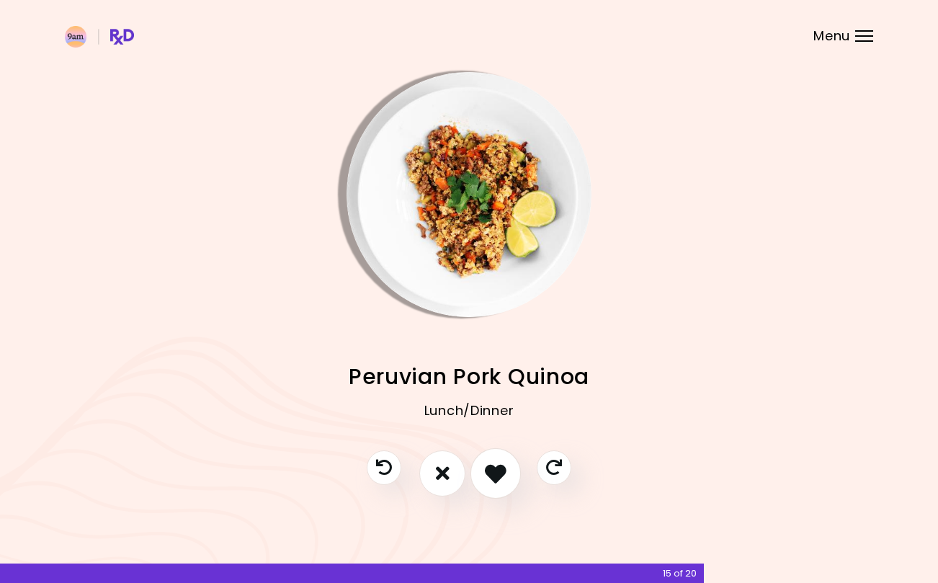
click at [493, 475] on icon "I like this recipe" at bounding box center [496, 474] width 22 height 22
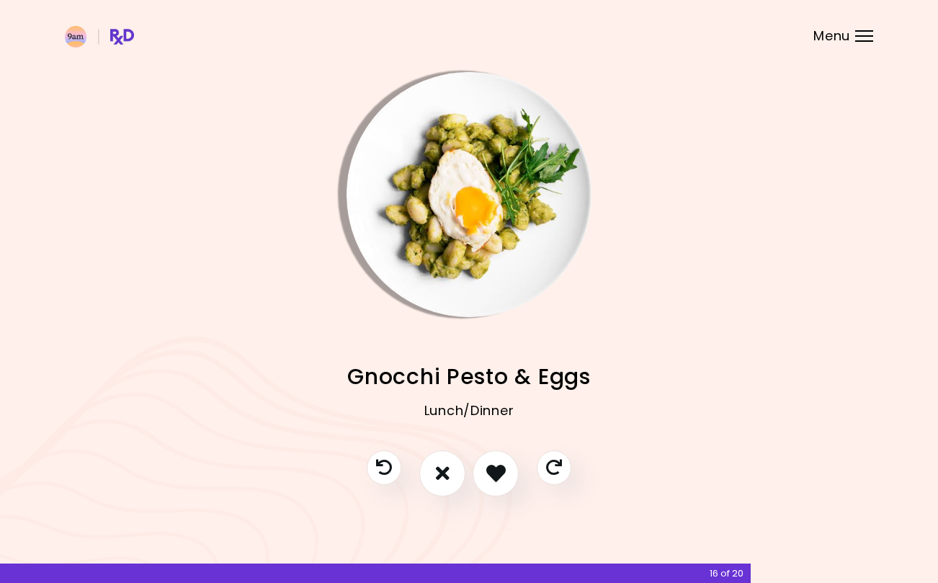
click at [446, 470] on icon "I don't like this recipe" at bounding box center [443, 472] width 14 height 19
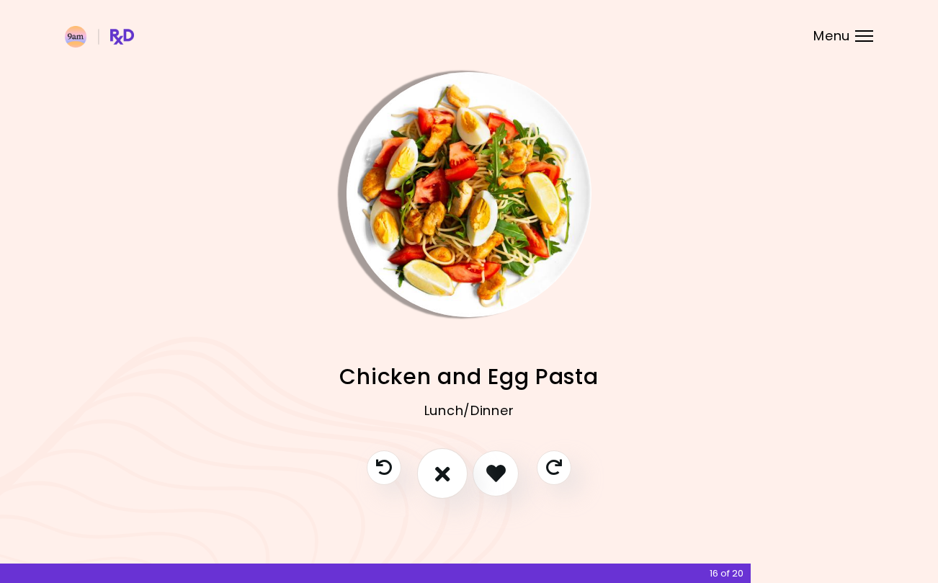
click at [442, 472] on icon "I don't like this recipe" at bounding box center [442, 474] width 15 height 22
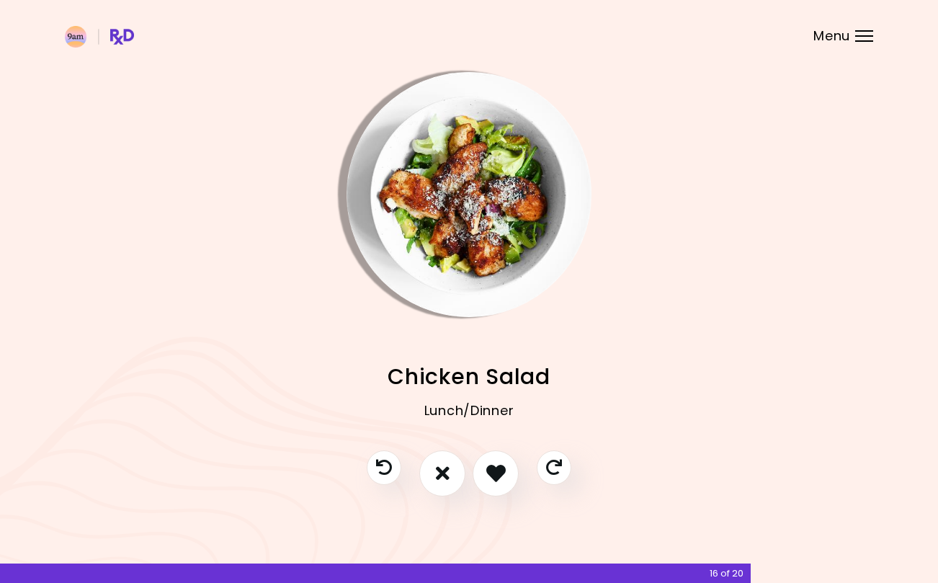
click at [490, 477] on icon "I like this recipe" at bounding box center [495, 472] width 19 height 19
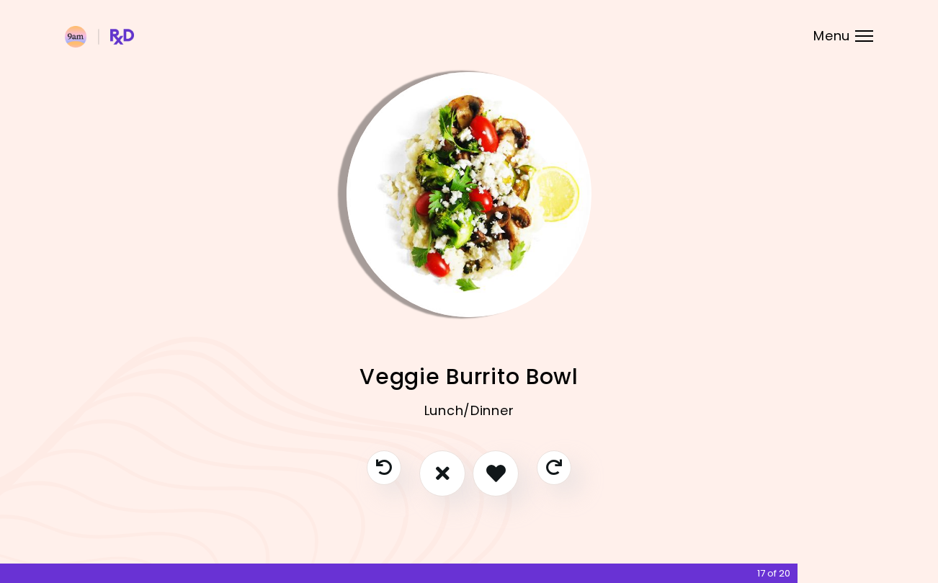
click at [501, 471] on icon "I like this recipe" at bounding box center [495, 472] width 19 height 19
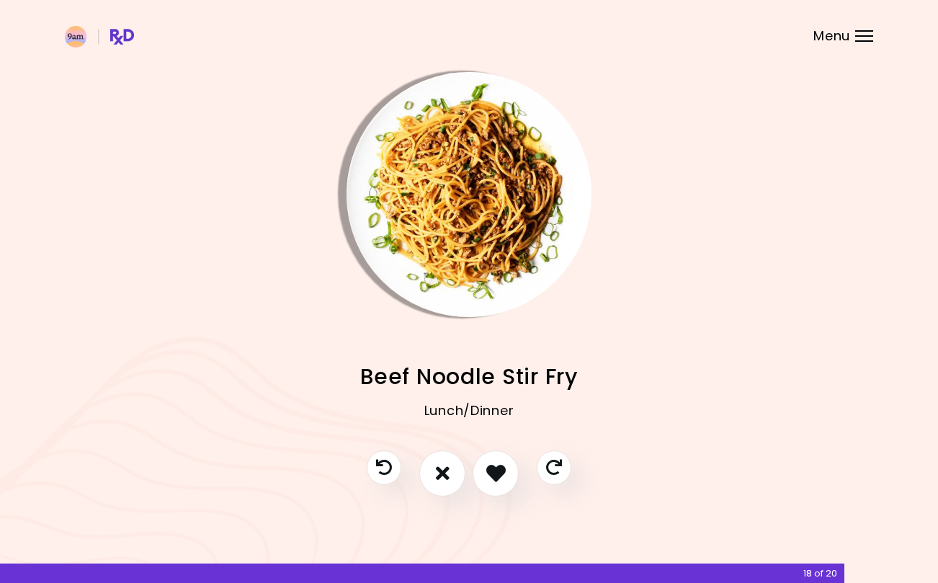
click at [493, 475] on icon "I like this recipe" at bounding box center [495, 472] width 19 height 19
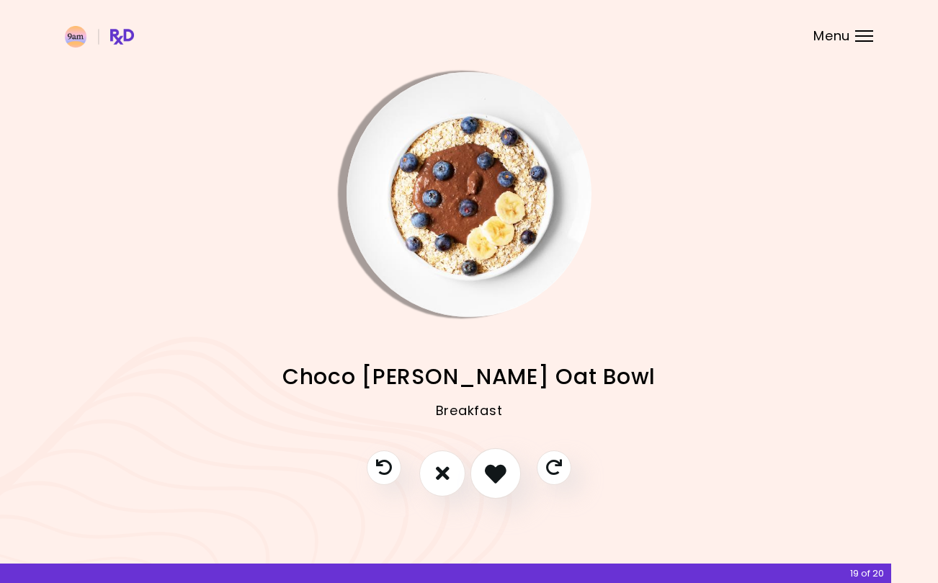
click at [502, 466] on icon "I like this recipe" at bounding box center [496, 474] width 22 height 22
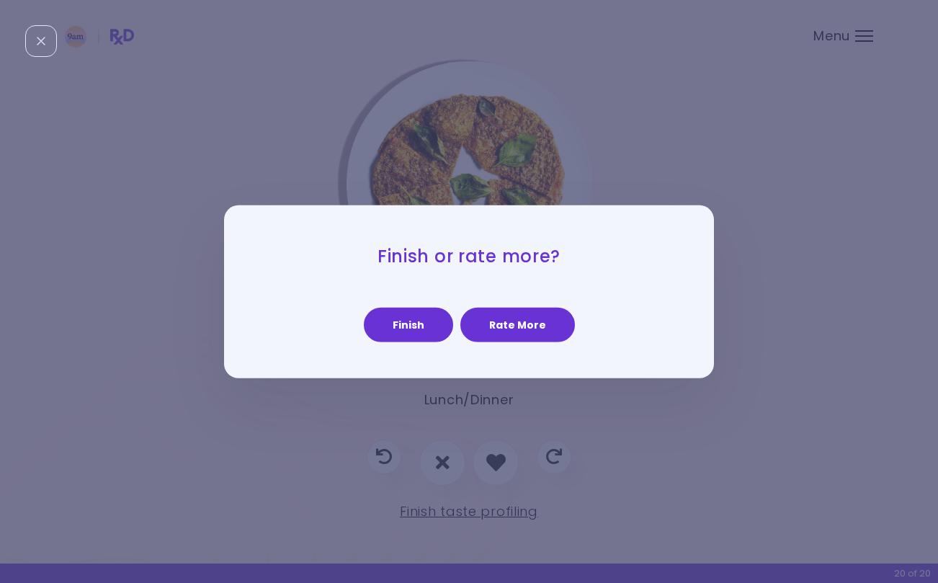
click at [421, 316] on button "Finish" at bounding box center [408, 325] width 89 height 35
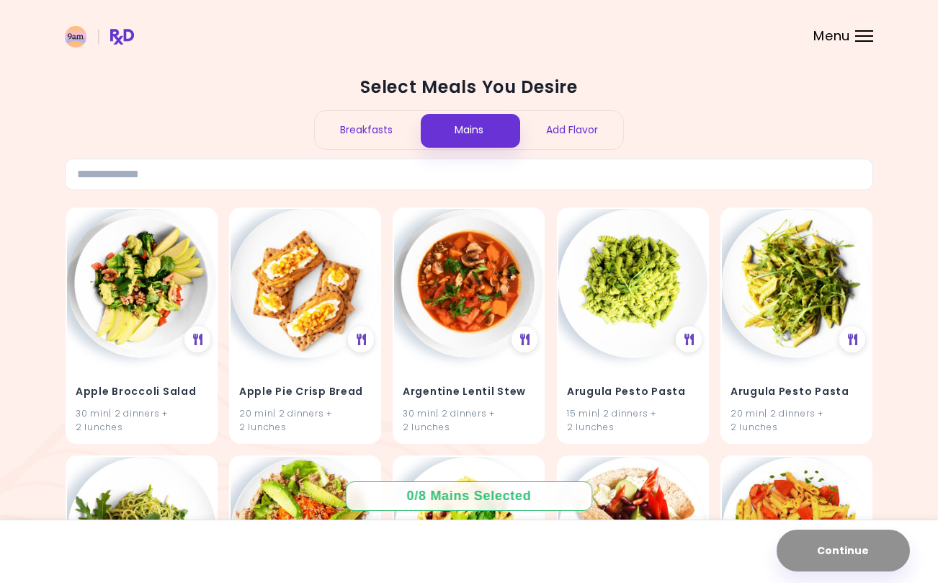
click at [395, 135] on div "Breakfasts" at bounding box center [366, 130] width 103 height 38
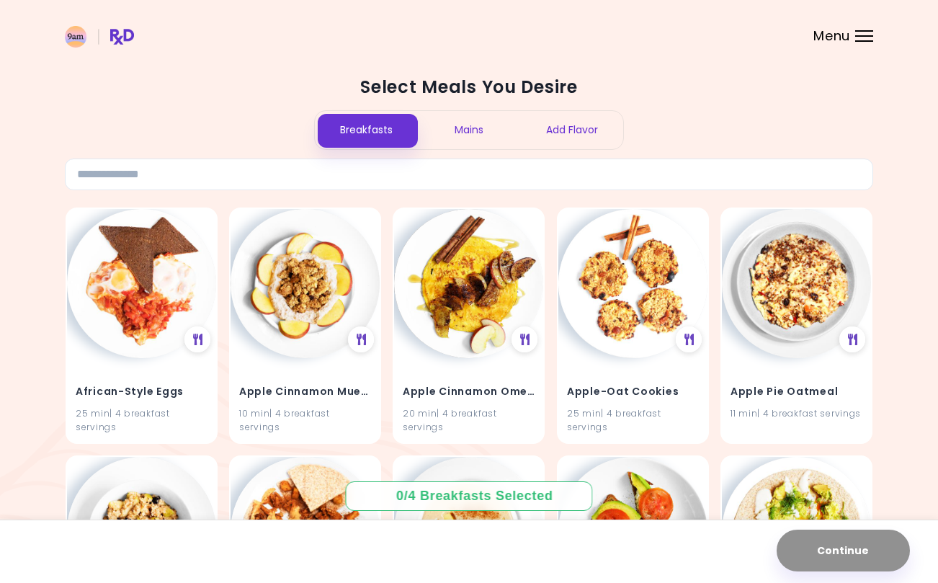
click at [586, 120] on div "Add Flavor" at bounding box center [571, 130] width 103 height 38
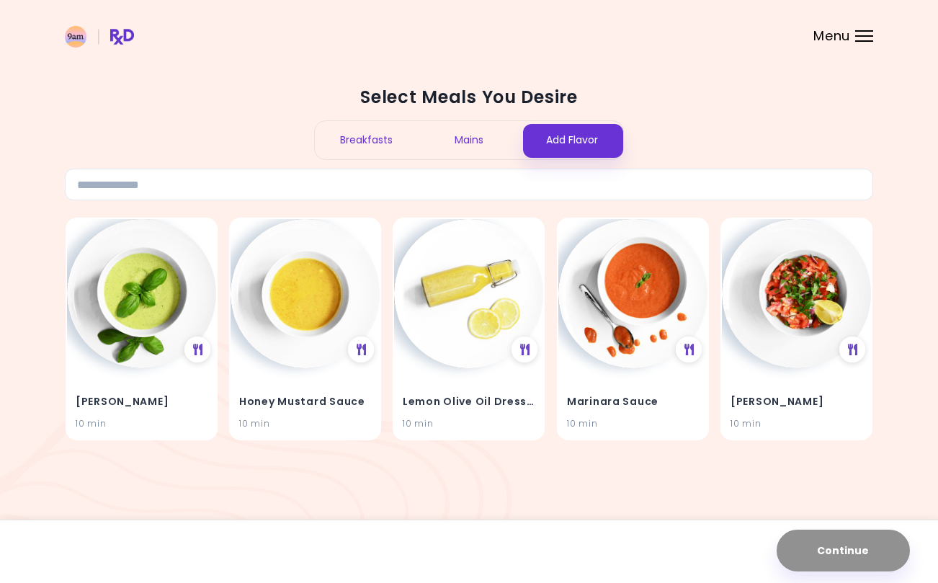
click at [476, 153] on div "Mains" at bounding box center [469, 140] width 103 height 38
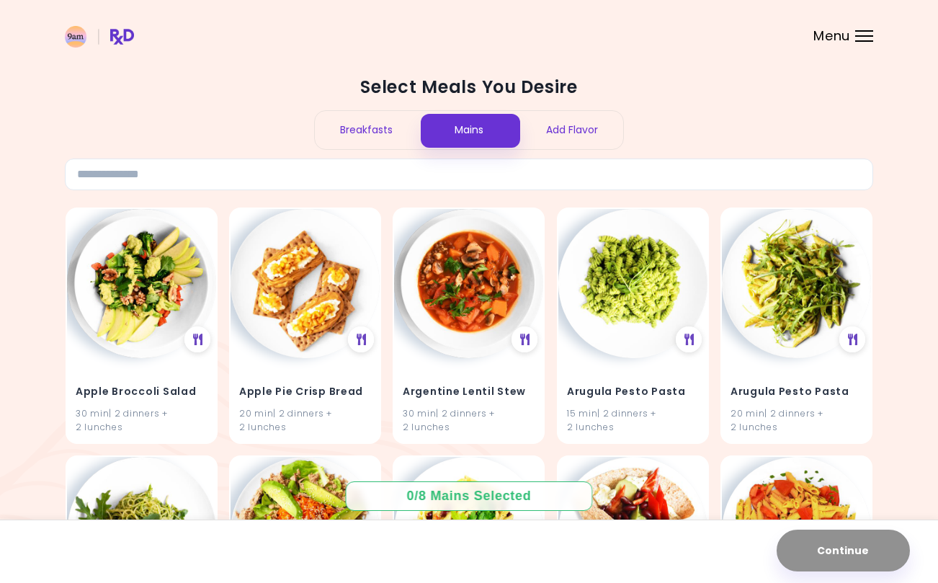
click at [406, 120] on div "Breakfasts" at bounding box center [366, 130] width 103 height 38
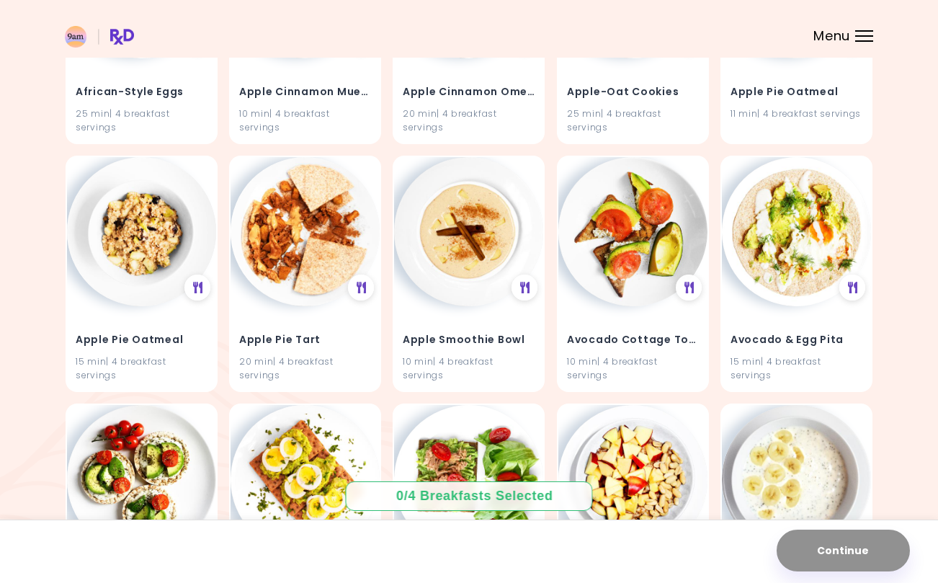
scroll to position [301, 0]
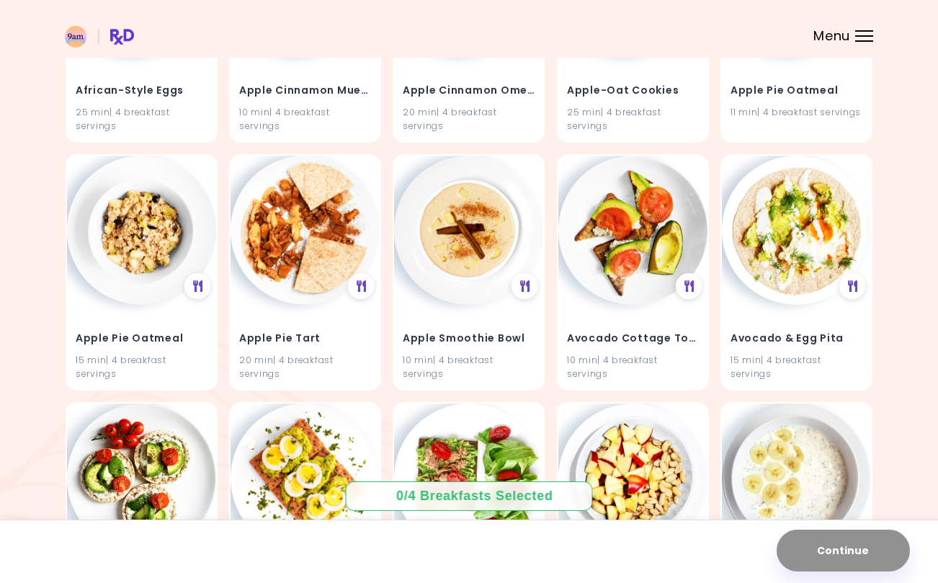
click at [434, 249] on img at bounding box center [468, 230] width 149 height 149
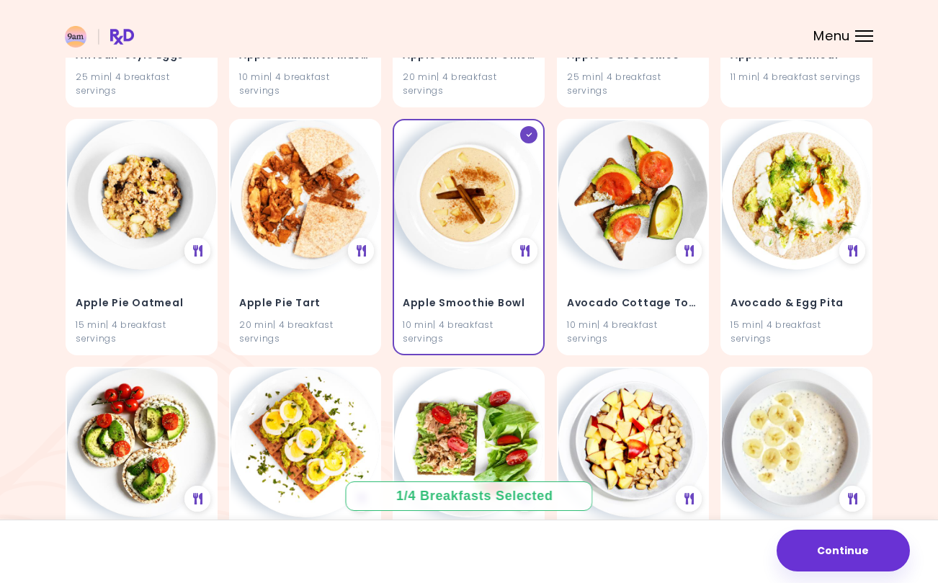
scroll to position [337, 0]
click at [850, 339] on div "15 min | 4 breakfast servings" at bounding box center [796, 330] width 132 height 27
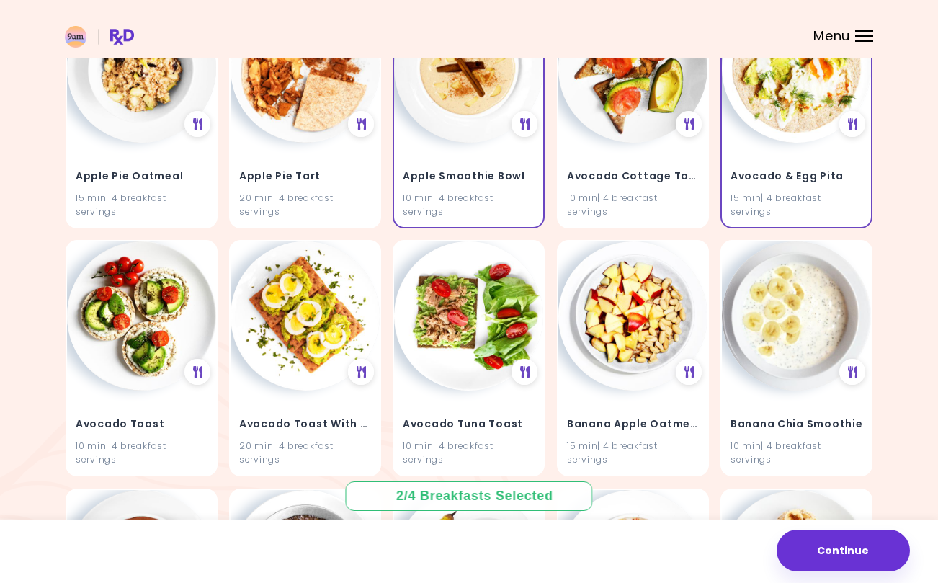
scroll to position [464, 0]
click at [107, 370] on img at bounding box center [141, 315] width 149 height 149
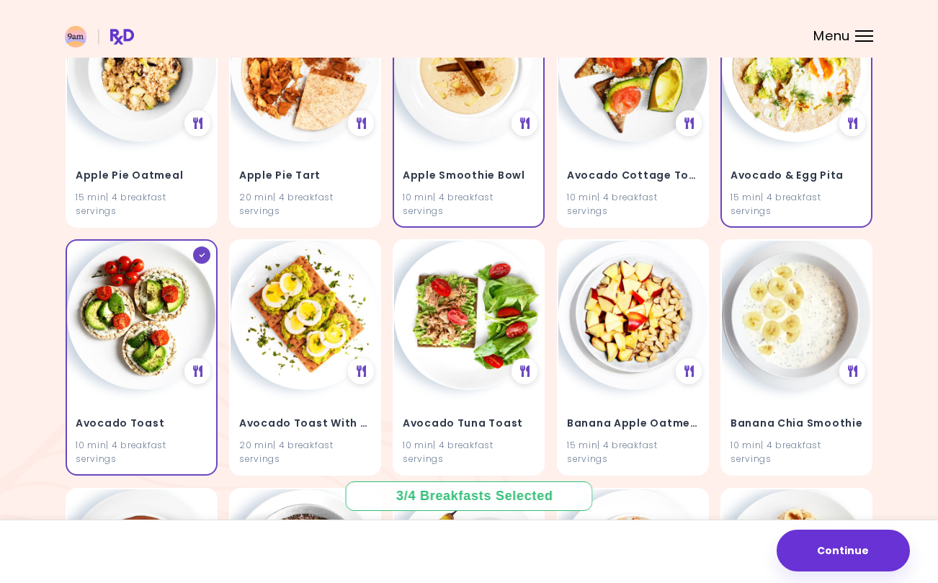
click at [403, 385] on div "Avocado Tuna Toast 10 min | 4 breakfast servings" at bounding box center [469, 357] width 152 height 236
click at [687, 438] on div "15 min | 4 breakfast servings" at bounding box center [633, 451] width 132 height 27
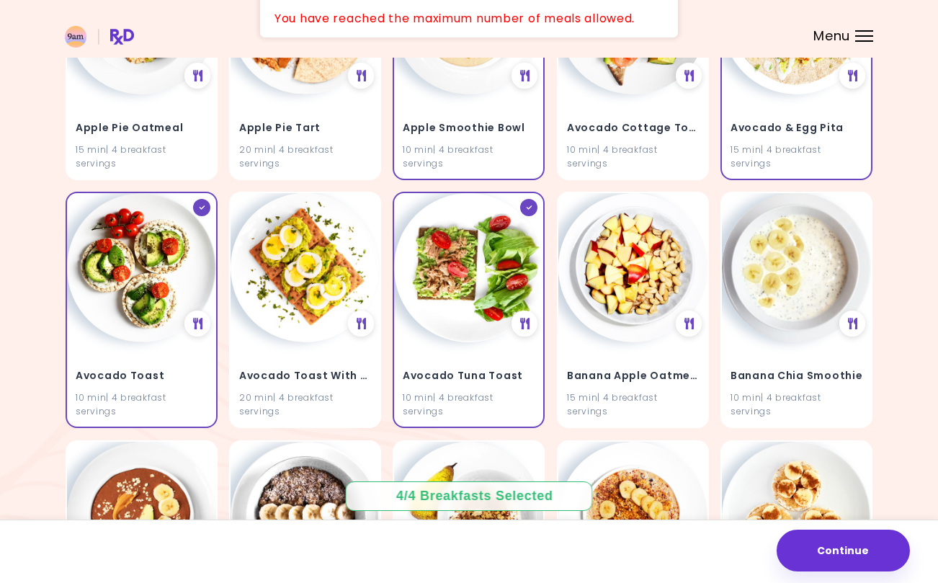
scroll to position [513, 0]
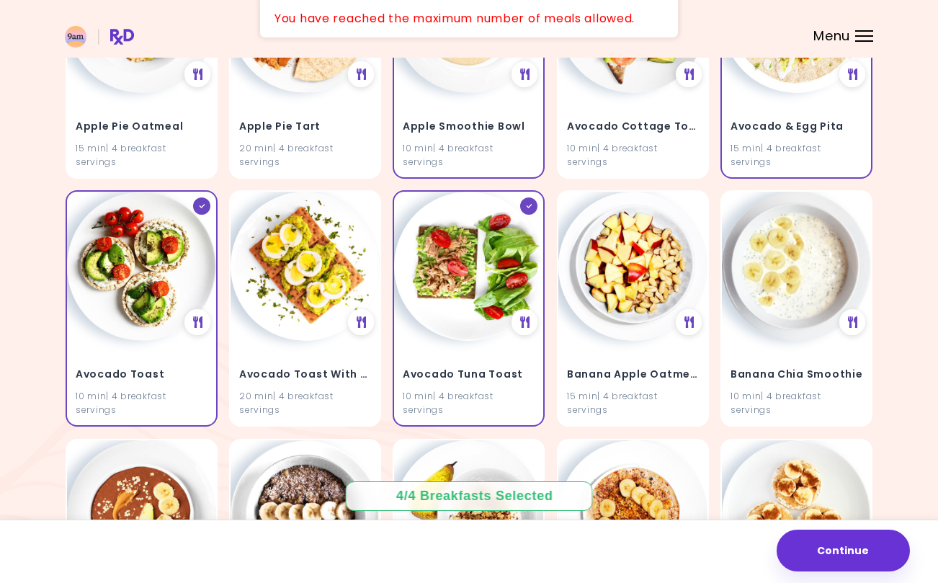
click at [679, 398] on div "15 min | 4 breakfast servings" at bounding box center [633, 402] width 132 height 27
click at [666, 381] on h4 "Banana Apple Oatmeal" at bounding box center [633, 374] width 132 height 23
click at [648, 374] on h4 "Banana Apple Oatmeal" at bounding box center [633, 374] width 132 height 23
click at [652, 280] on img at bounding box center [632, 266] width 149 height 149
click at [487, 353] on div "Avocado Tuna Toast 10 min | 4 breakfast servings" at bounding box center [468, 383] width 149 height 84
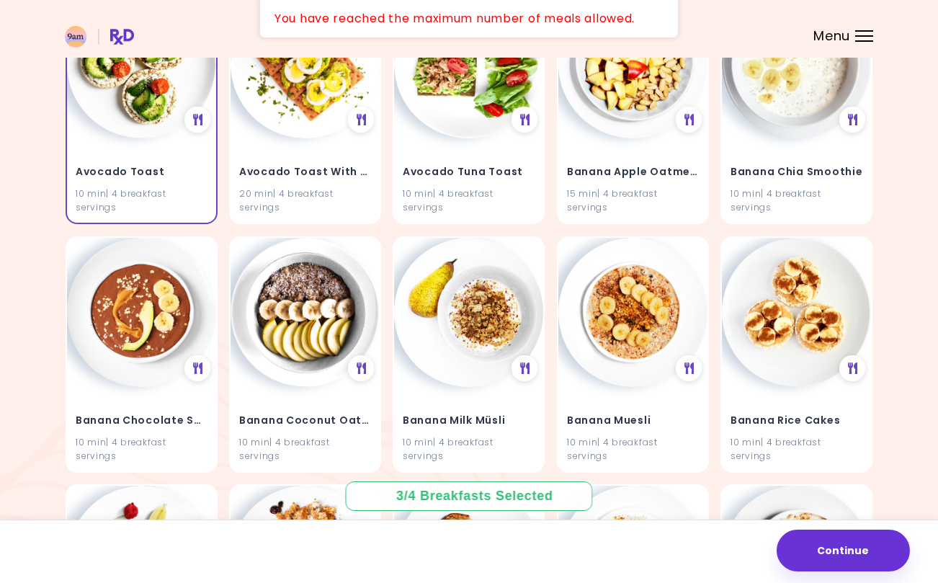
scroll to position [717, 0]
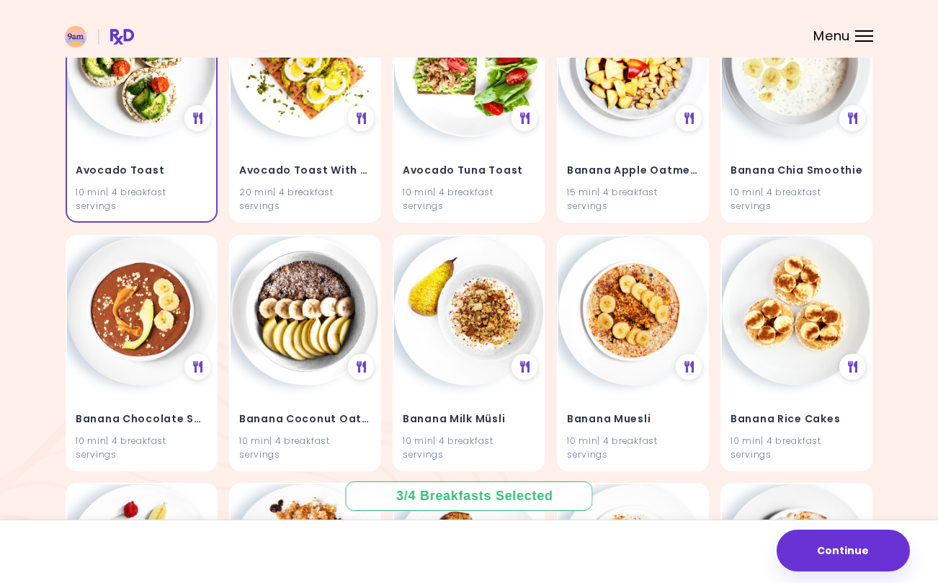
click at [661, 188] on div "15 min | 4 breakfast servings" at bounding box center [633, 198] width 132 height 27
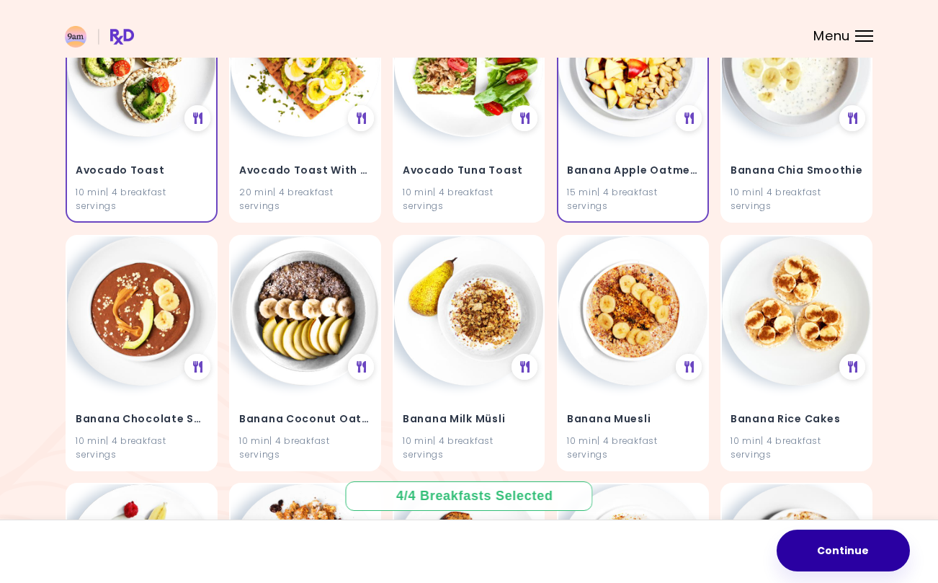
click at [854, 529] on button "Continue" at bounding box center [843, 550] width 133 height 42
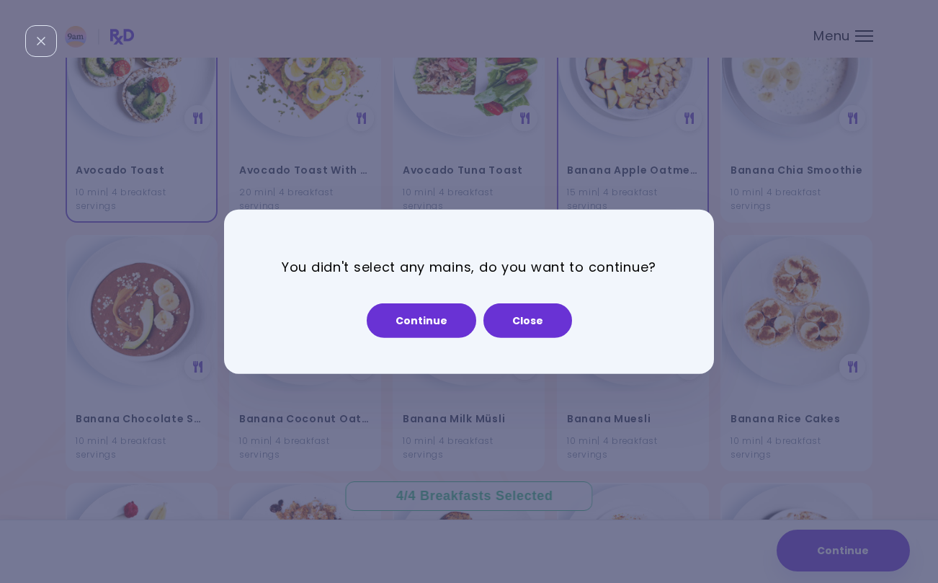
click at [445, 323] on button "Continue" at bounding box center [422, 320] width 110 height 35
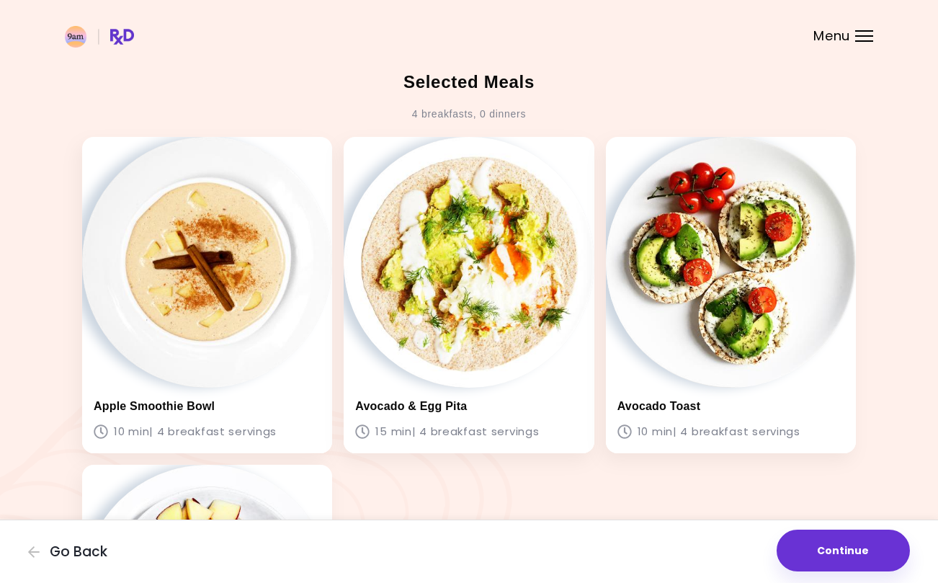
click at [73, 544] on span "Go Back" at bounding box center [79, 552] width 58 height 16
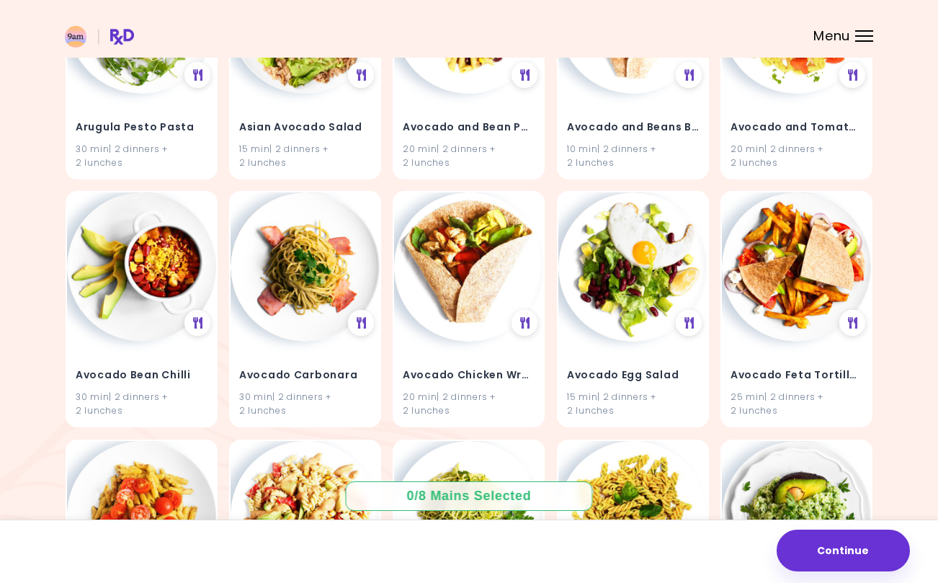
scroll to position [523, 0]
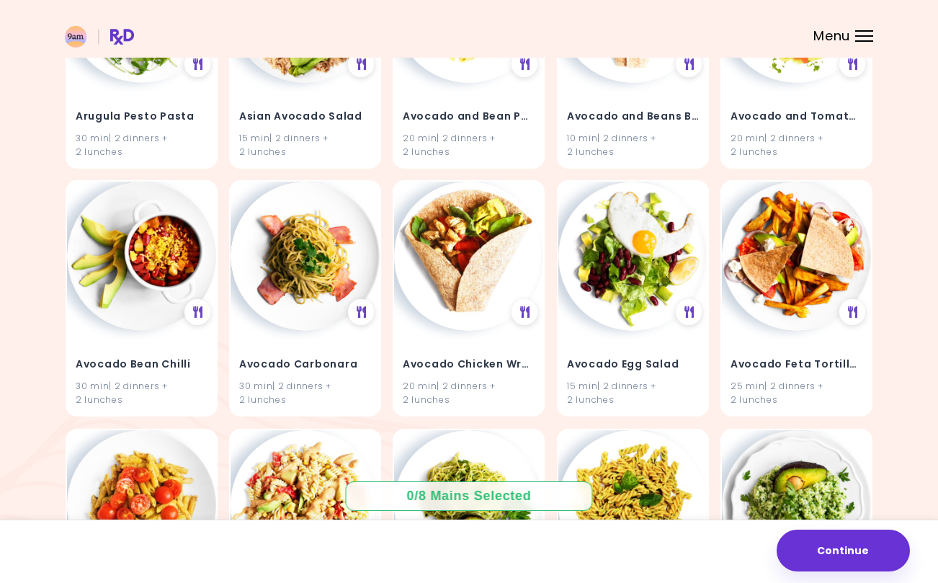
click at [478, 286] on img at bounding box center [468, 256] width 149 height 149
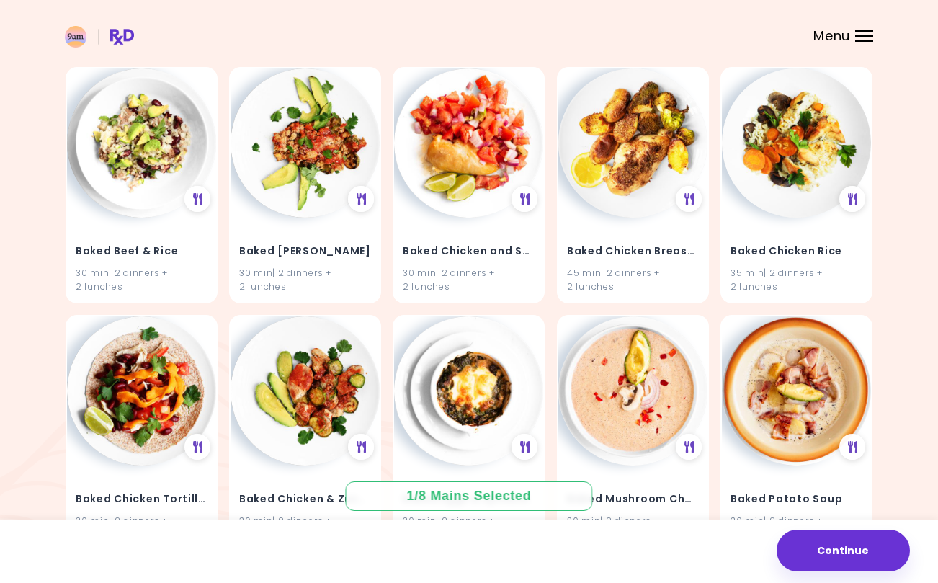
scroll to position [1877, 0]
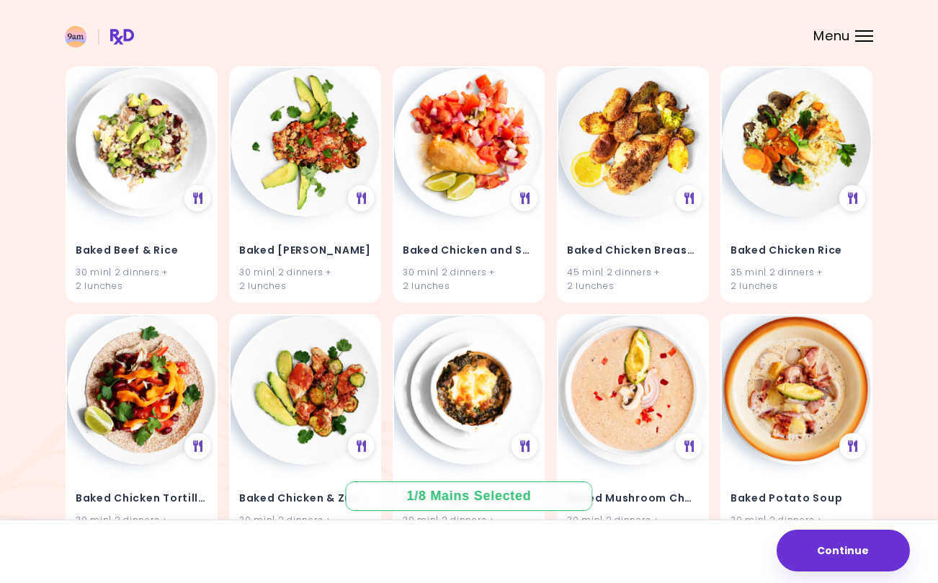
click at [638, 199] on img at bounding box center [632, 142] width 149 height 149
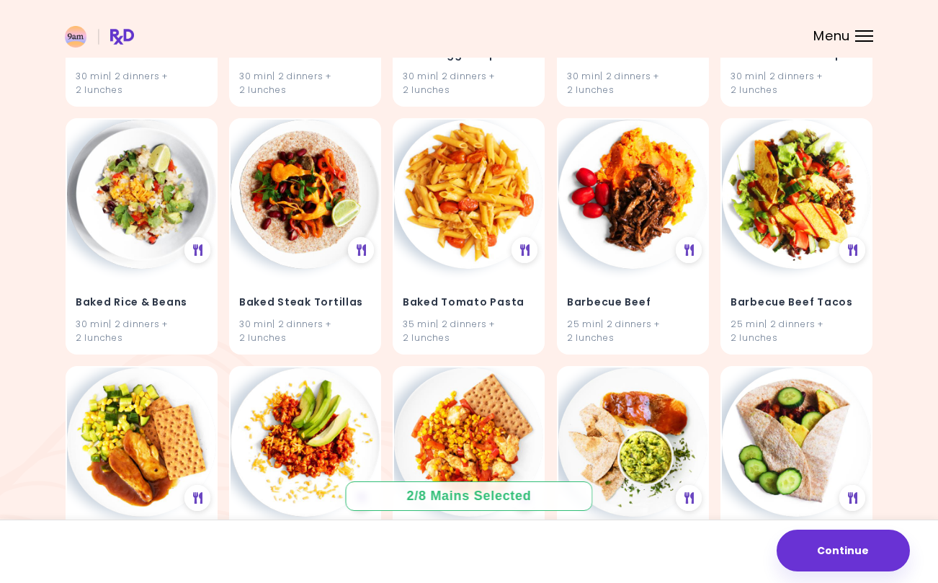
scroll to position [2322, 0]
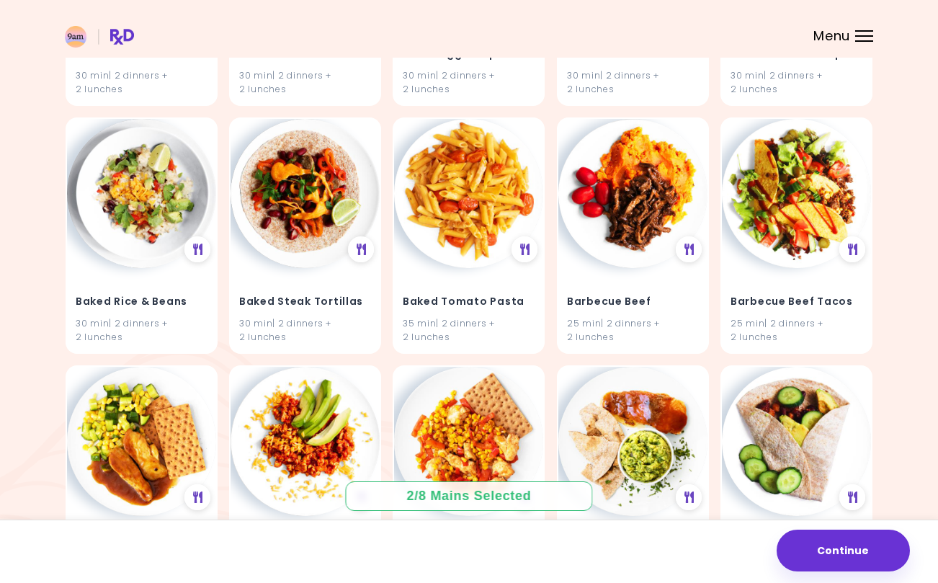
click at [638, 269] on div "Barbecue Beef 25 min | 2 dinners + 2 lunches" at bounding box center [632, 311] width 149 height 84
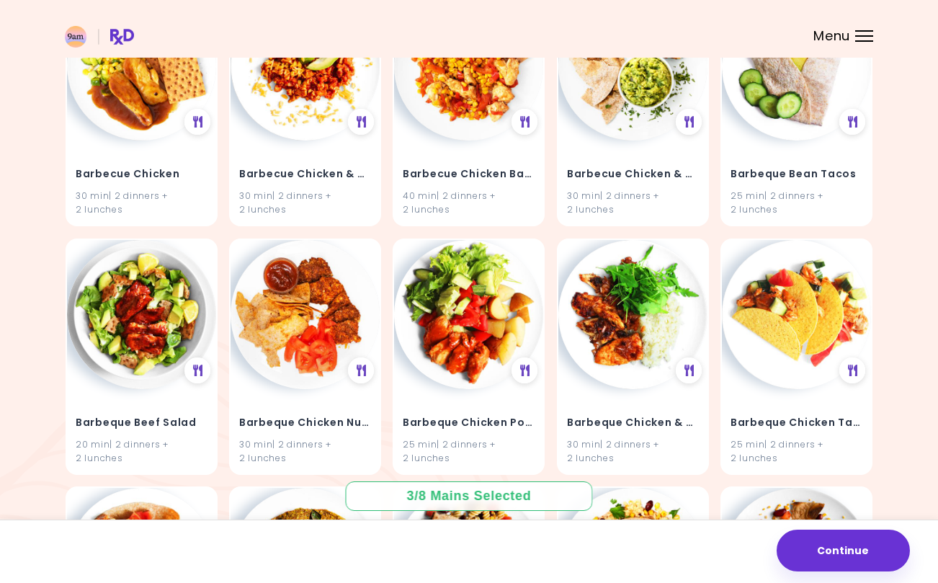
scroll to position [2700, 0]
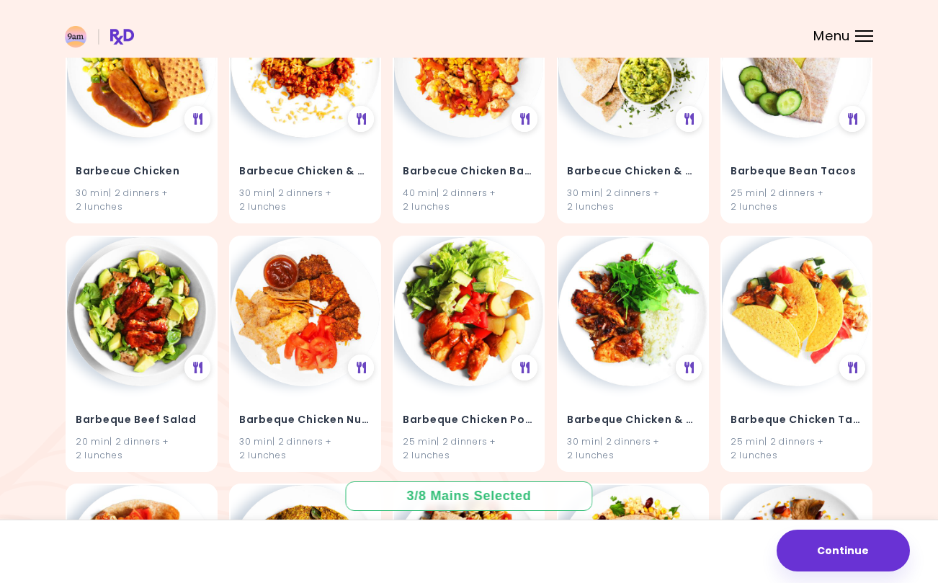
click at [670, 325] on img at bounding box center [632, 311] width 149 height 149
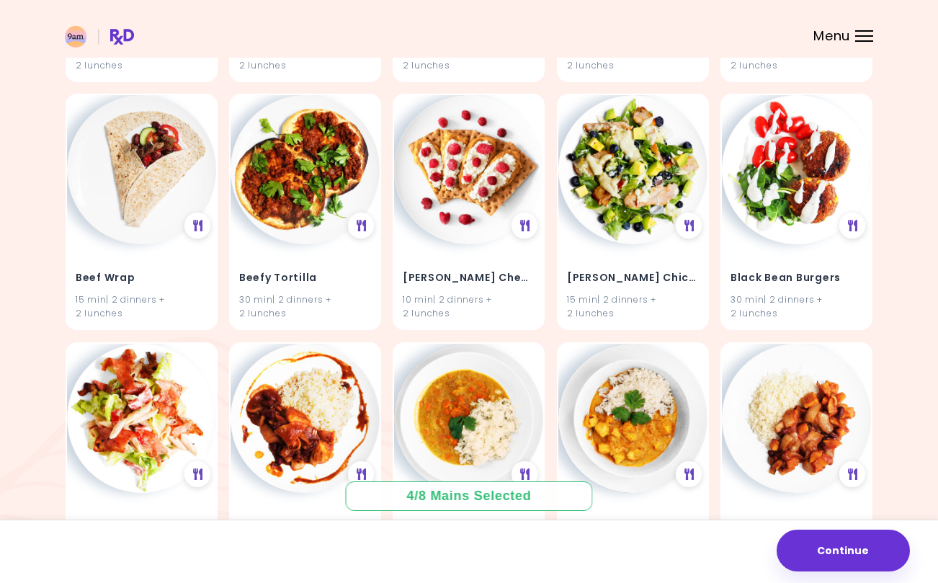
scroll to position [7307, 0]
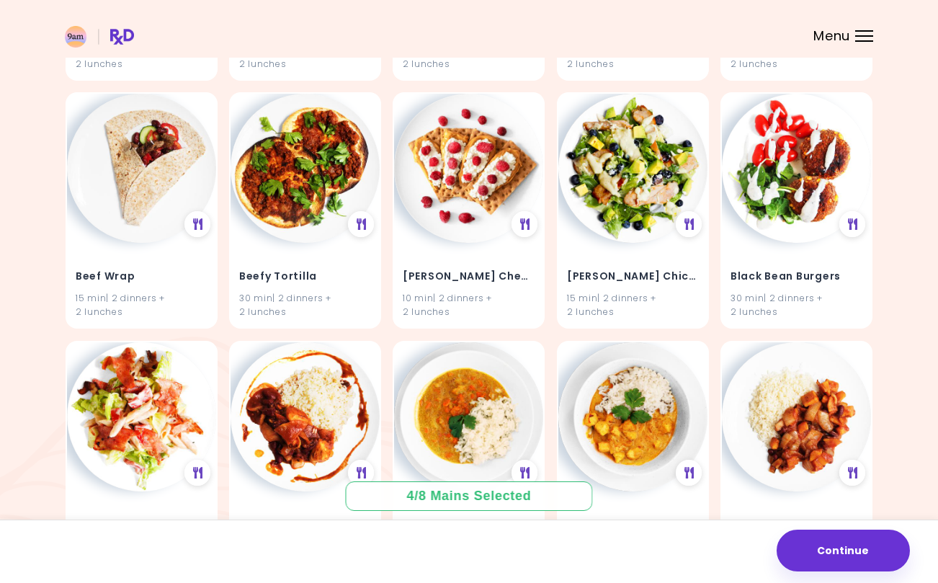
click at [148, 291] on div "15 min | 2 dinners + 2 lunches" at bounding box center [142, 304] width 132 height 27
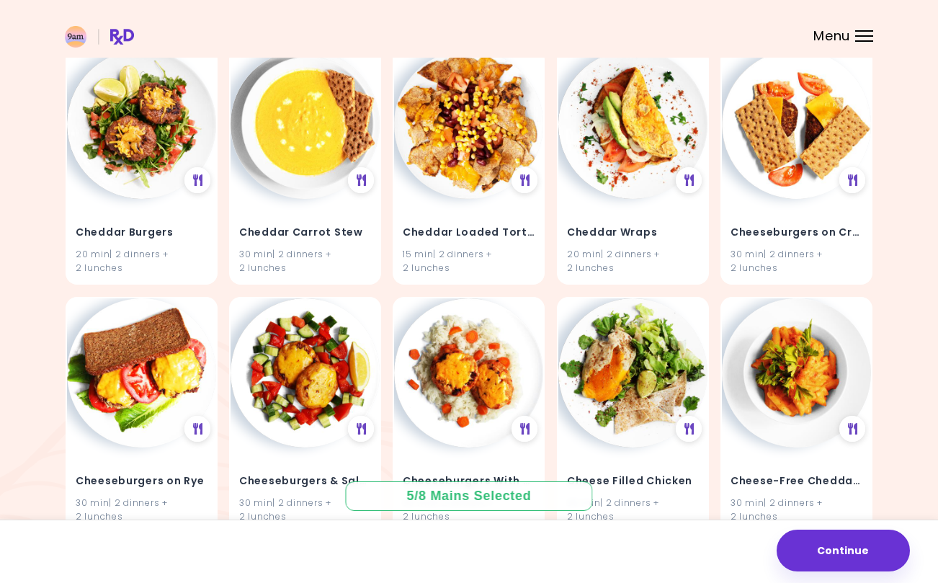
scroll to position [9179, 0]
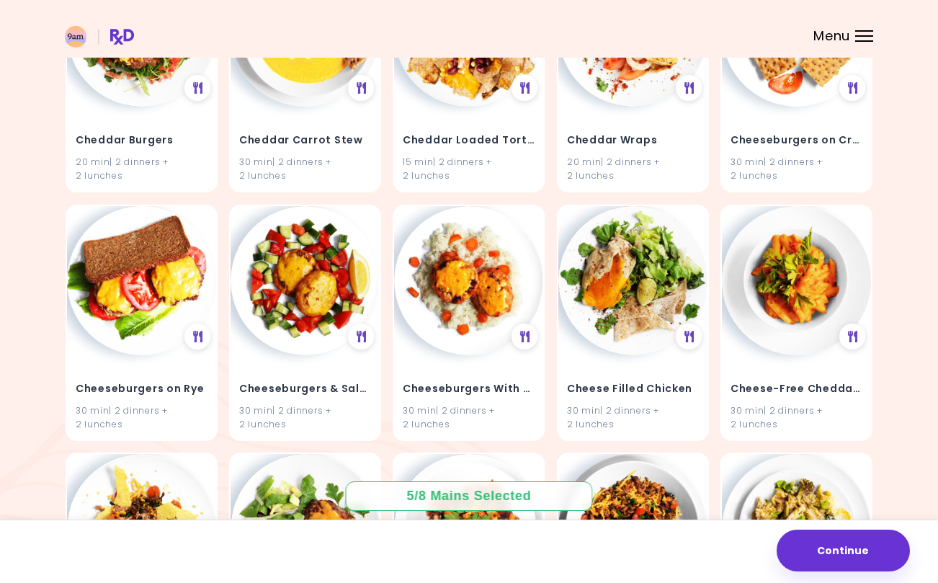
click at [847, 529] on button "Continue" at bounding box center [843, 550] width 133 height 42
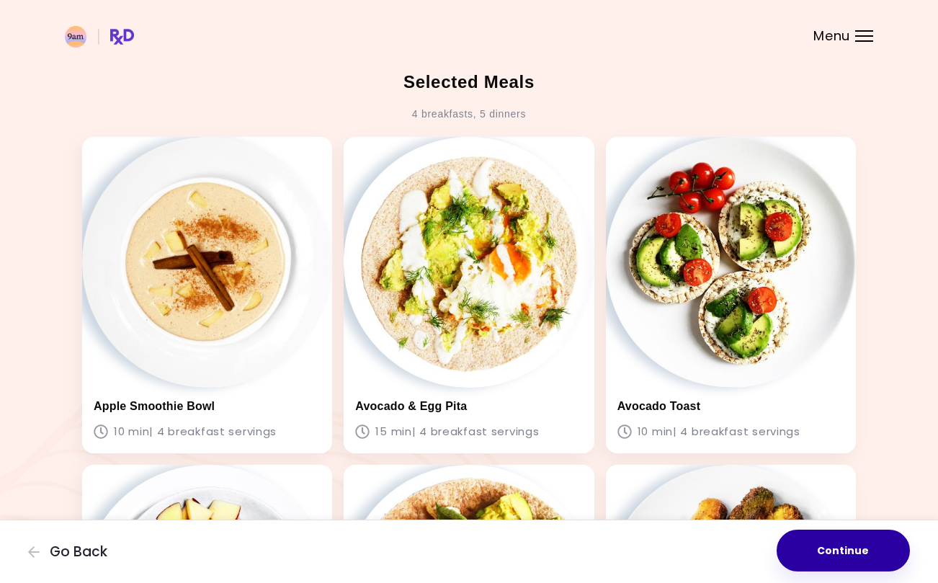
click at [874, 529] on button "Continue" at bounding box center [843, 550] width 133 height 42
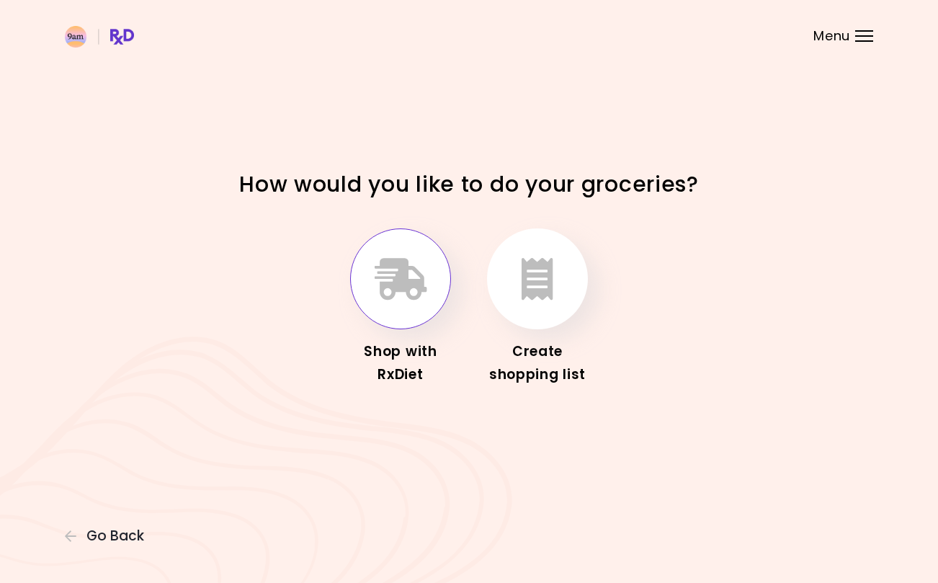
click at [385, 284] on icon "button" at bounding box center [401, 279] width 53 height 42
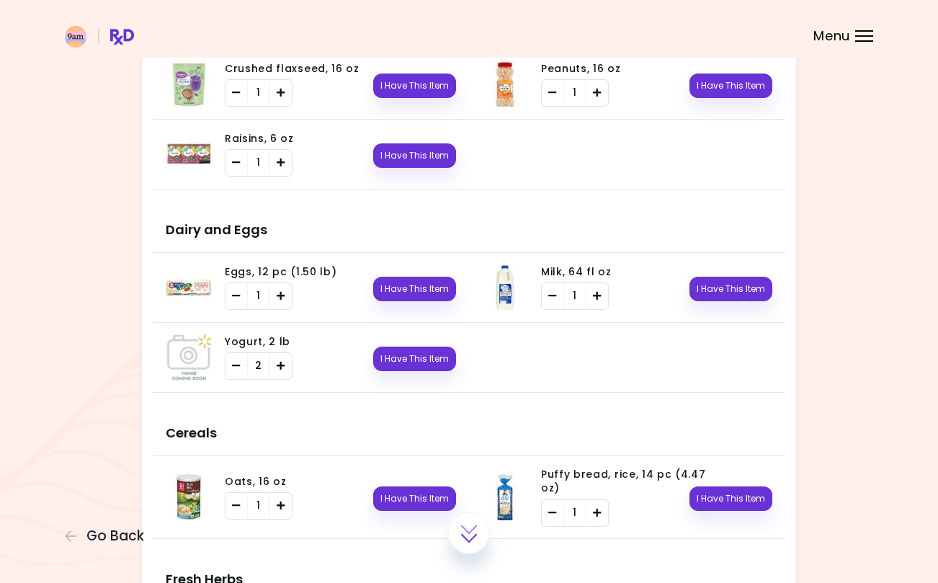
scroll to position [1665, 0]
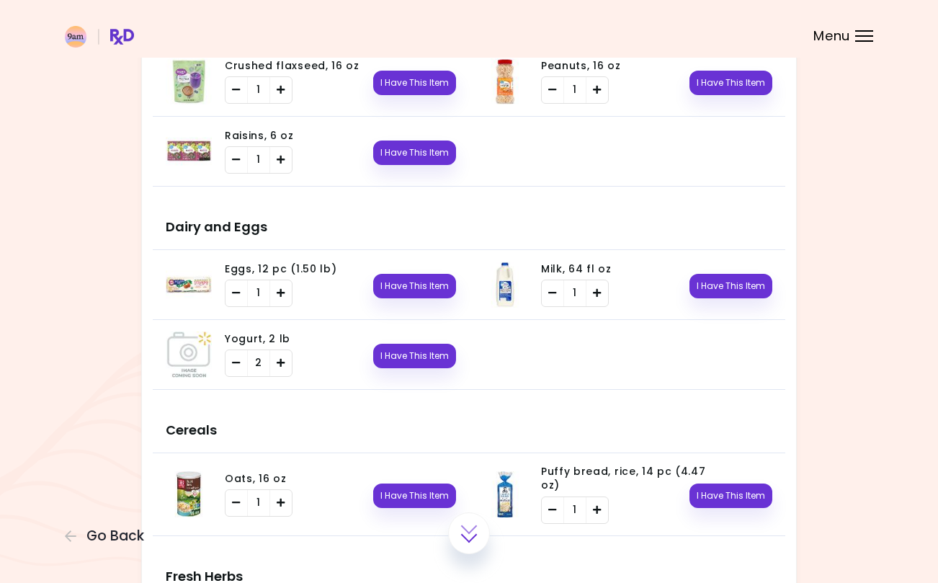
click at [757, 282] on button "I Have This Item" at bounding box center [730, 286] width 83 height 24
click at [400, 280] on button "I Have This Item" at bounding box center [414, 286] width 83 height 24
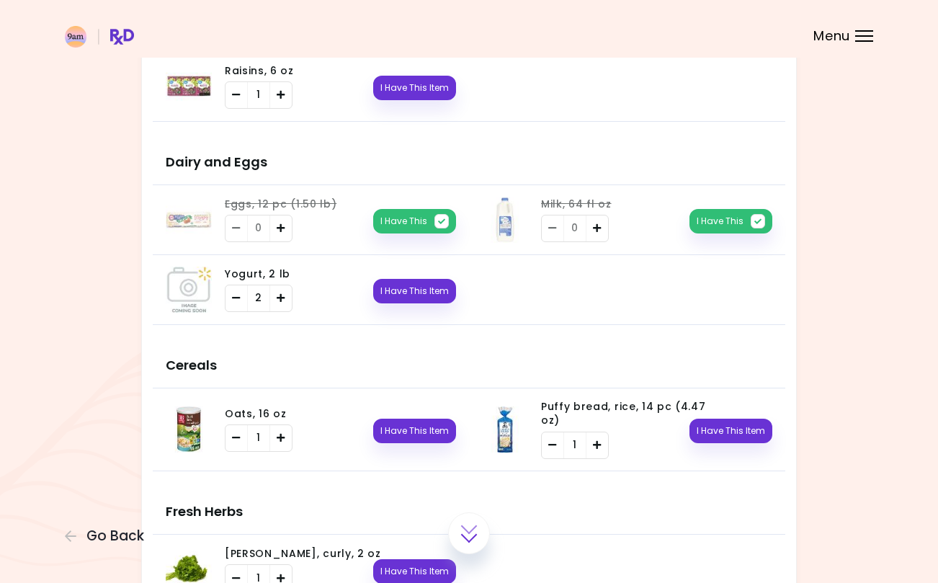
scroll to position [1733, 0]
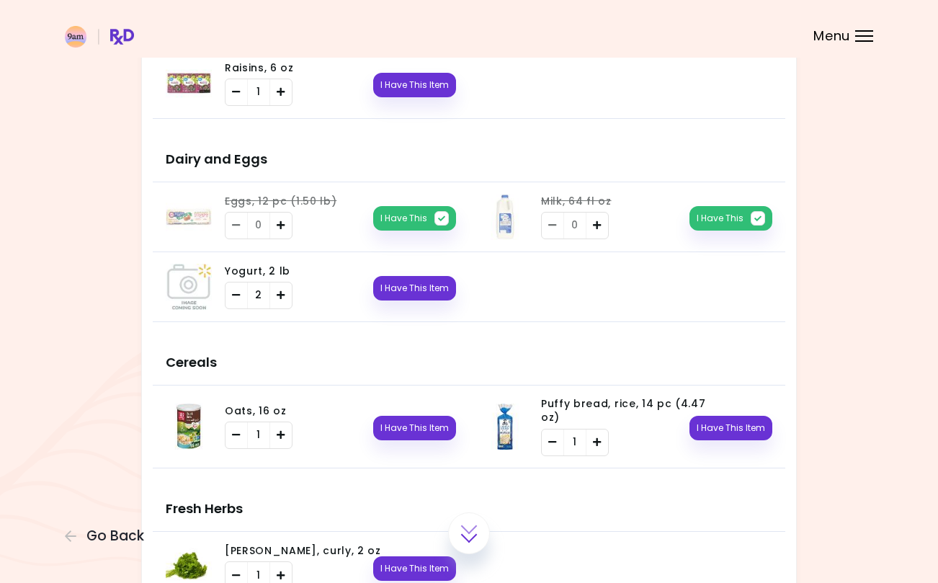
click at [404, 437] on button "I Have This Item" at bounding box center [414, 428] width 83 height 24
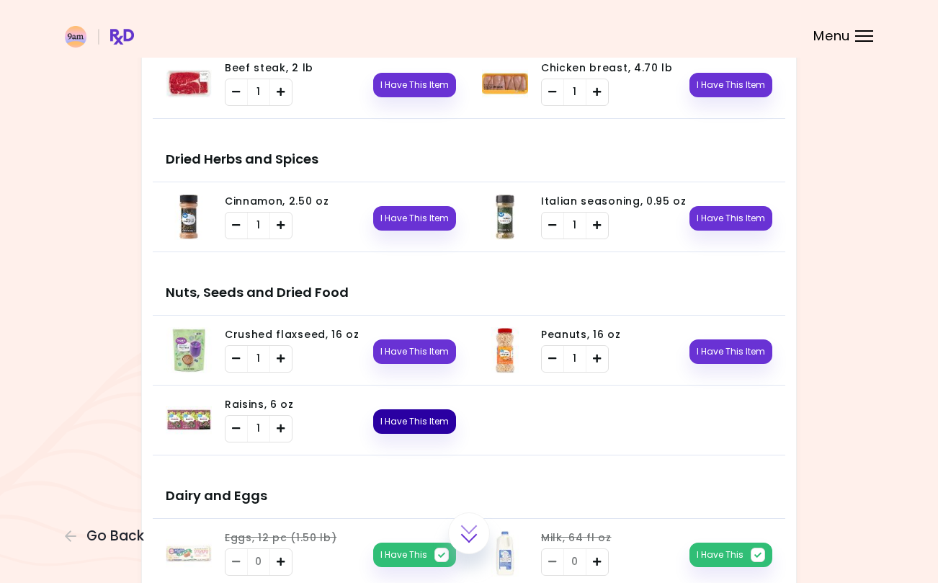
scroll to position [1397, 0]
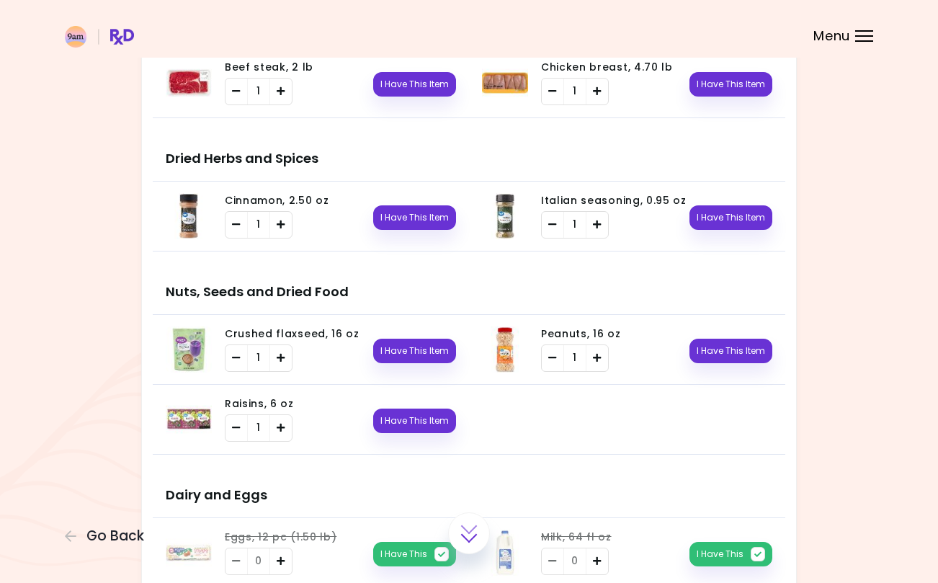
click at [395, 421] on button "I Have This Item" at bounding box center [414, 420] width 83 height 24
click at [394, 419] on button "I Have This" at bounding box center [414, 420] width 83 height 24
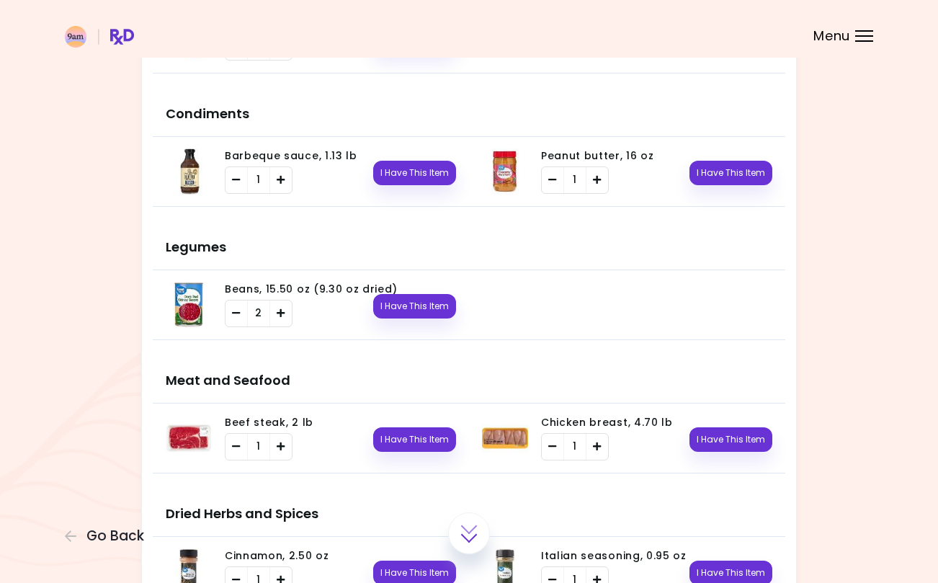
scroll to position [1038, 0]
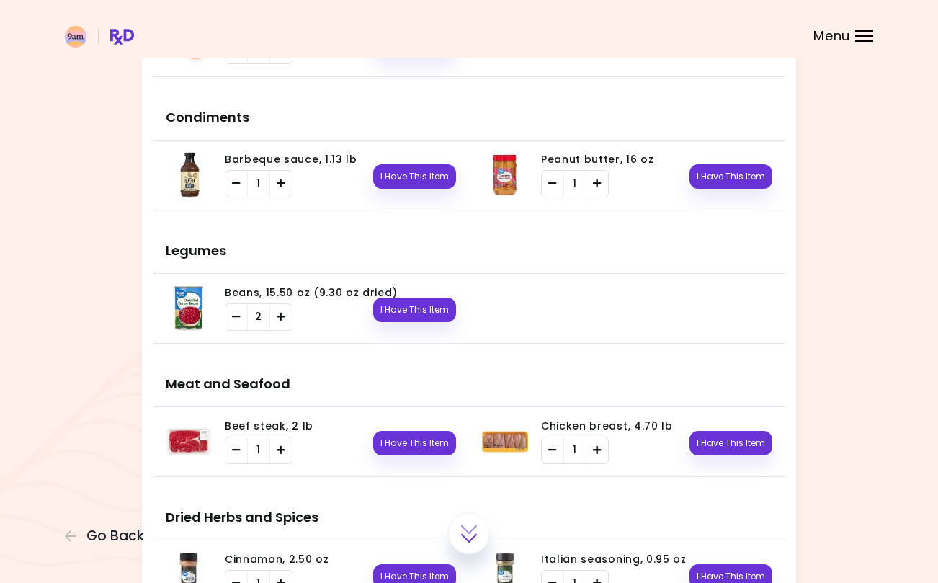
click at [417, 320] on button "I Have This Item" at bounding box center [414, 310] width 83 height 24
click at [405, 188] on button "I Have This Item" at bounding box center [414, 176] width 83 height 24
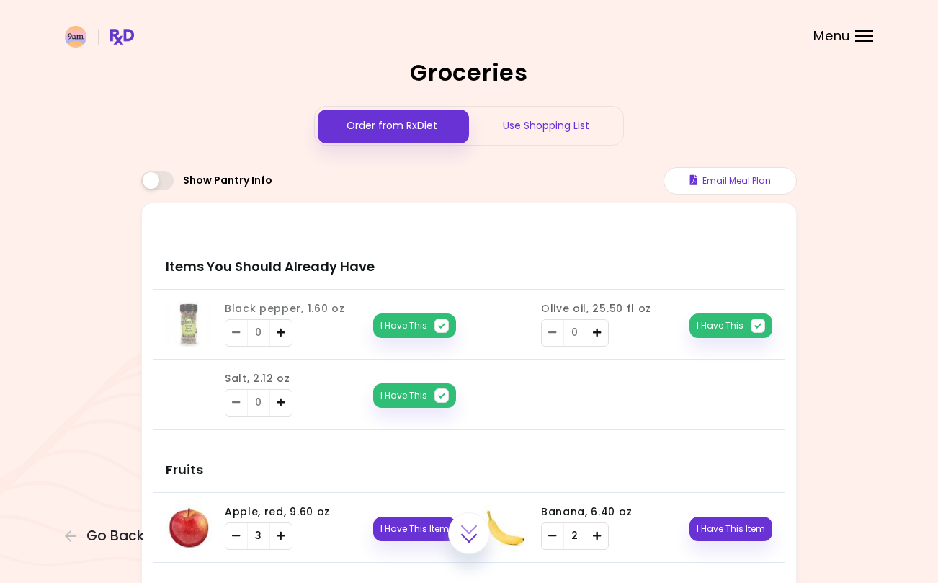
scroll to position [0, 0]
click at [519, 110] on div "Use Shopping List" at bounding box center [546, 126] width 154 height 38
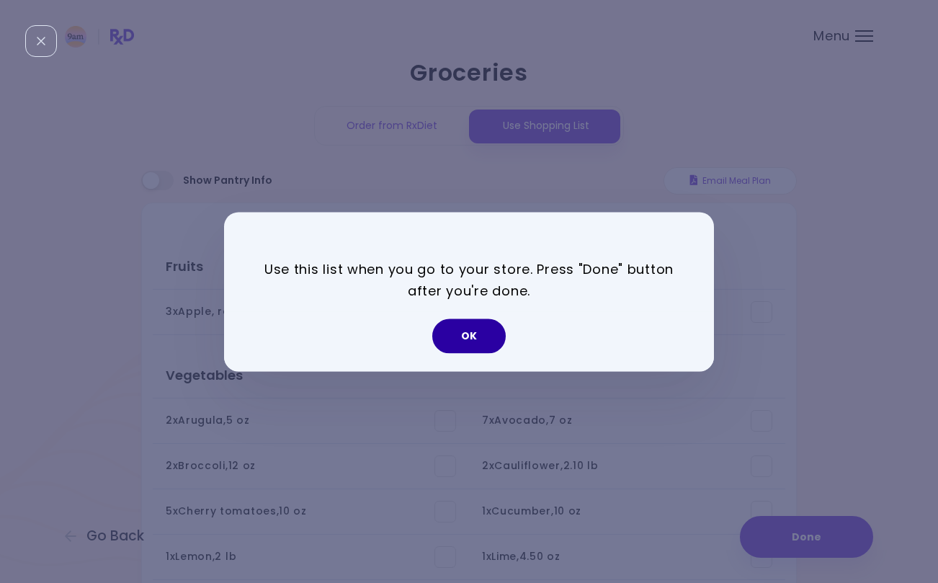
click at [464, 339] on button "OK" at bounding box center [468, 335] width 73 height 35
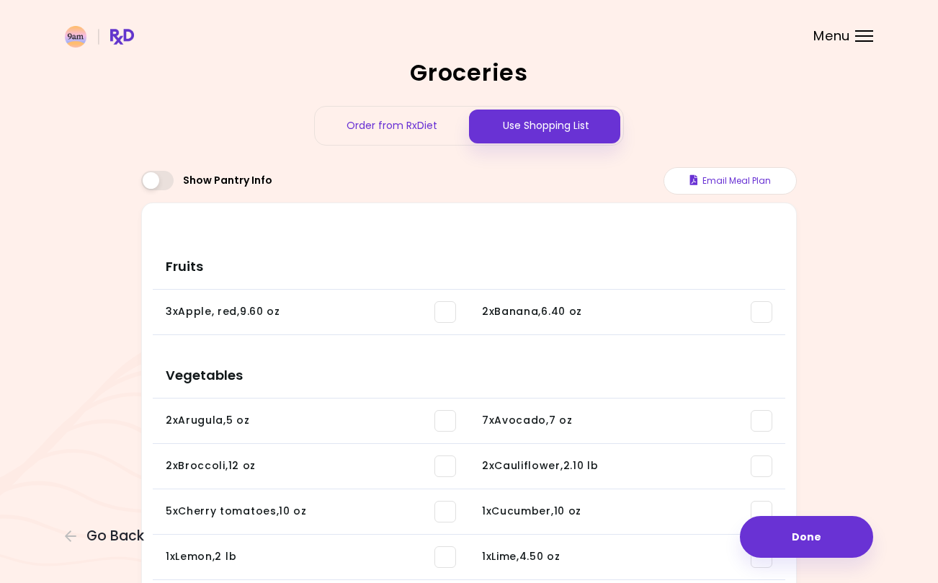
click at [740, 186] on button "Email Meal Plan" at bounding box center [729, 180] width 133 height 27
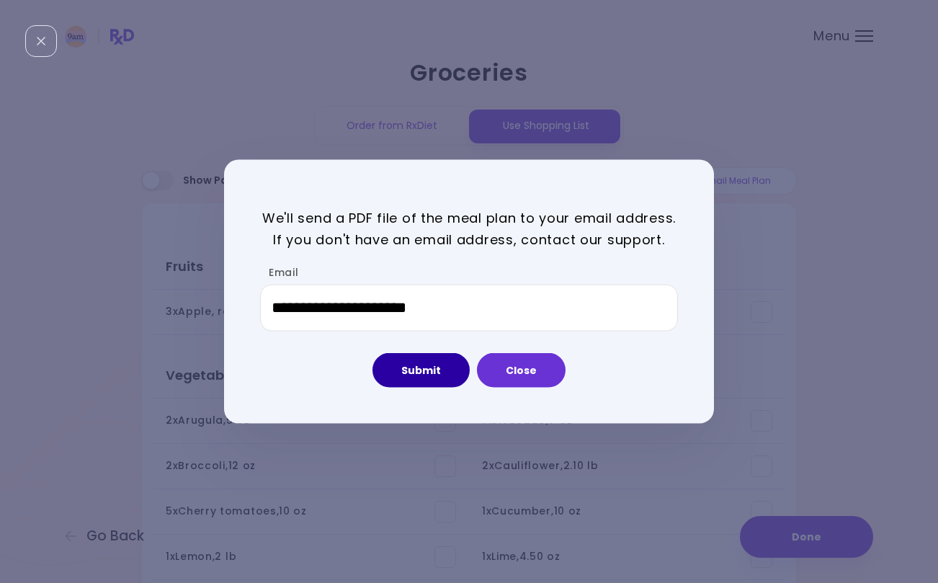
click at [439, 376] on button "Submit" at bounding box center [420, 370] width 97 height 35
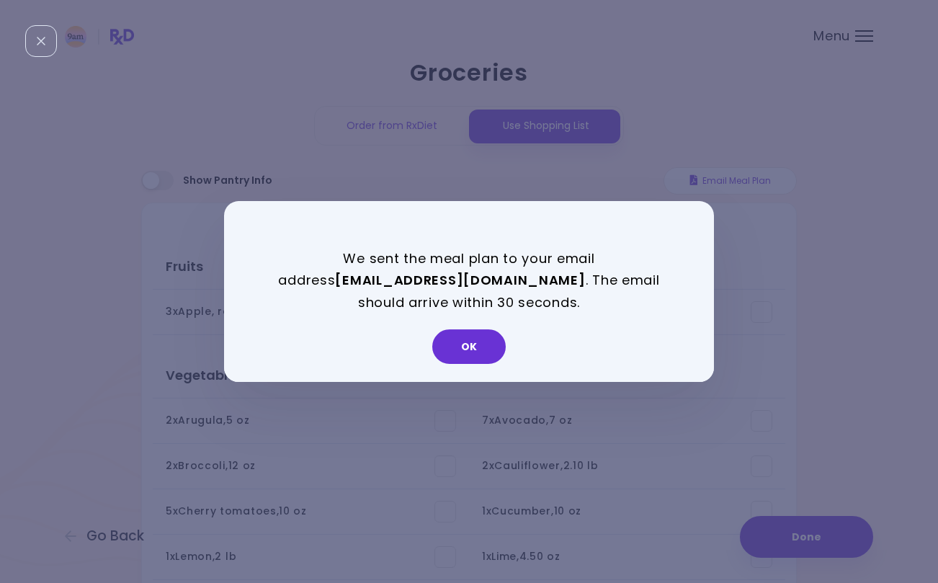
click at [455, 356] on button "OK" at bounding box center [468, 346] width 73 height 35
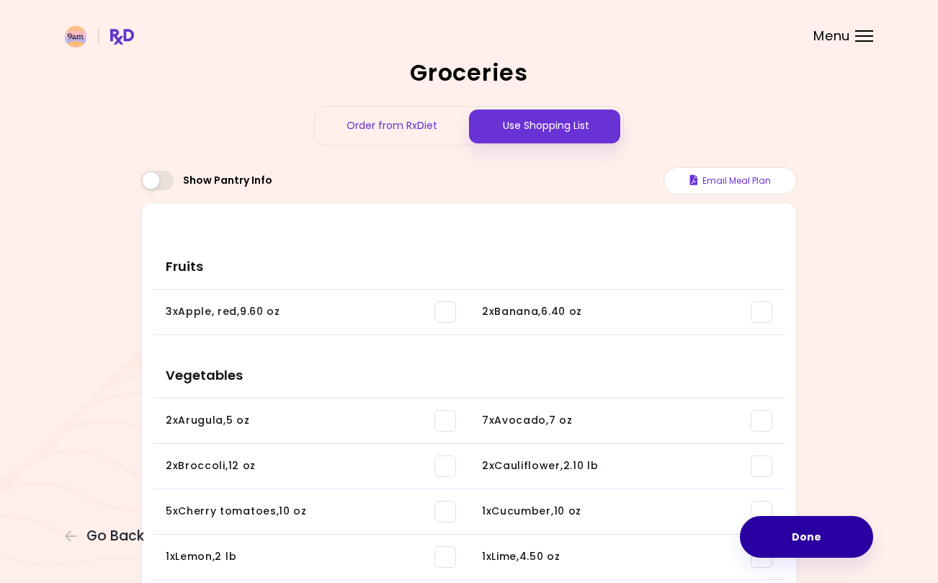
click at [774, 535] on button "Done" at bounding box center [806, 537] width 133 height 42
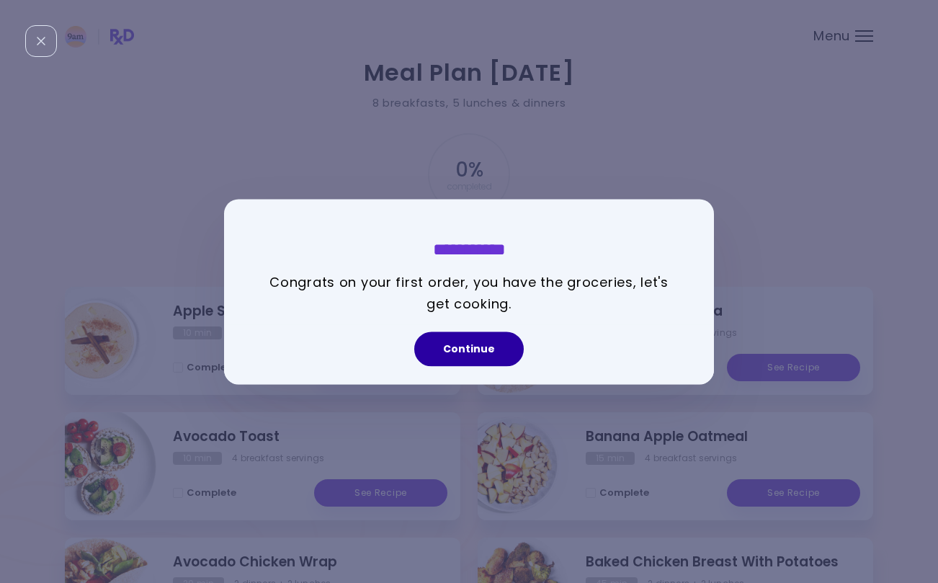
click at [455, 354] on button "Continue" at bounding box center [469, 348] width 110 height 35
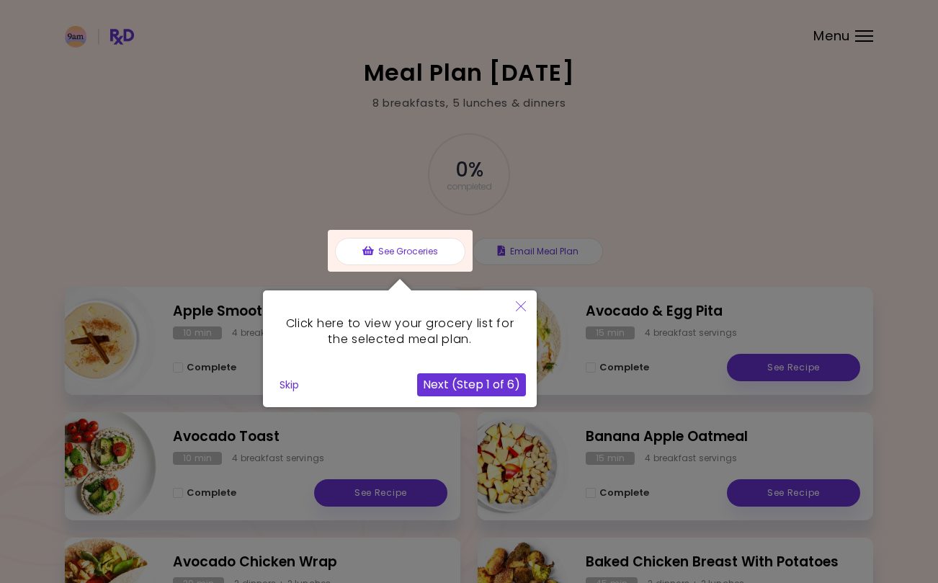
click at [464, 389] on button "Next (Step 1 of 6)" at bounding box center [471, 384] width 109 height 23
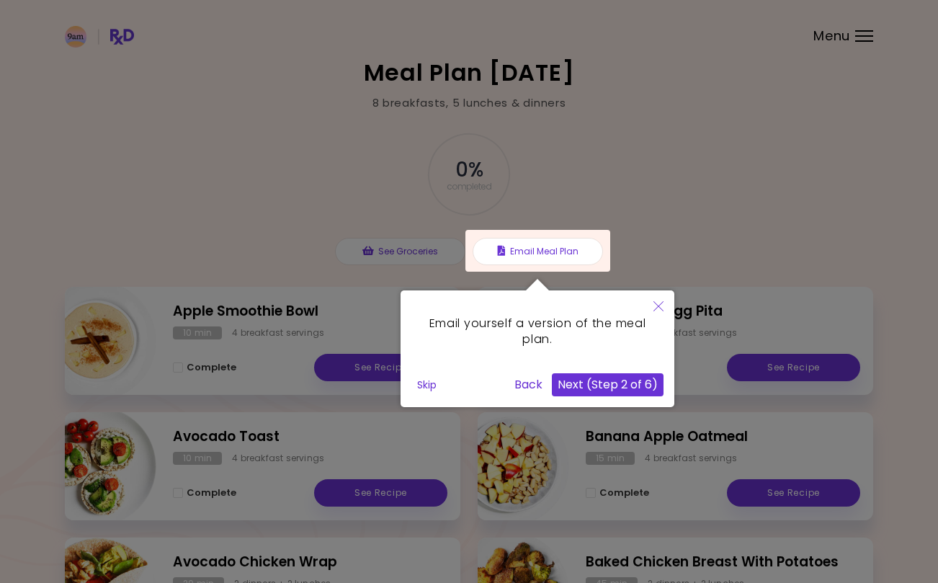
click at [581, 375] on button "Next (Step 2 of 6)" at bounding box center [608, 384] width 112 height 23
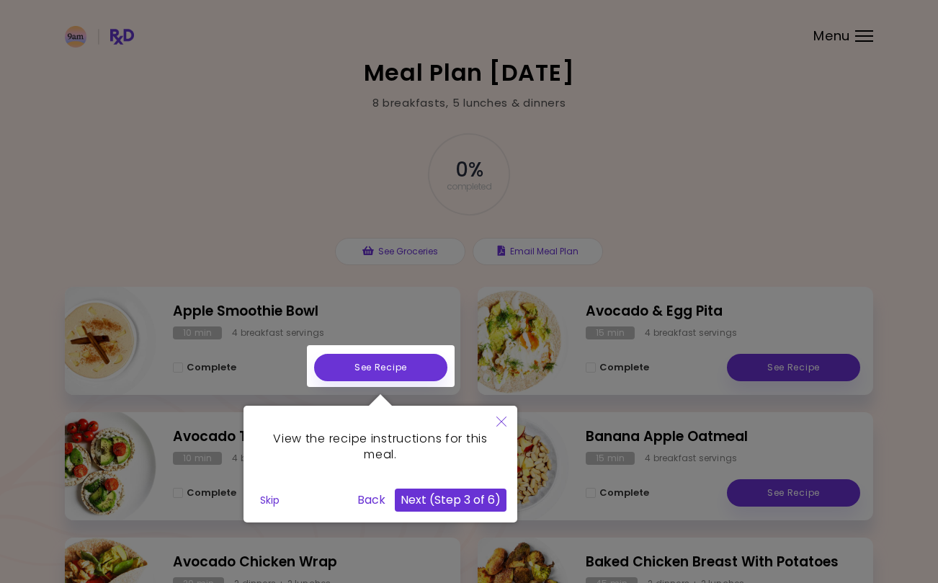
click at [436, 499] on button "Next (Step 3 of 6)" at bounding box center [451, 499] width 112 height 23
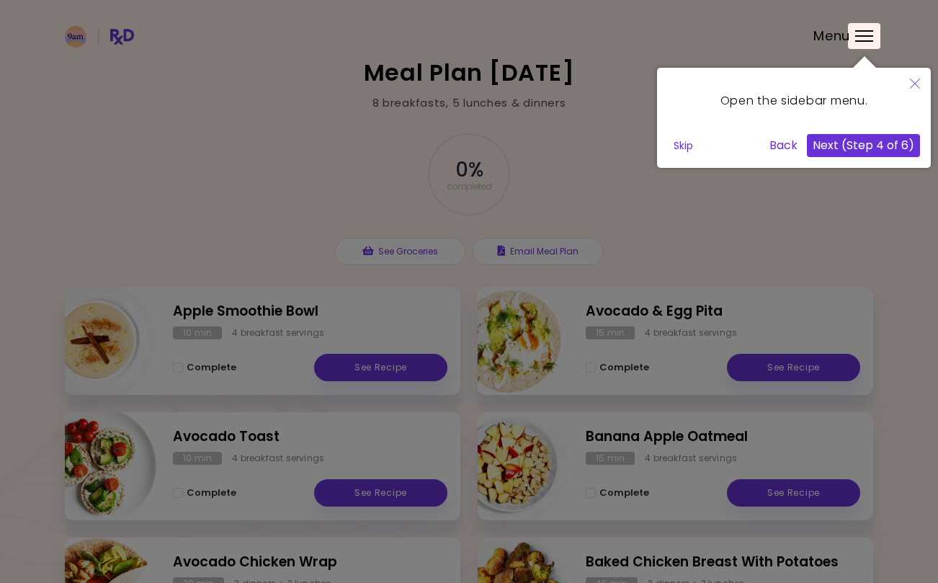
click at [872, 148] on button "Next (Step 4 of 6)" at bounding box center [863, 145] width 113 height 23
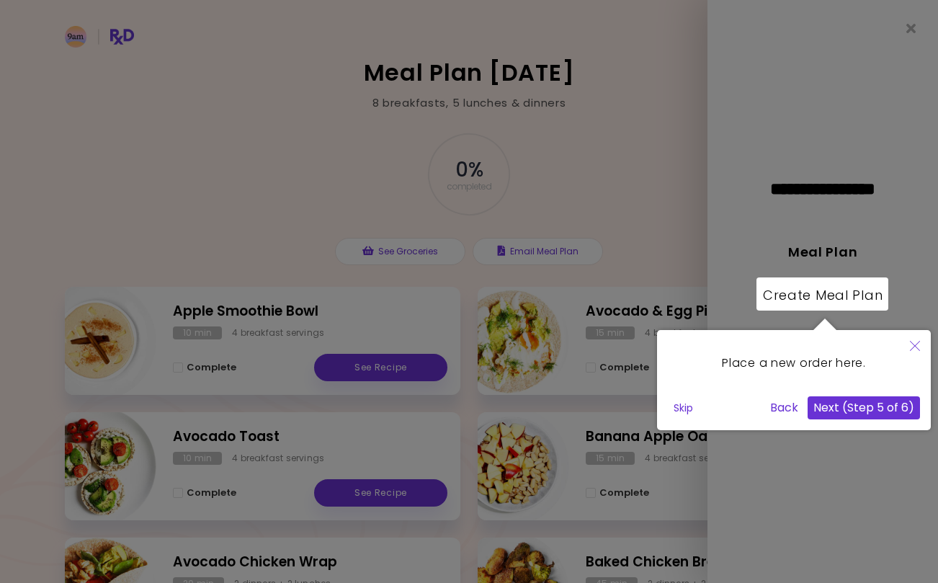
click at [852, 414] on button "Next (Step 5 of 6)" at bounding box center [864, 407] width 112 height 23
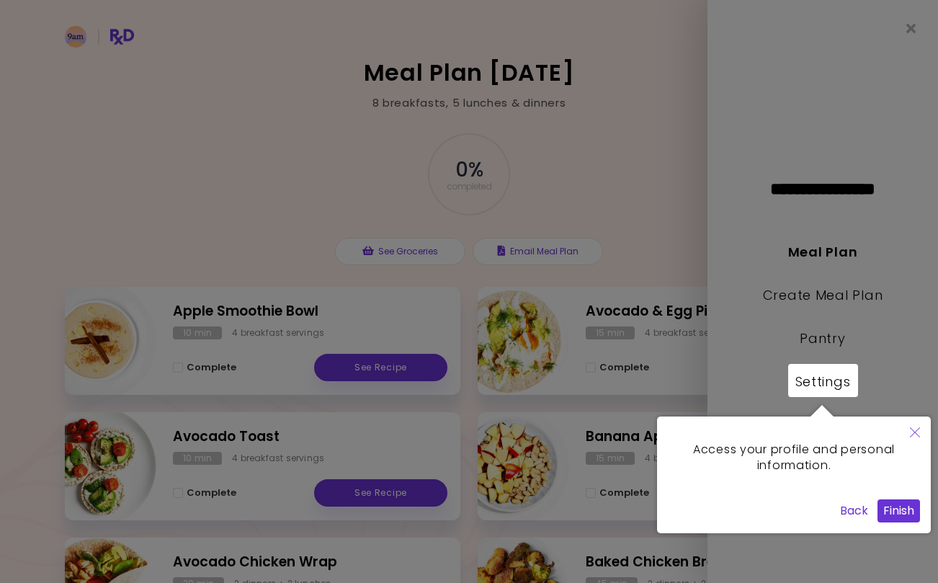
click at [893, 512] on button "Finish" at bounding box center [898, 510] width 43 height 23
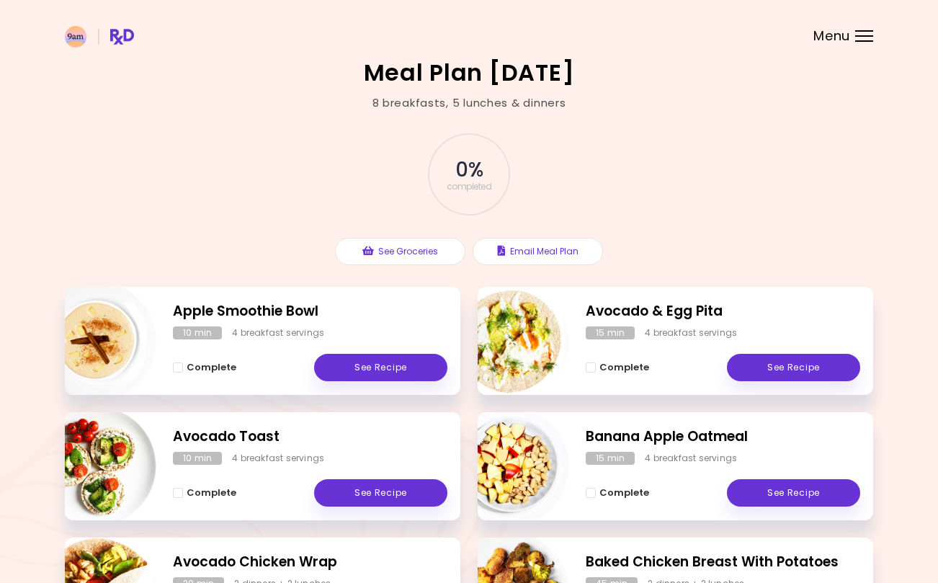
click at [869, 35] on div at bounding box center [864, 35] width 18 height 1
